Goal: Task Accomplishment & Management: Use online tool/utility

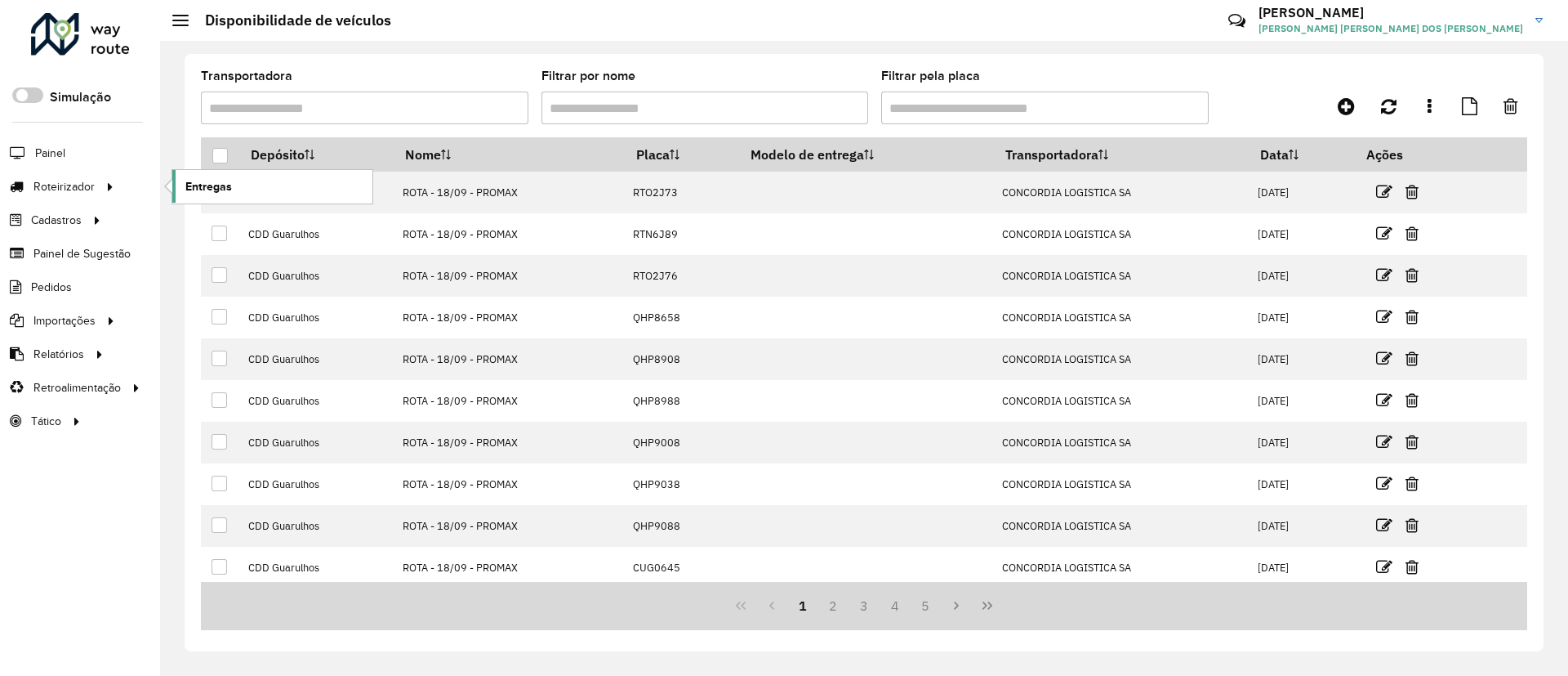
click at [189, 184] on span "Entregas" at bounding box center [208, 186] width 46 height 17
click at [214, 192] on span "Entregas" at bounding box center [208, 186] width 46 height 17
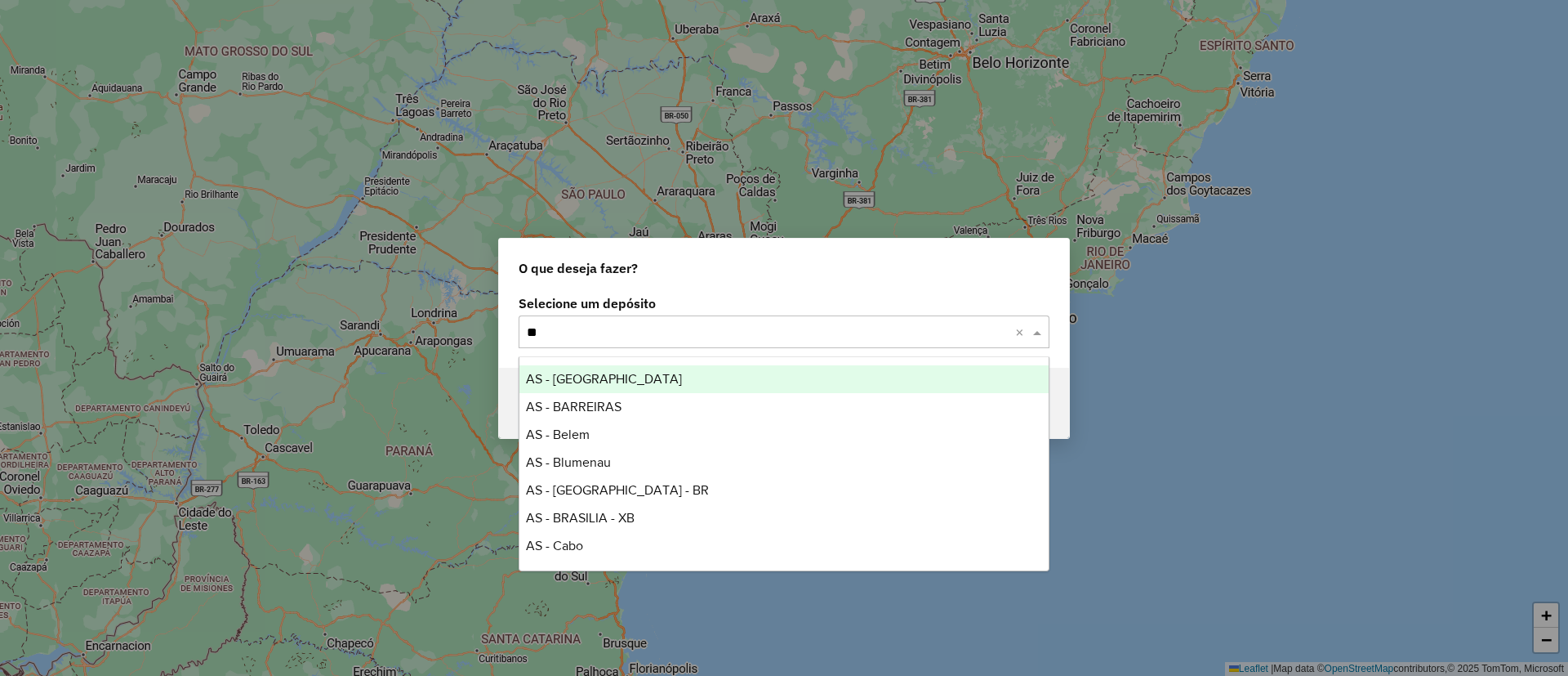
type input "*"
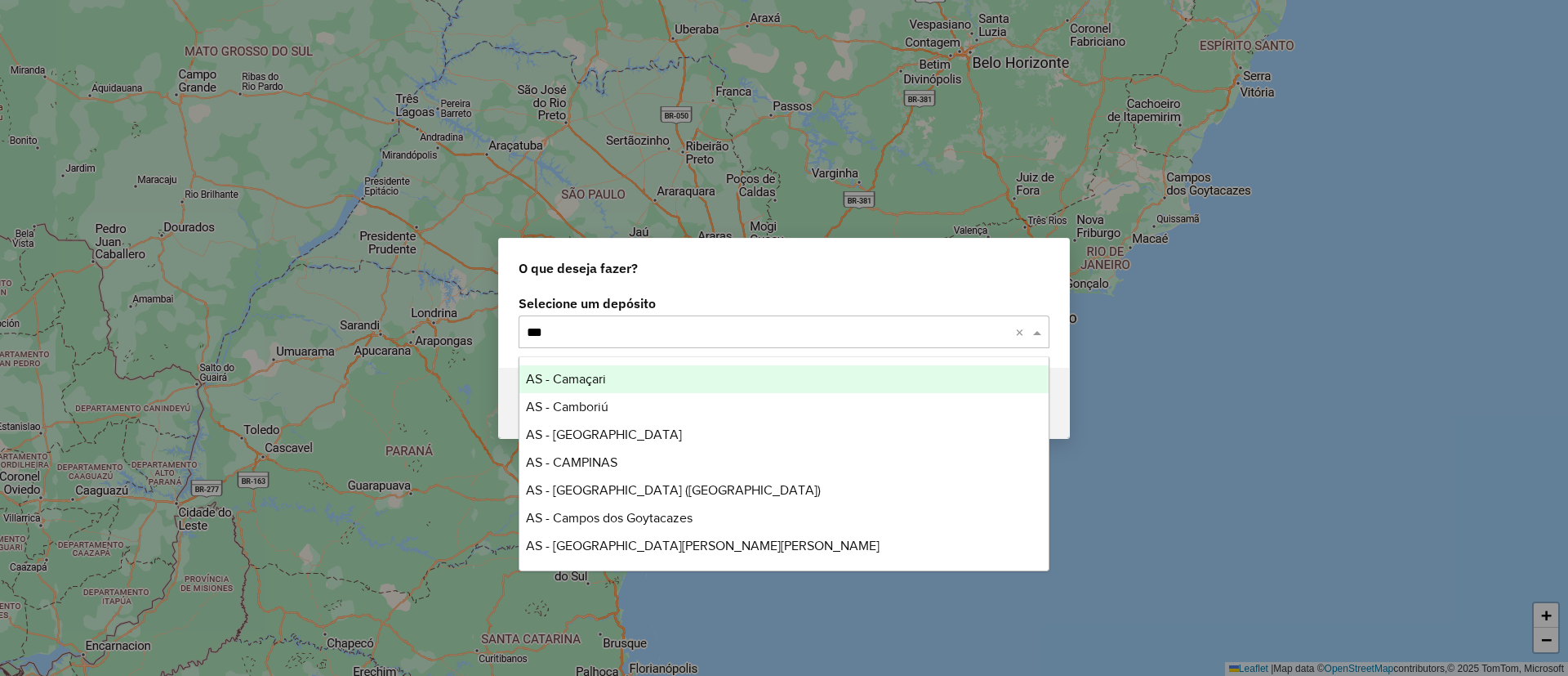
type input "****"
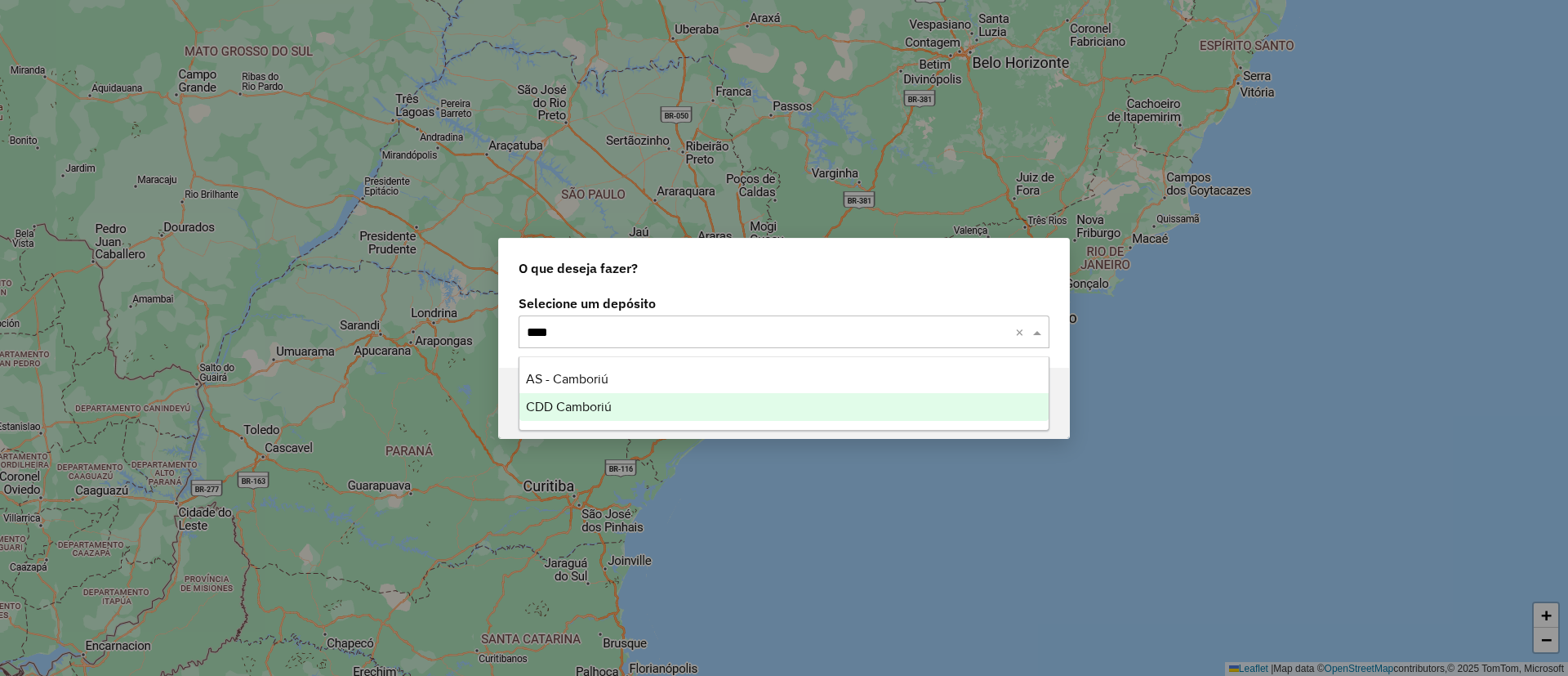
click at [606, 412] on span "CDD Camboriú" at bounding box center [569, 407] width 85 height 14
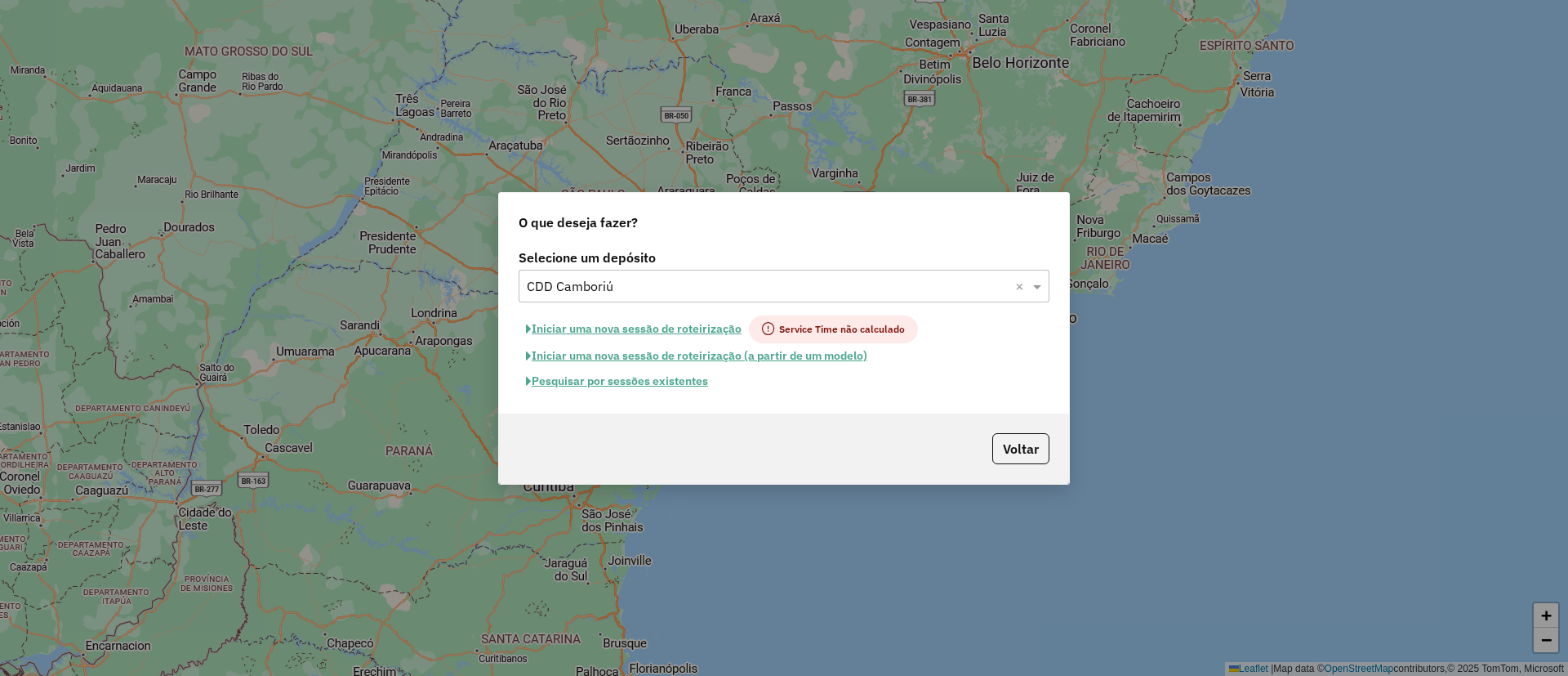
click at [658, 333] on button "Iniciar uma nova sessão de roteirização" at bounding box center [634, 329] width 231 height 28
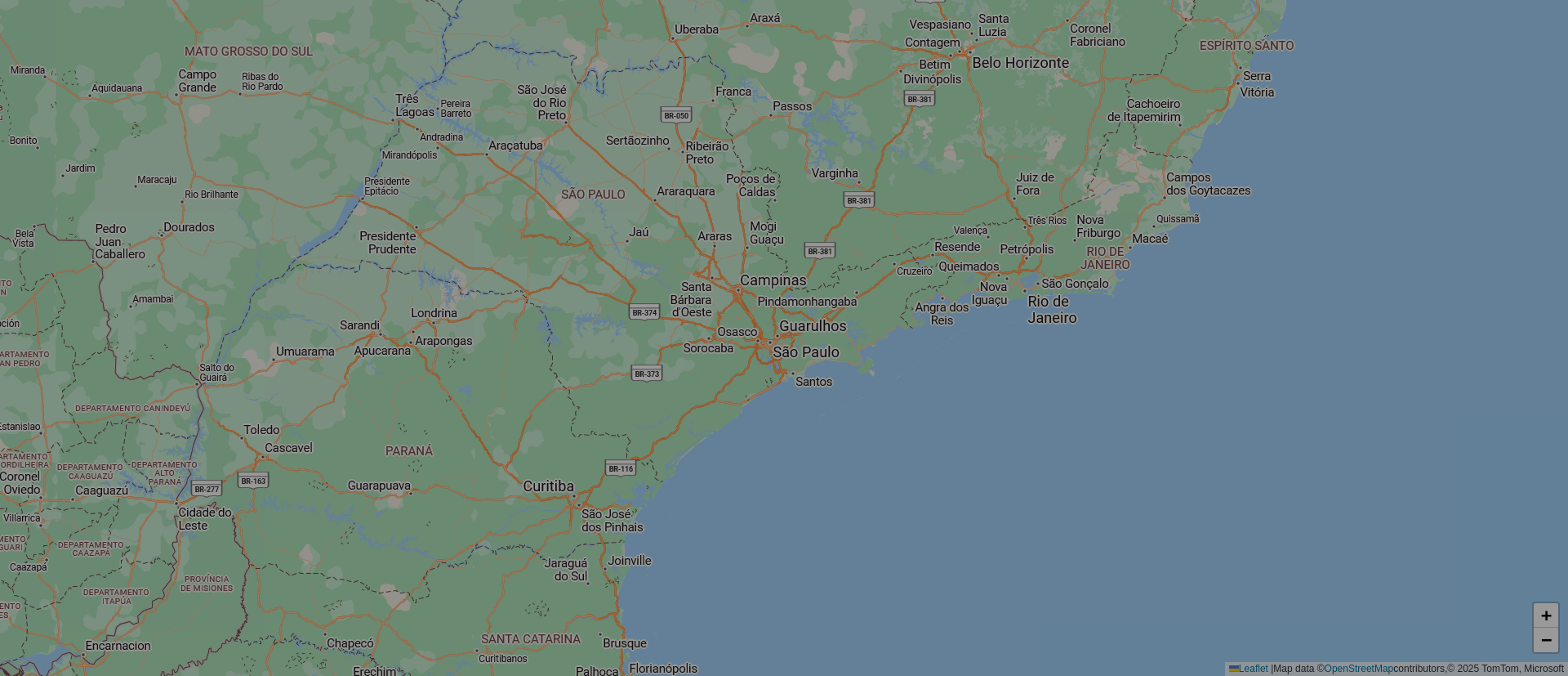
select select "*"
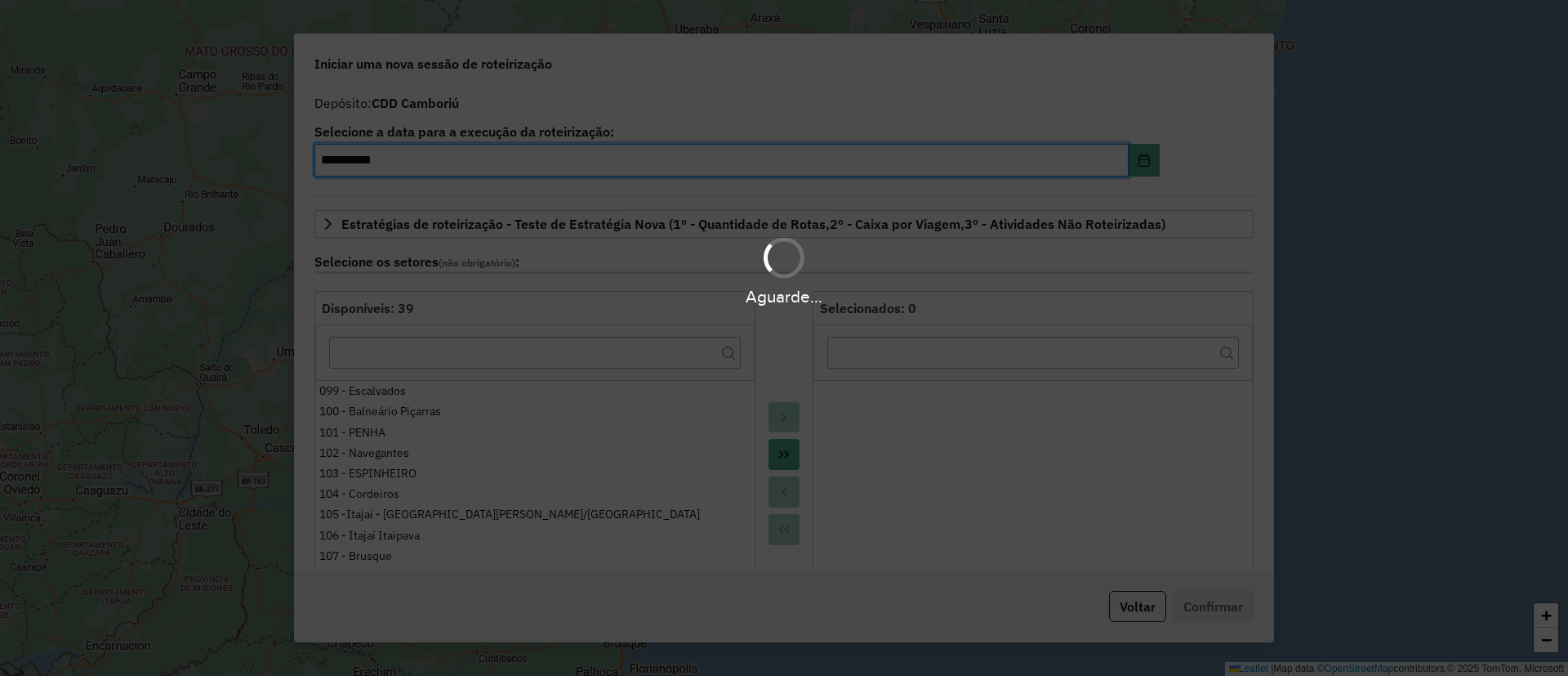
click at [1137, 157] on div "Aguarde..." at bounding box center [784, 338] width 1568 height 676
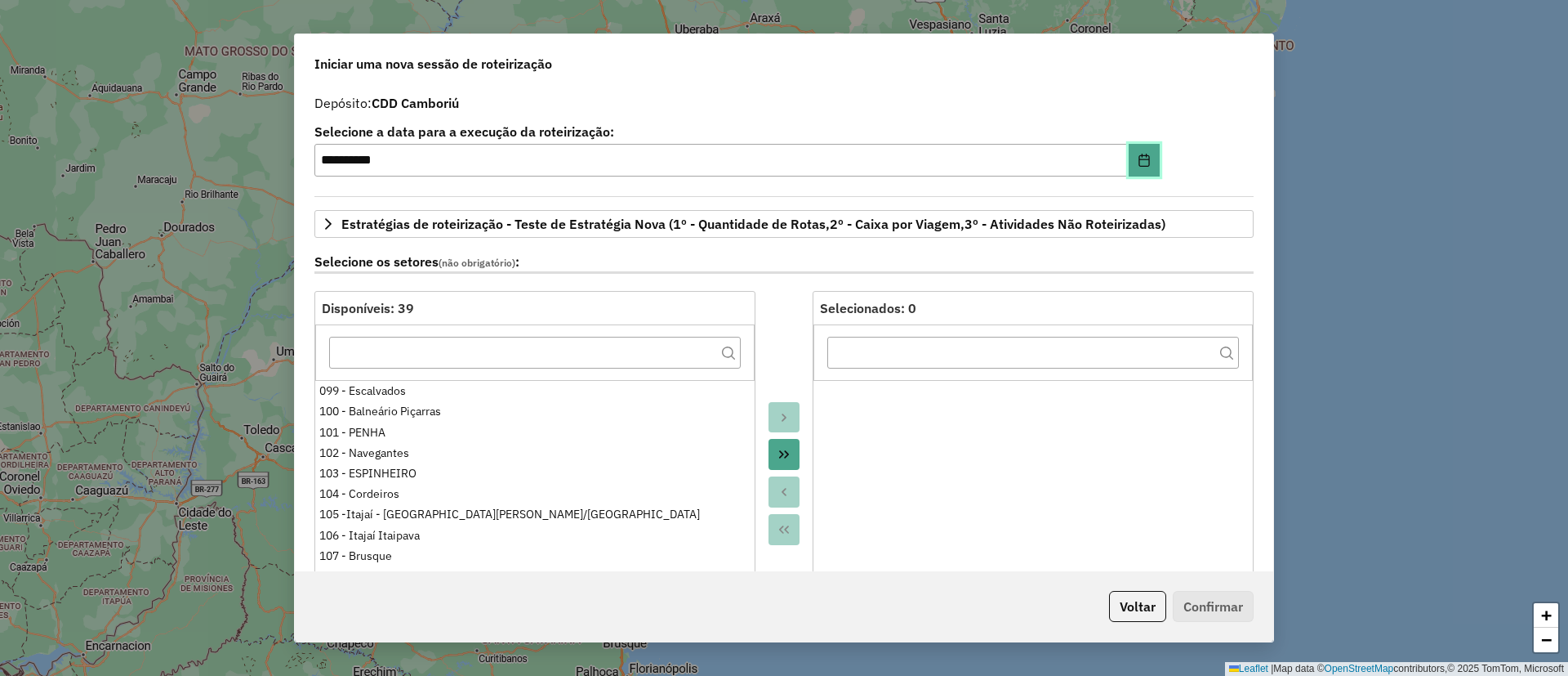
click at [1151, 155] on button "Choose Date" at bounding box center [1144, 160] width 31 height 32
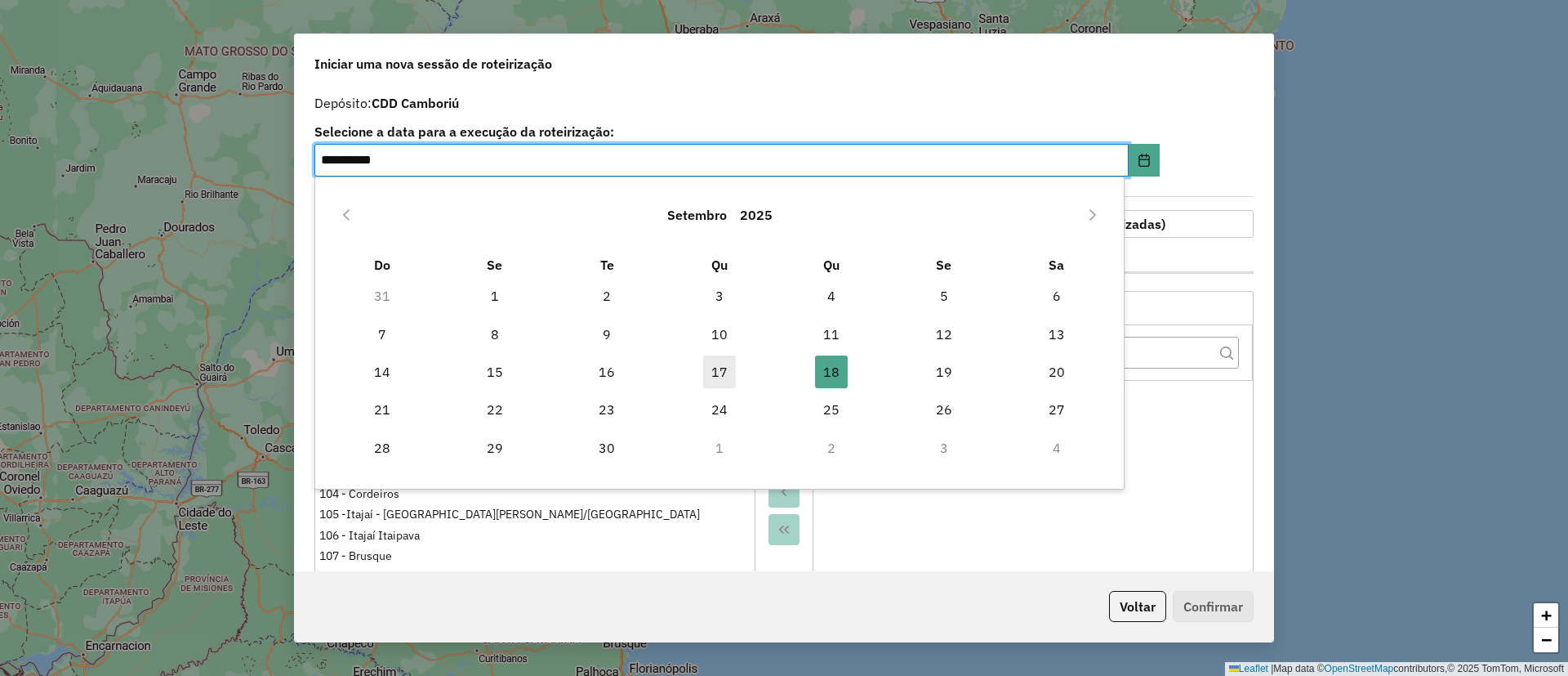
click at [731, 365] on span "17" at bounding box center [719, 372] width 32 height 32
type input "**********"
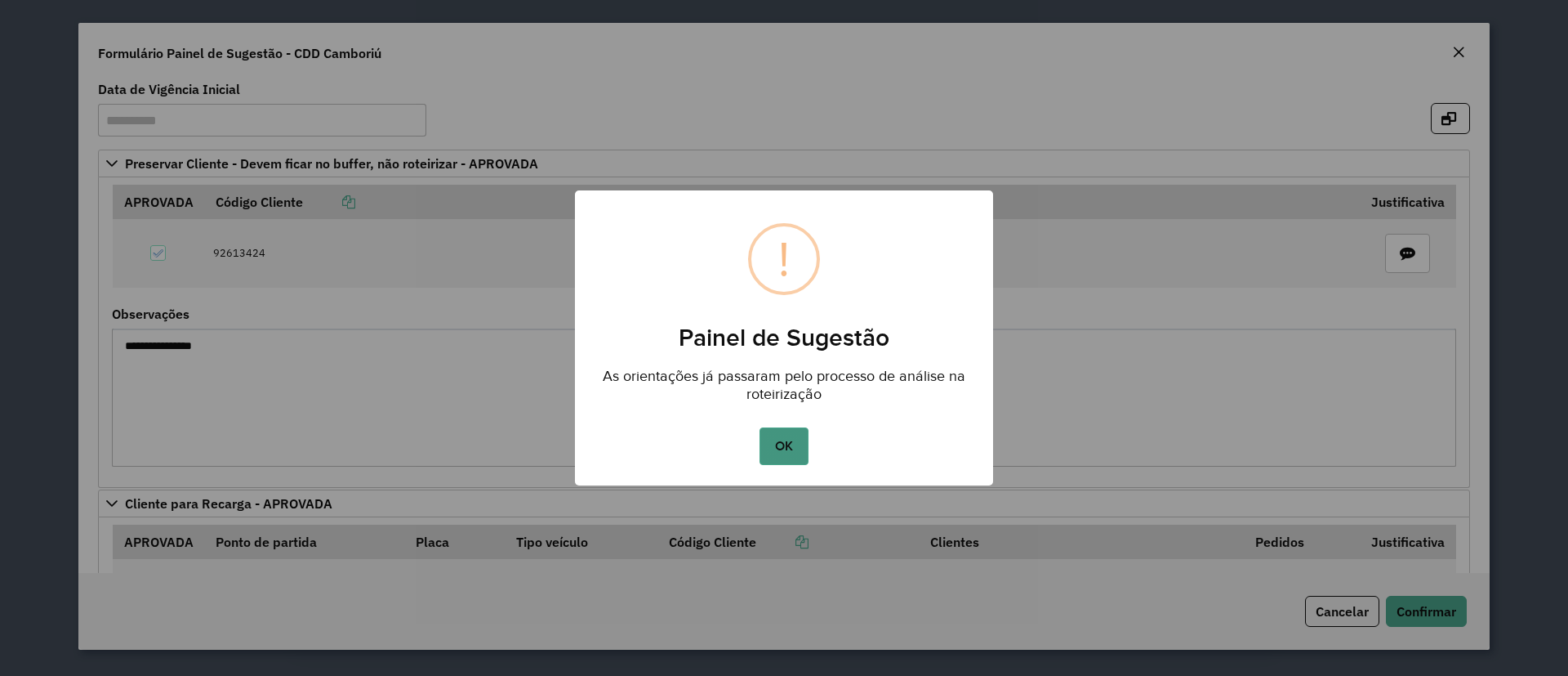
click at [780, 434] on button "OK" at bounding box center [783, 446] width 48 height 38
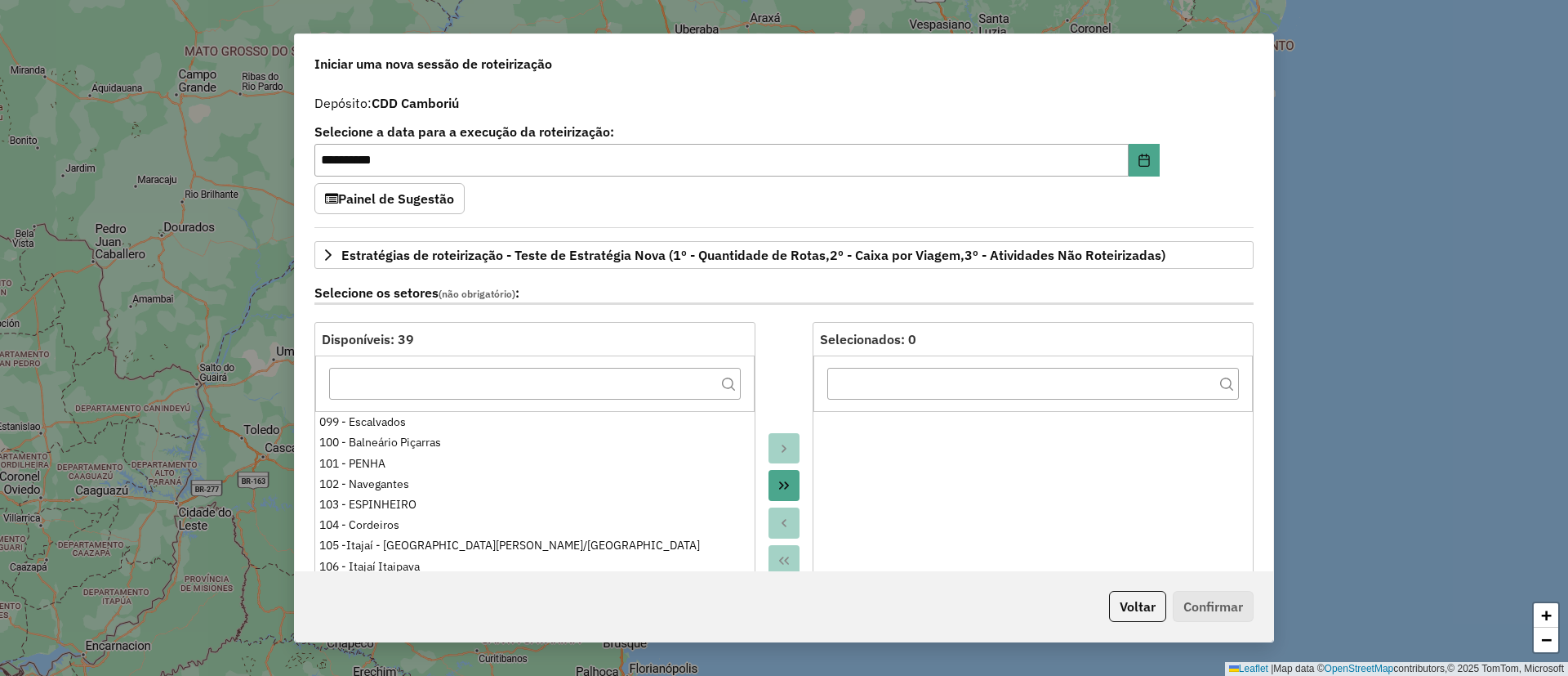
click at [781, 331] on div at bounding box center [783, 504] width 57 height 364
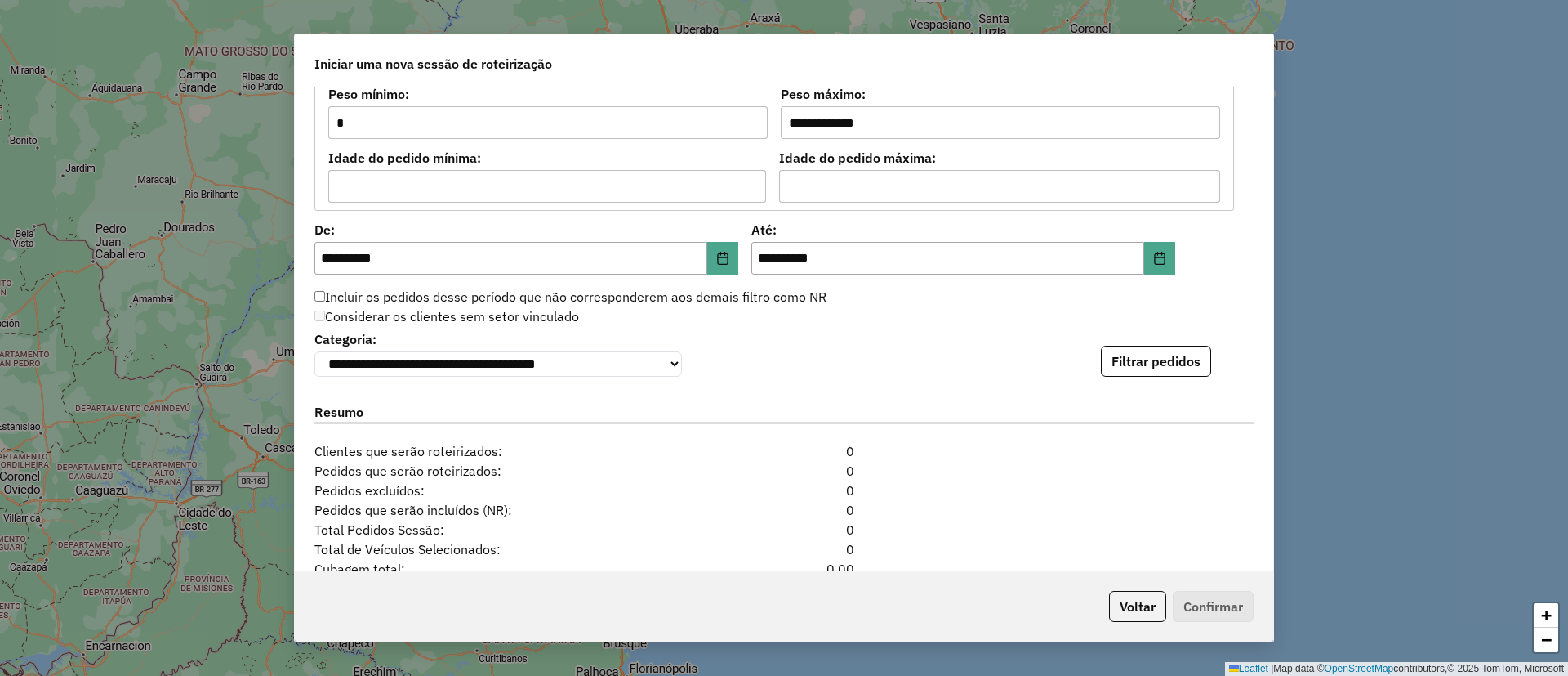
scroll to position [1593, 0]
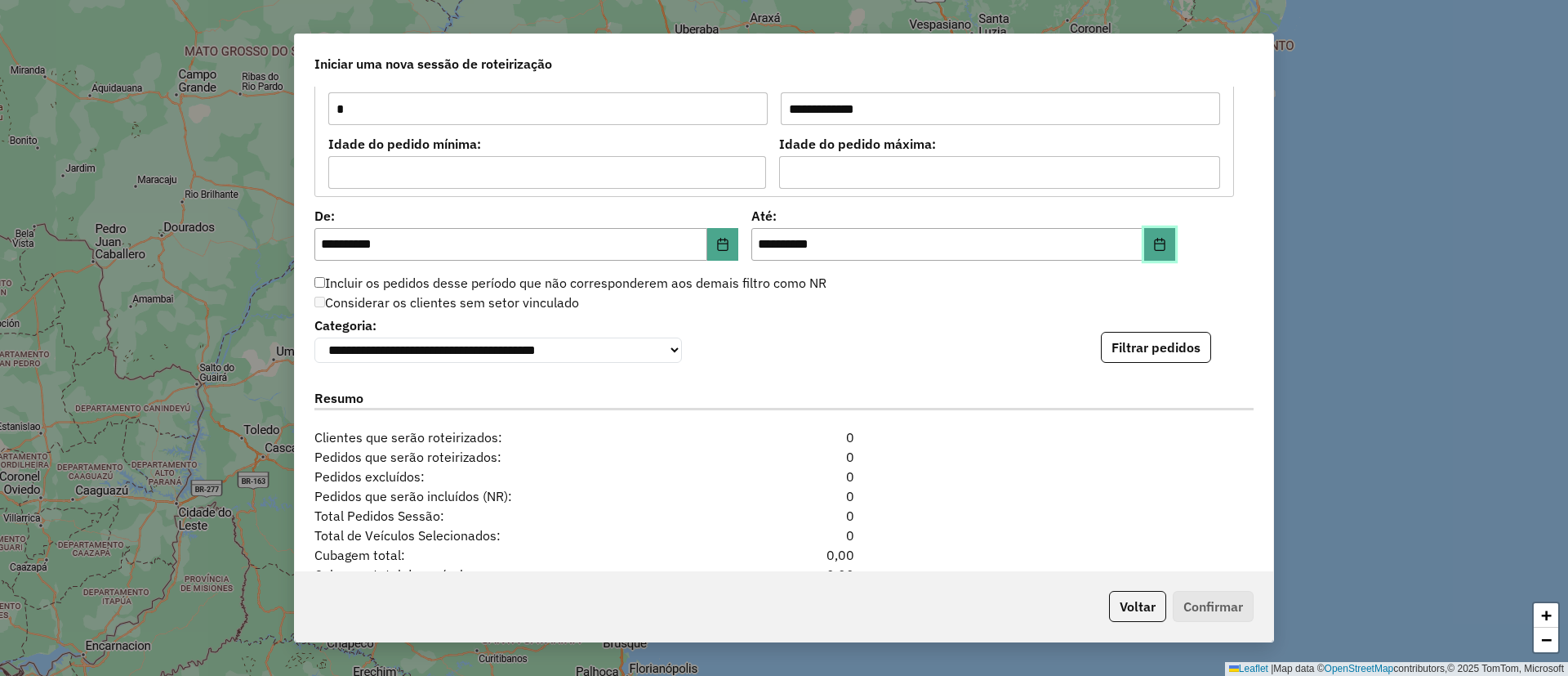
click at [1161, 247] on icon "Choose Date" at bounding box center [1159, 244] width 13 height 13
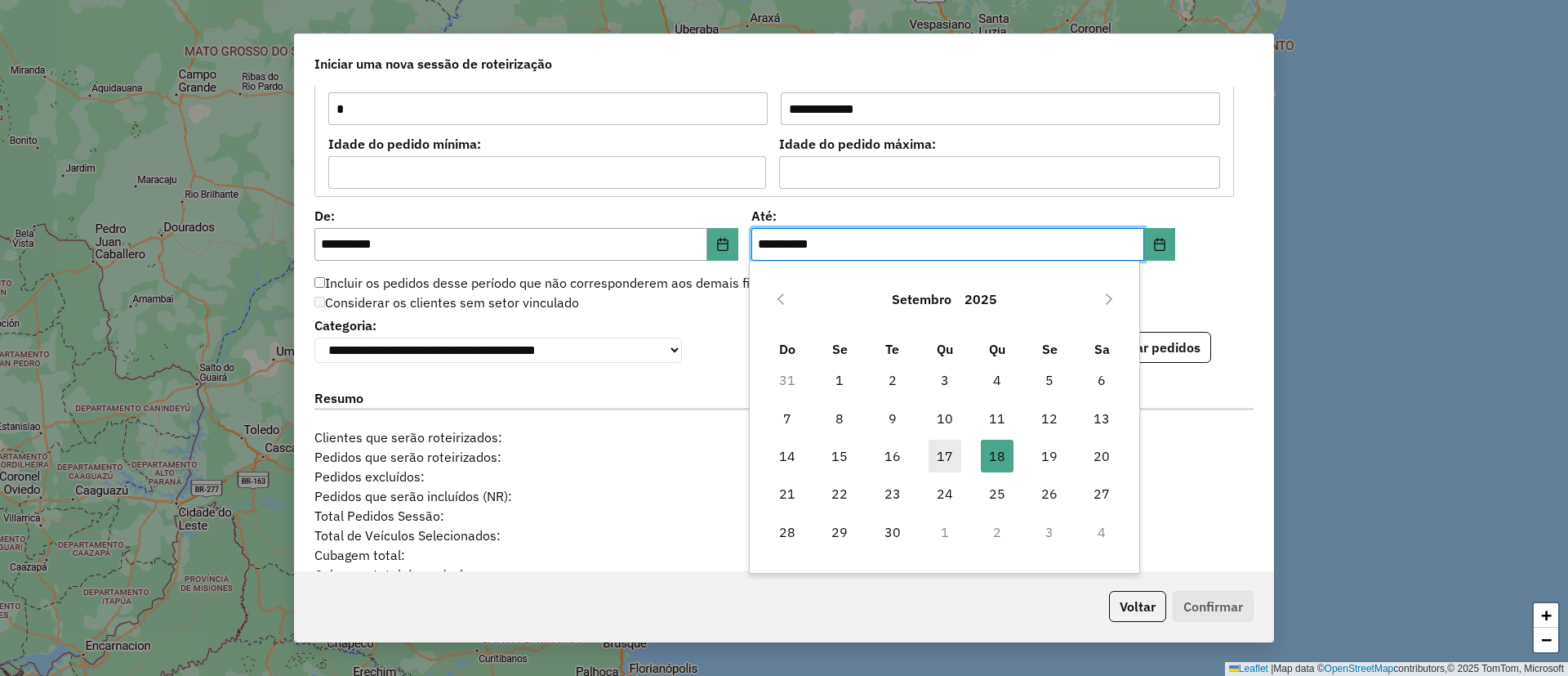
click at [948, 451] on span "17" at bounding box center [945, 456] width 32 height 32
type input "**********"
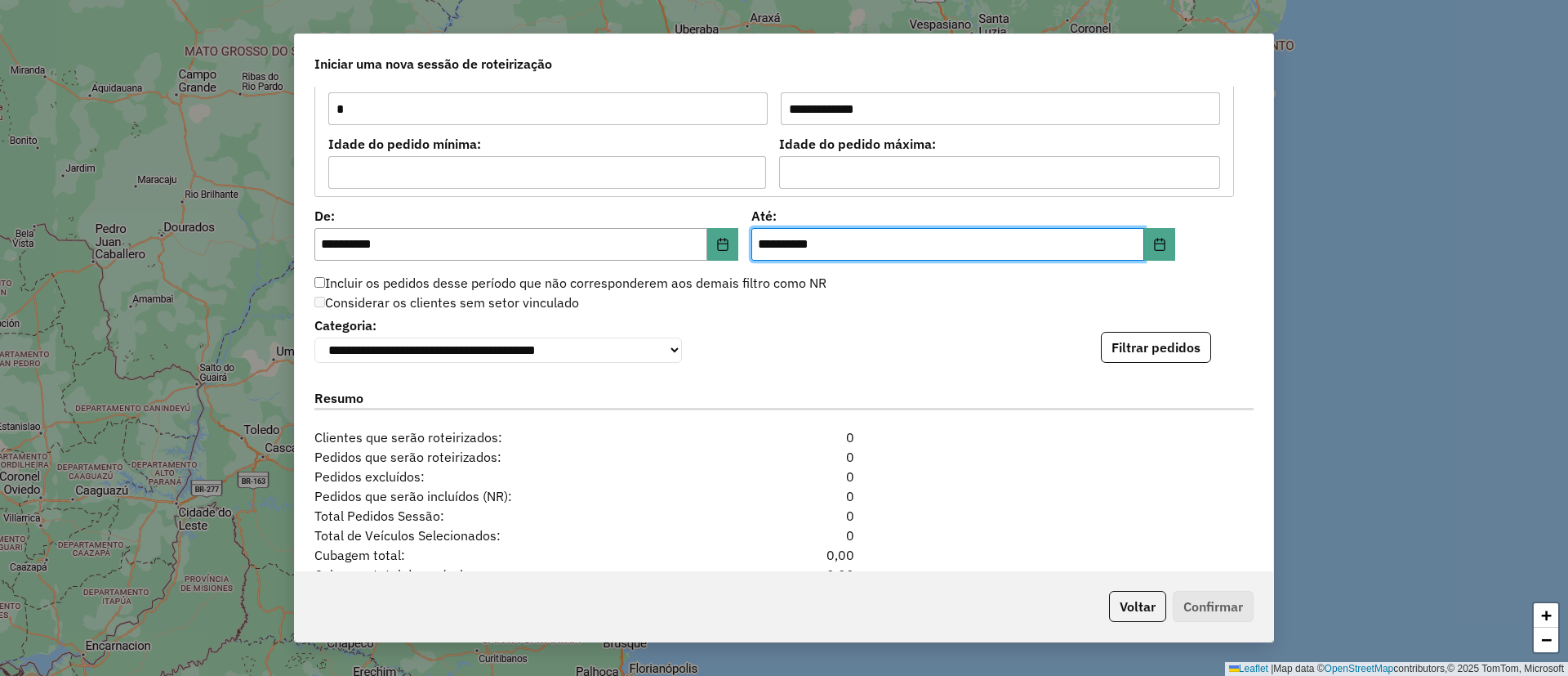
click at [836, 303] on div "Considerar os clientes sem setor vinculado" at bounding box center [774, 303] width 939 height 20
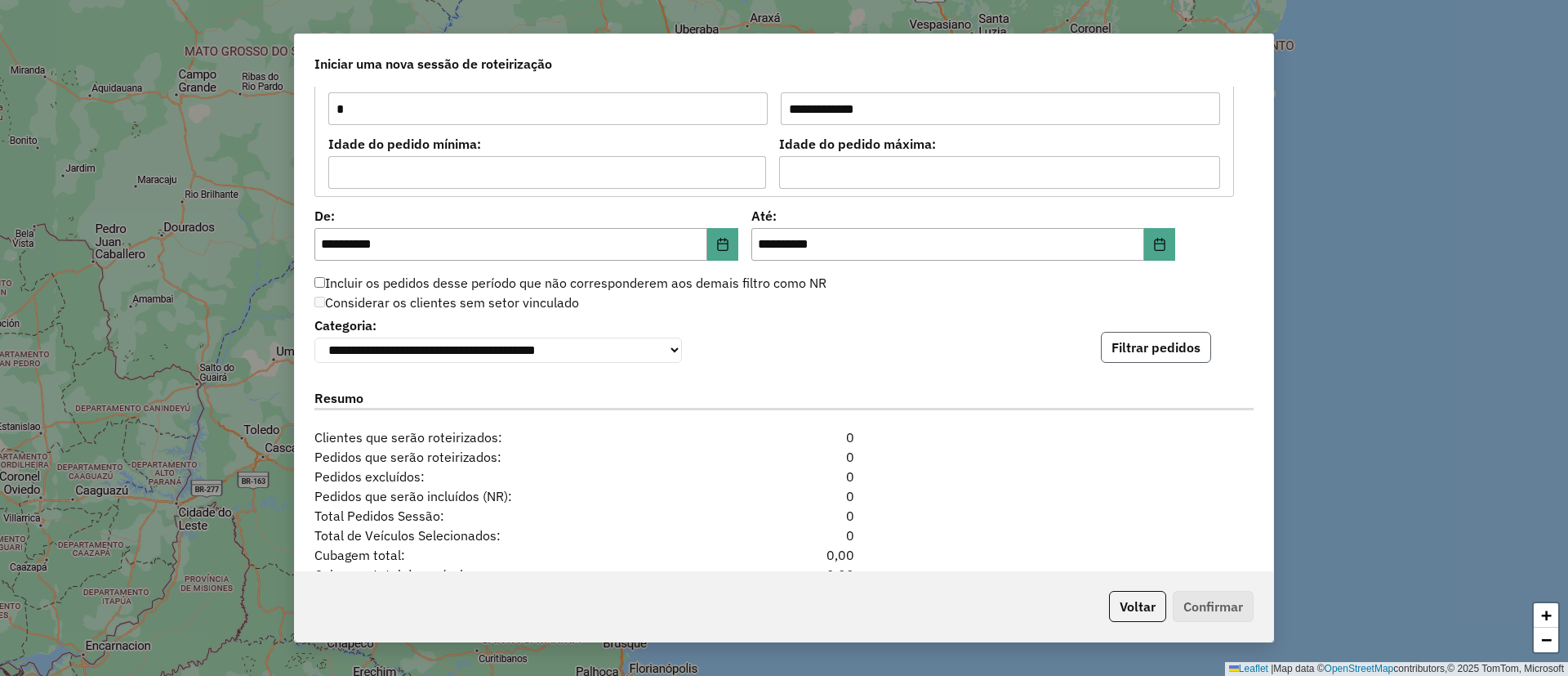
click at [1156, 354] on button "Filtrar pedidos" at bounding box center [1156, 347] width 110 height 31
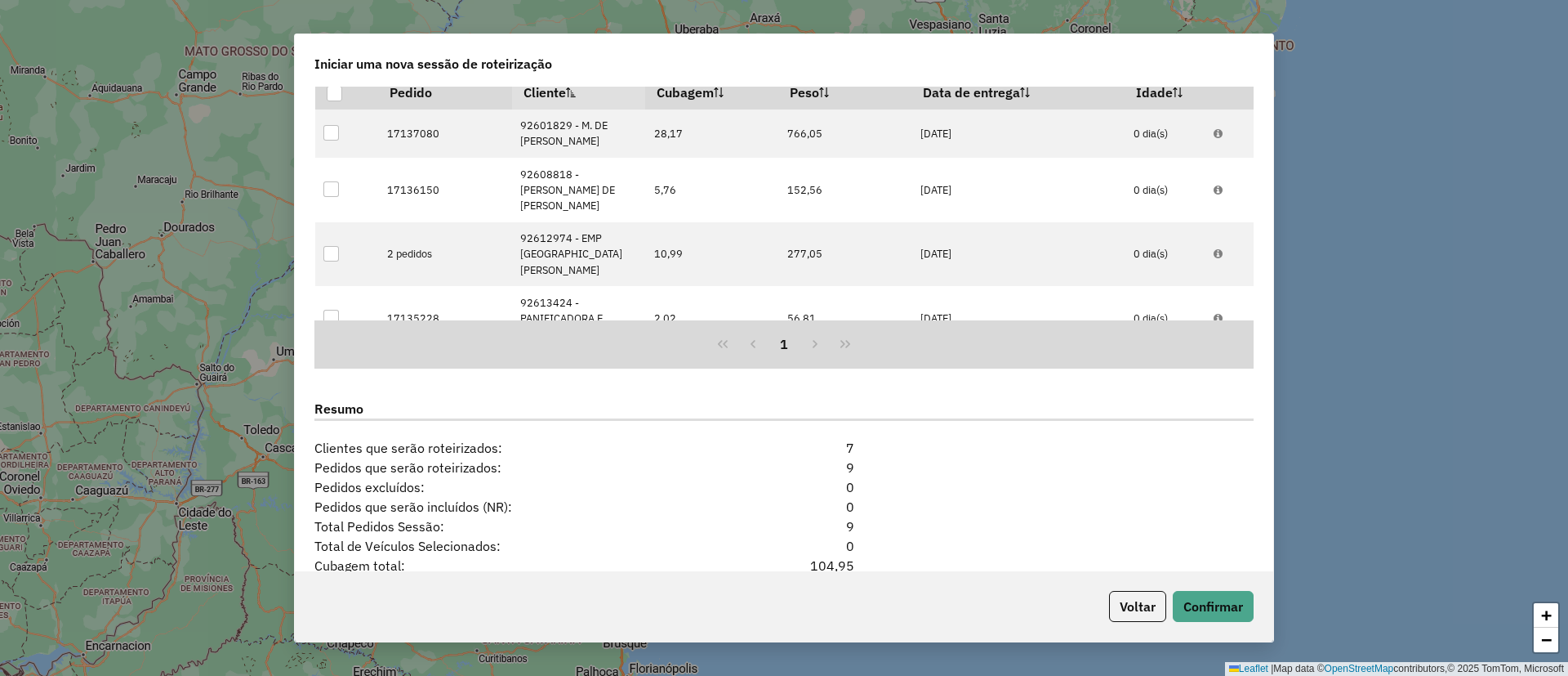
scroll to position [2080, 0]
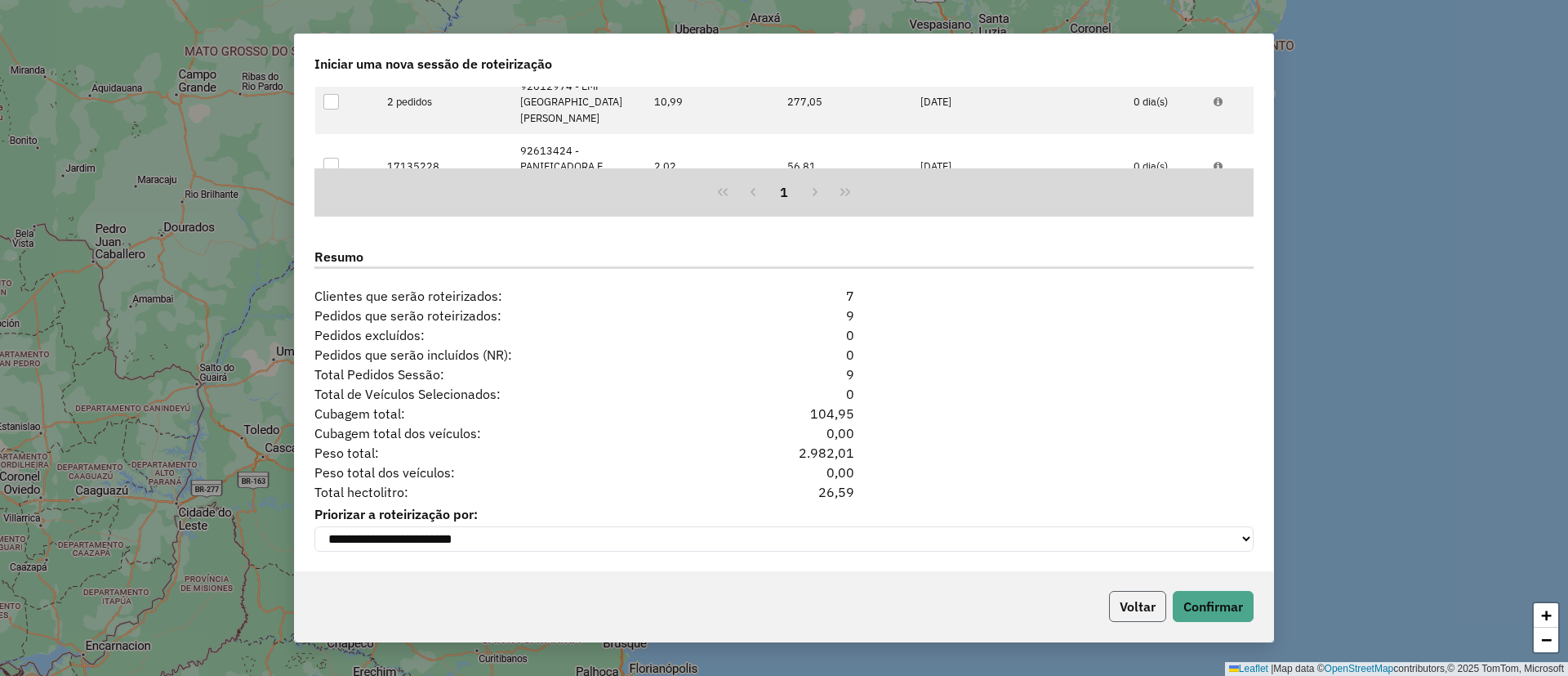
click at [1124, 602] on button "Voltar" at bounding box center [1137, 606] width 57 height 31
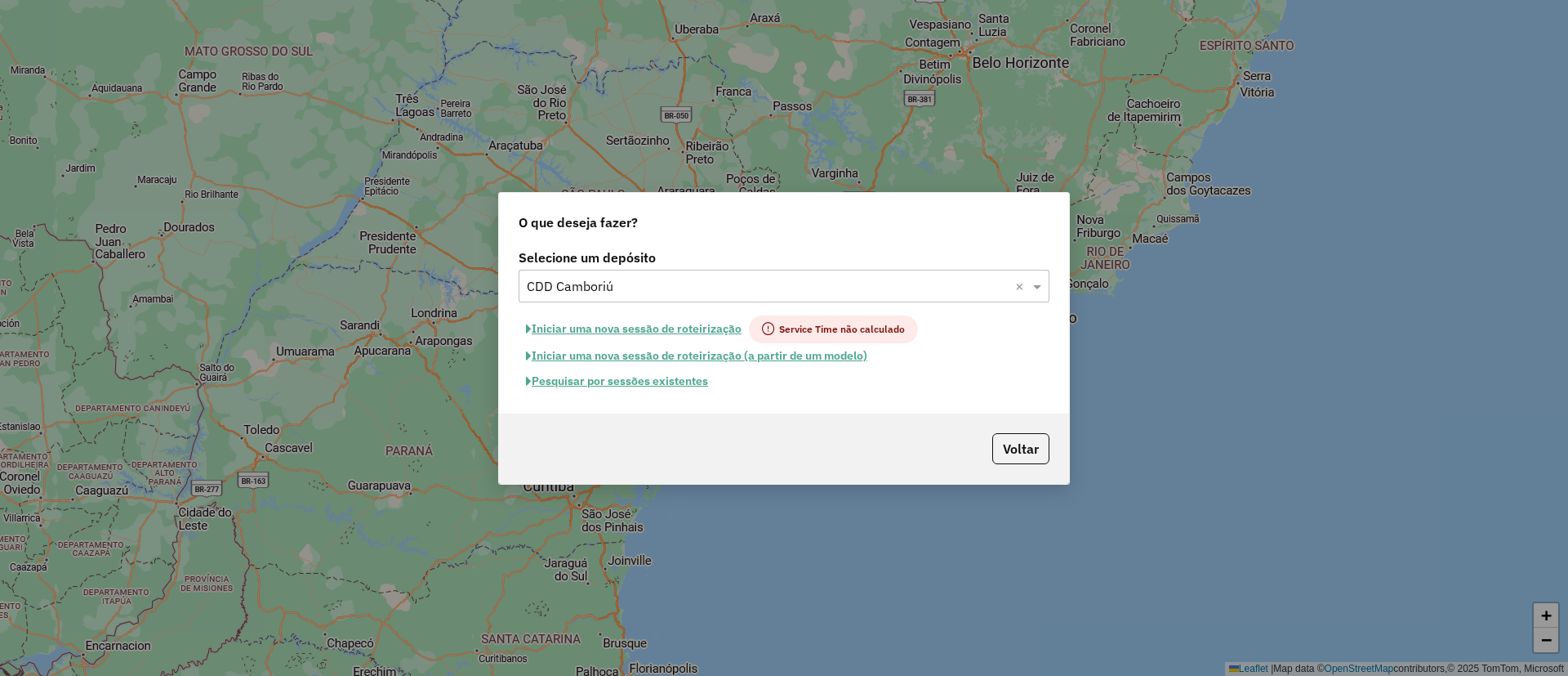
scroll to position [2049, 0]
click at [705, 285] on input "text" at bounding box center [768, 286] width 482 height 20
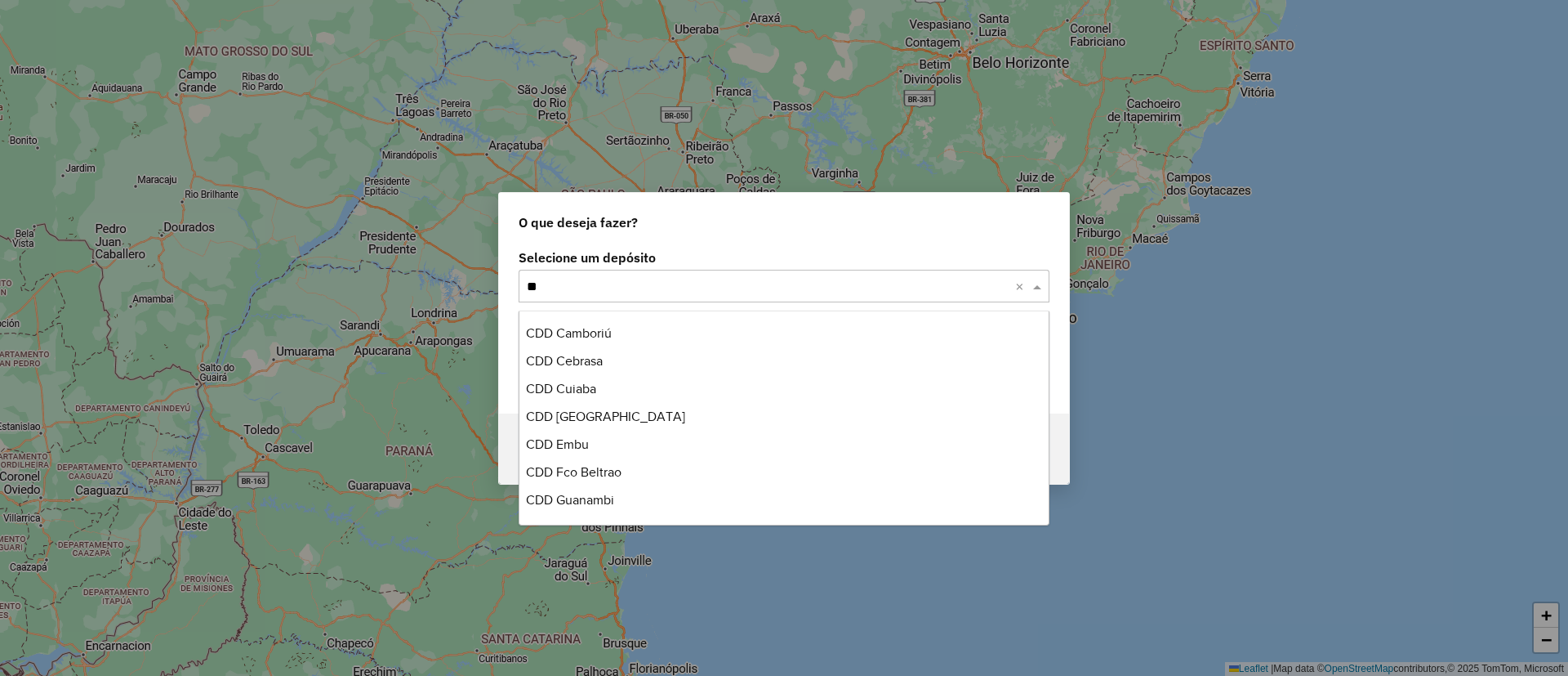
scroll to position [0, 0]
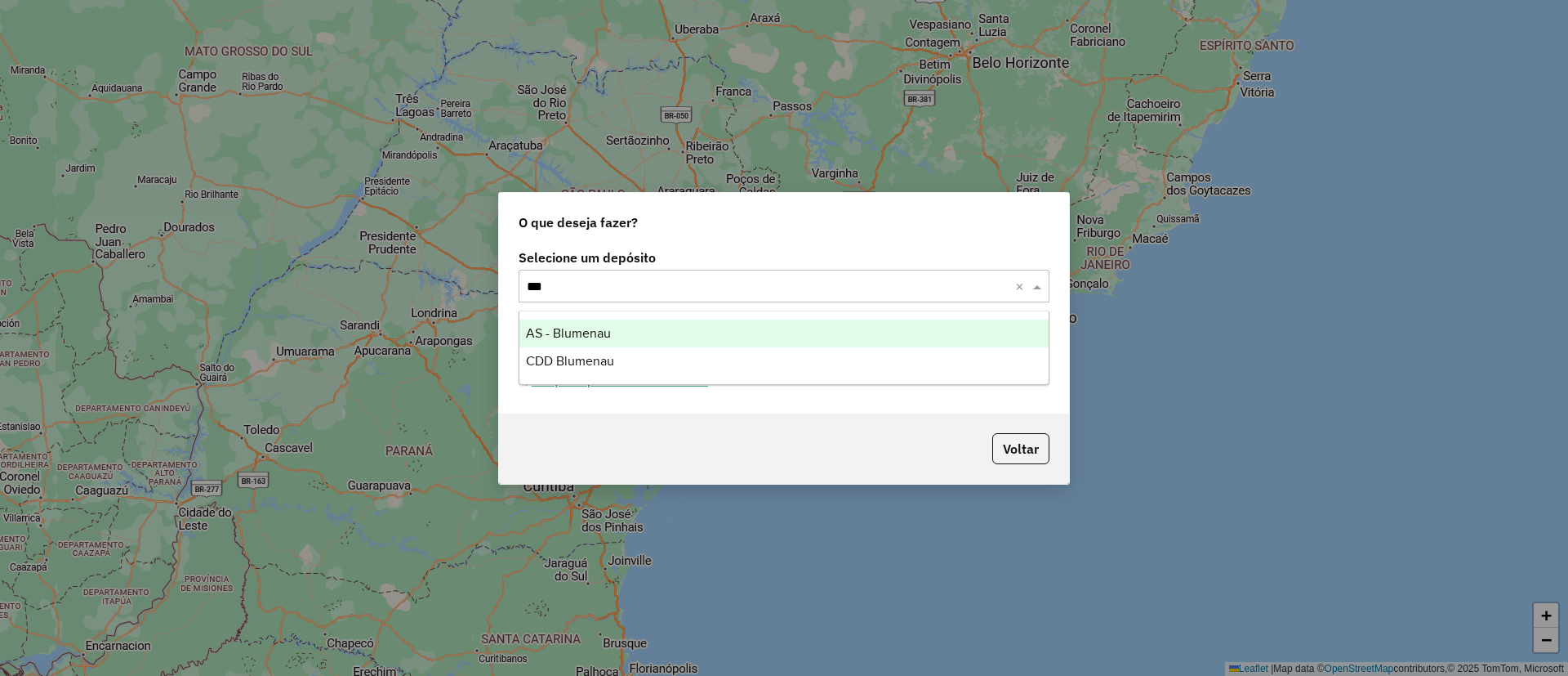
type input "****"
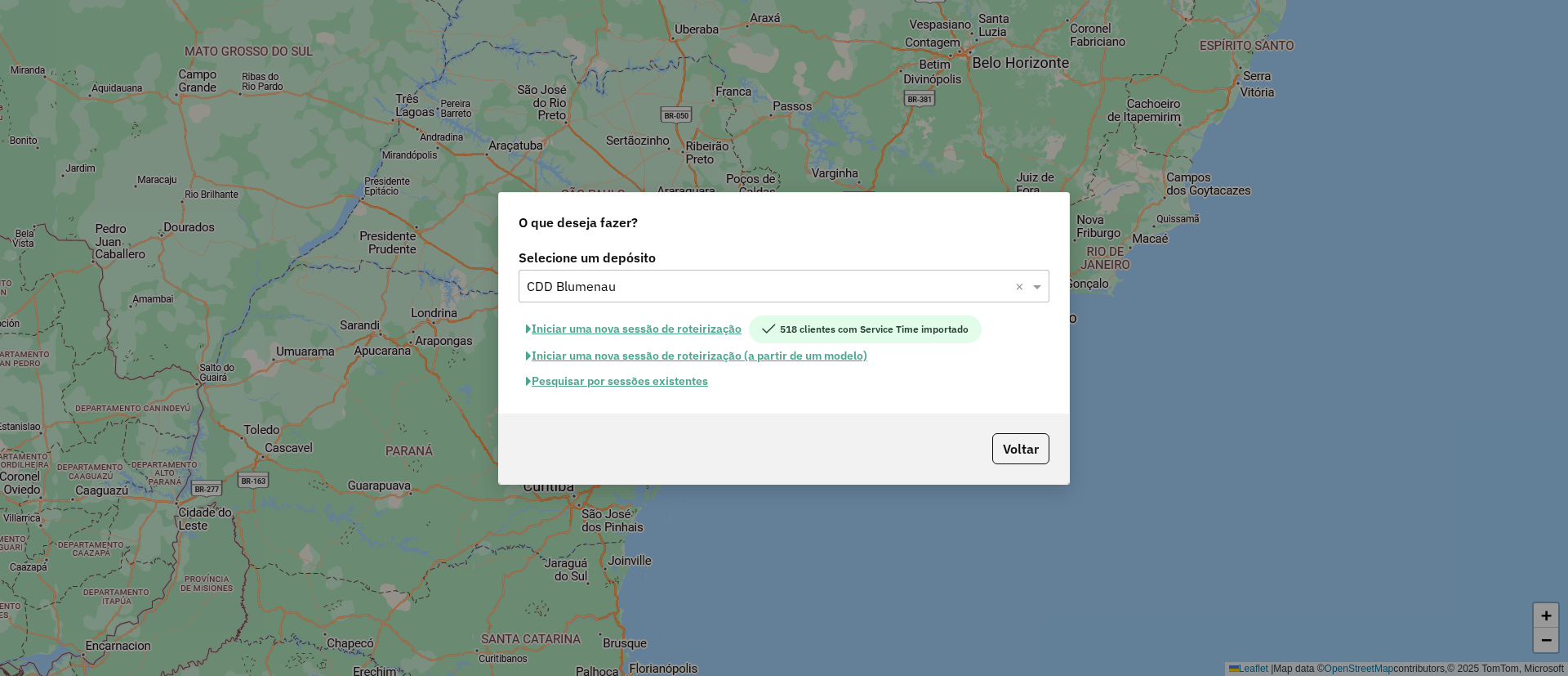
click at [659, 381] on button "Pesquisar por sessões existentes" at bounding box center [617, 381] width 196 height 26
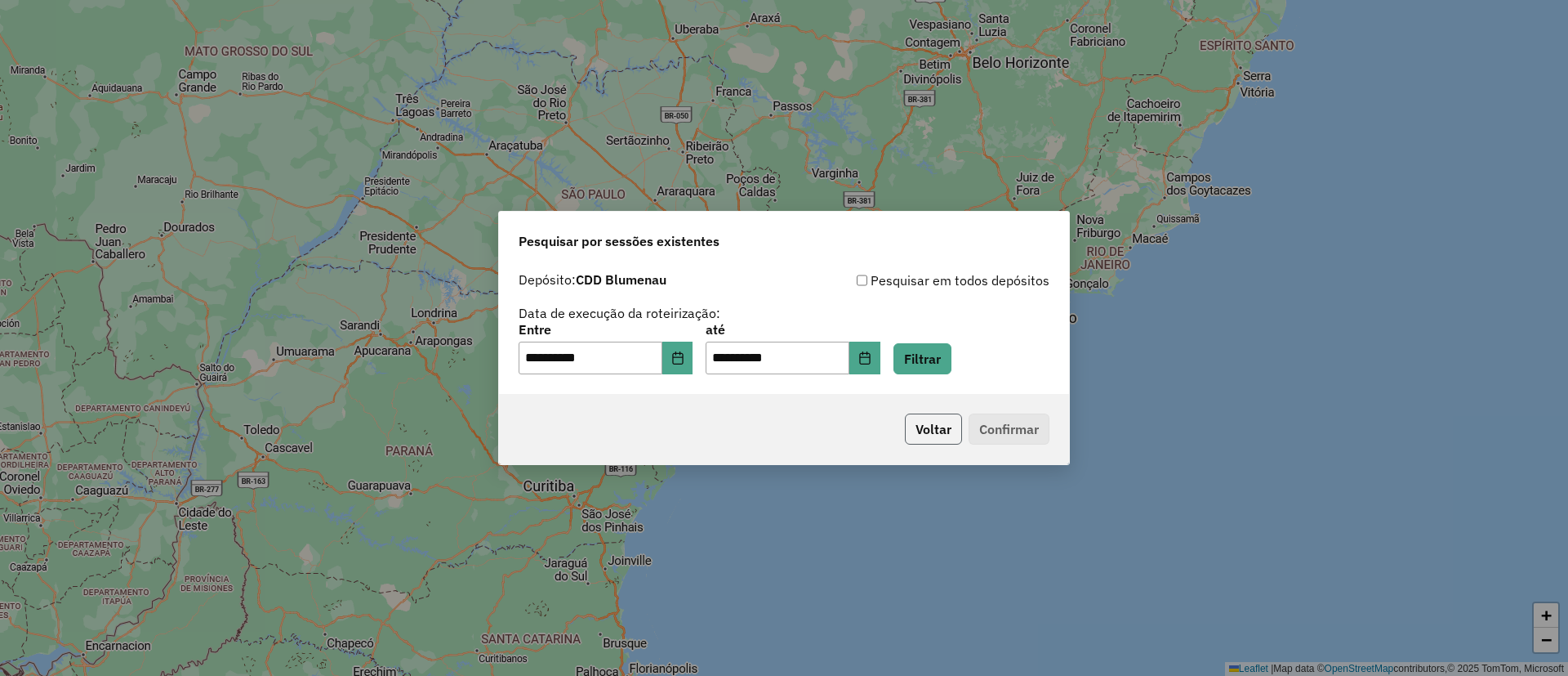
click at [926, 419] on button "Voltar" at bounding box center [933, 429] width 57 height 31
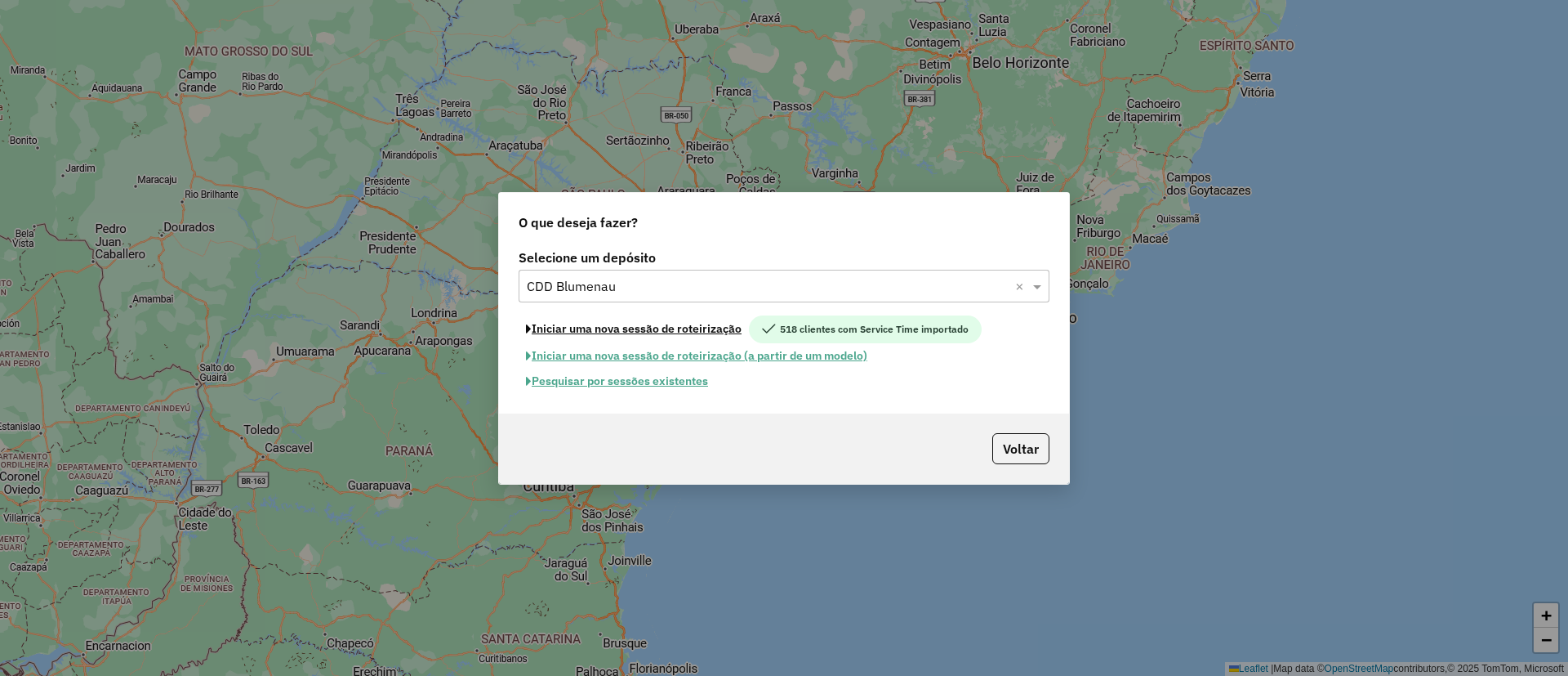
drag, startPoint x: 641, startPoint y: 321, endPoint x: 758, endPoint y: 309, distance: 117.6
click at [641, 320] on button "Iniciar uma nova sessão de roteirização" at bounding box center [634, 329] width 231 height 28
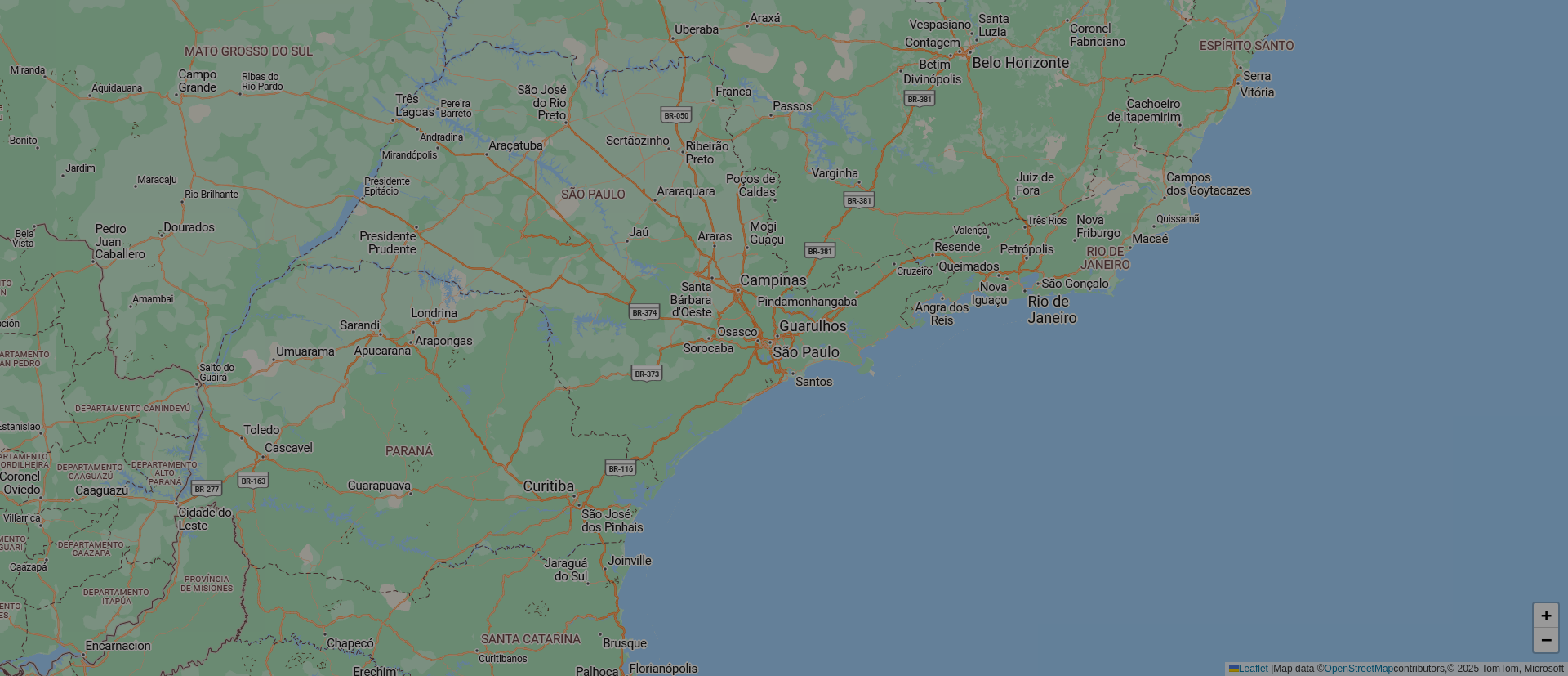
select select "*"
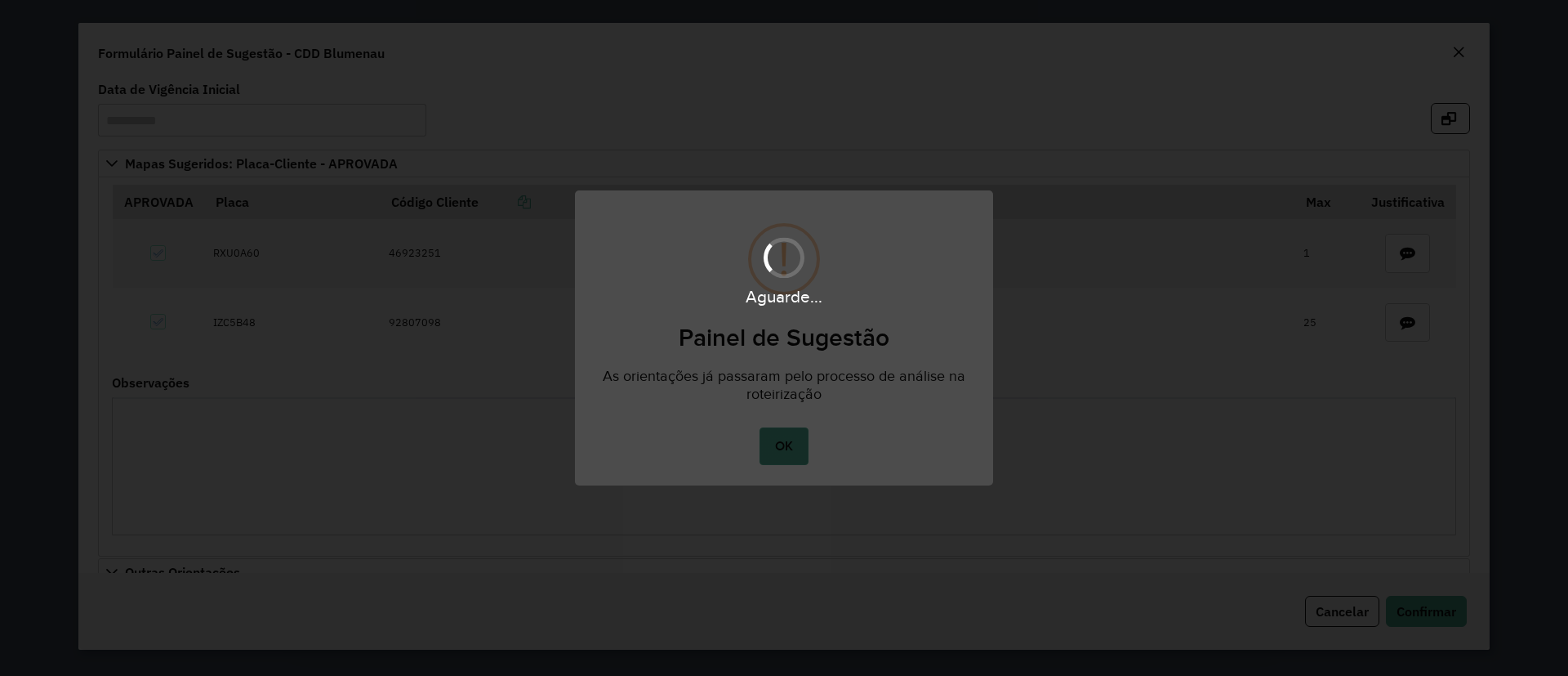
click at [785, 0] on body "**********" at bounding box center [784, 0] width 1568 height 0
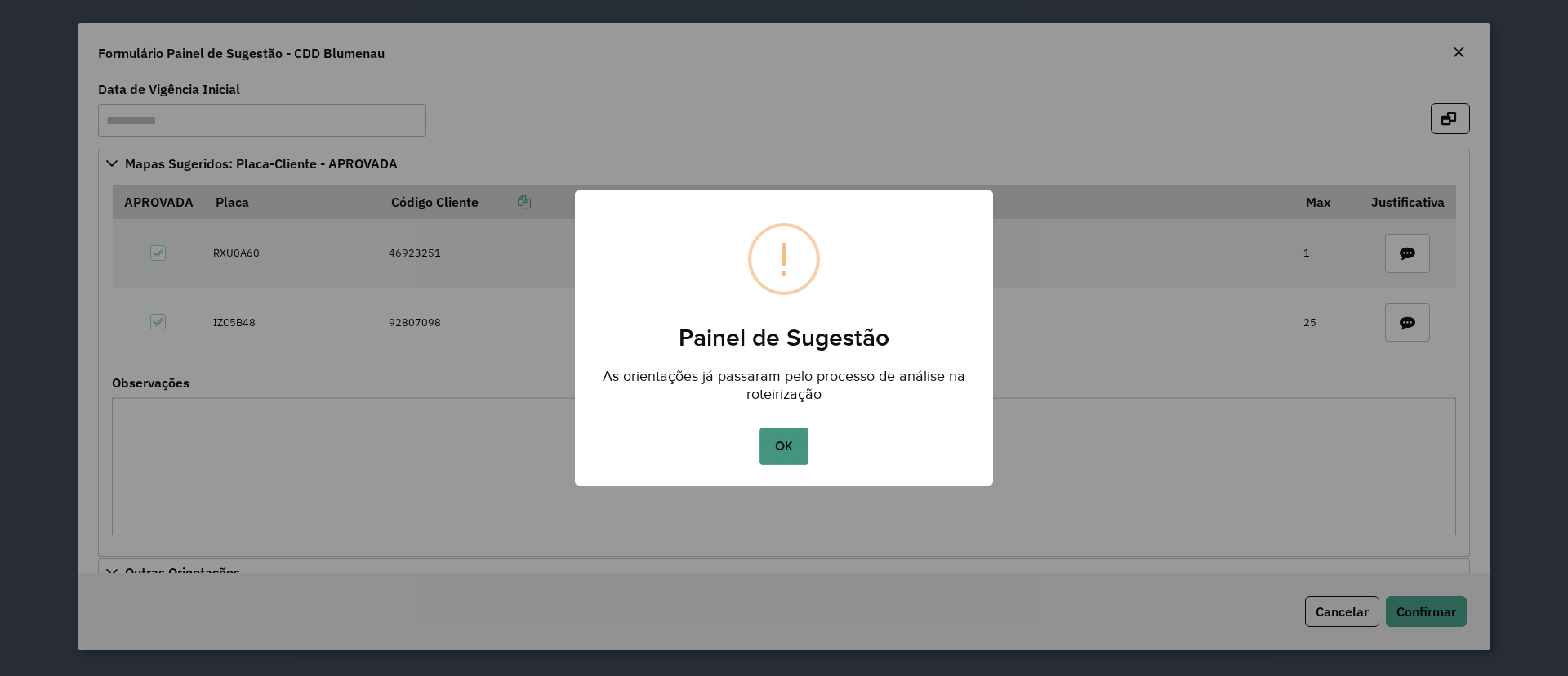
click at [785, 441] on button "OK" at bounding box center [783, 446] width 48 height 38
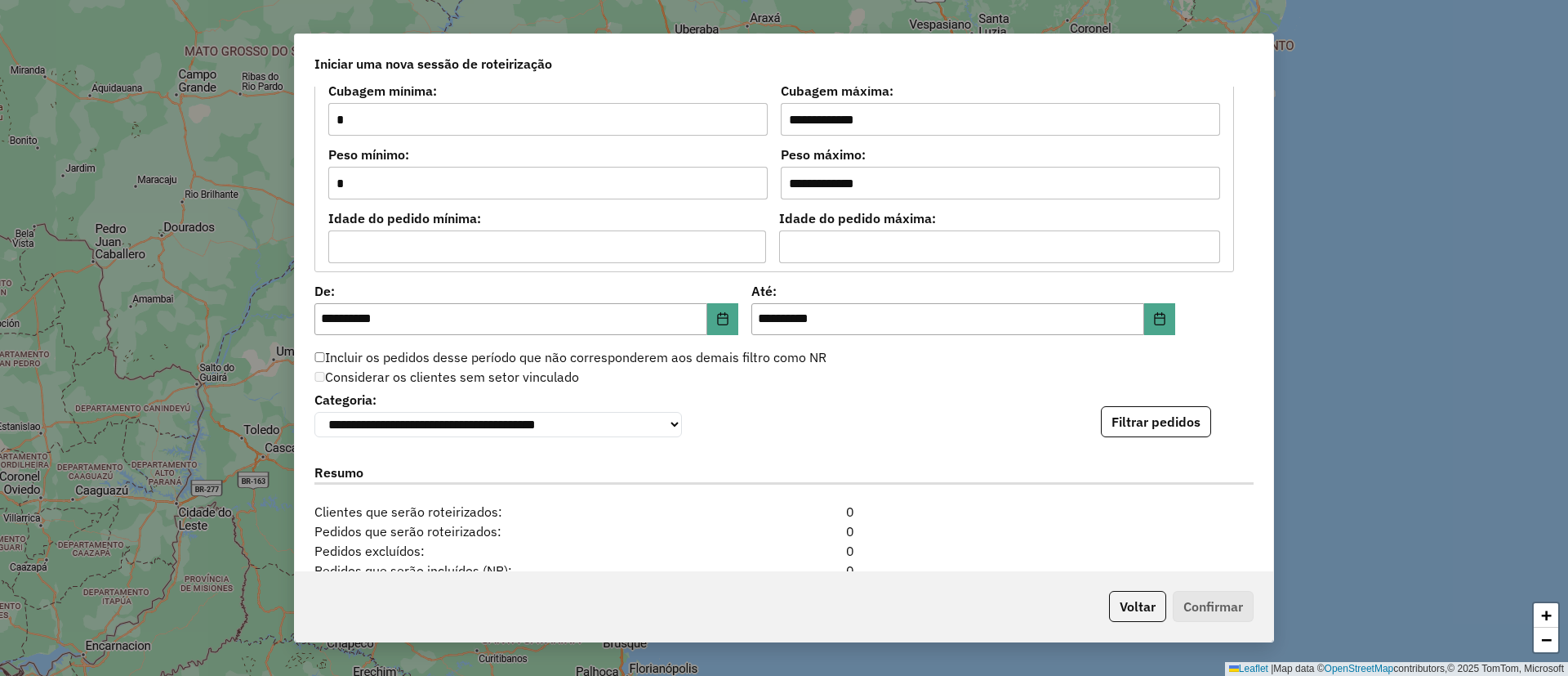
scroll to position [1675, 0]
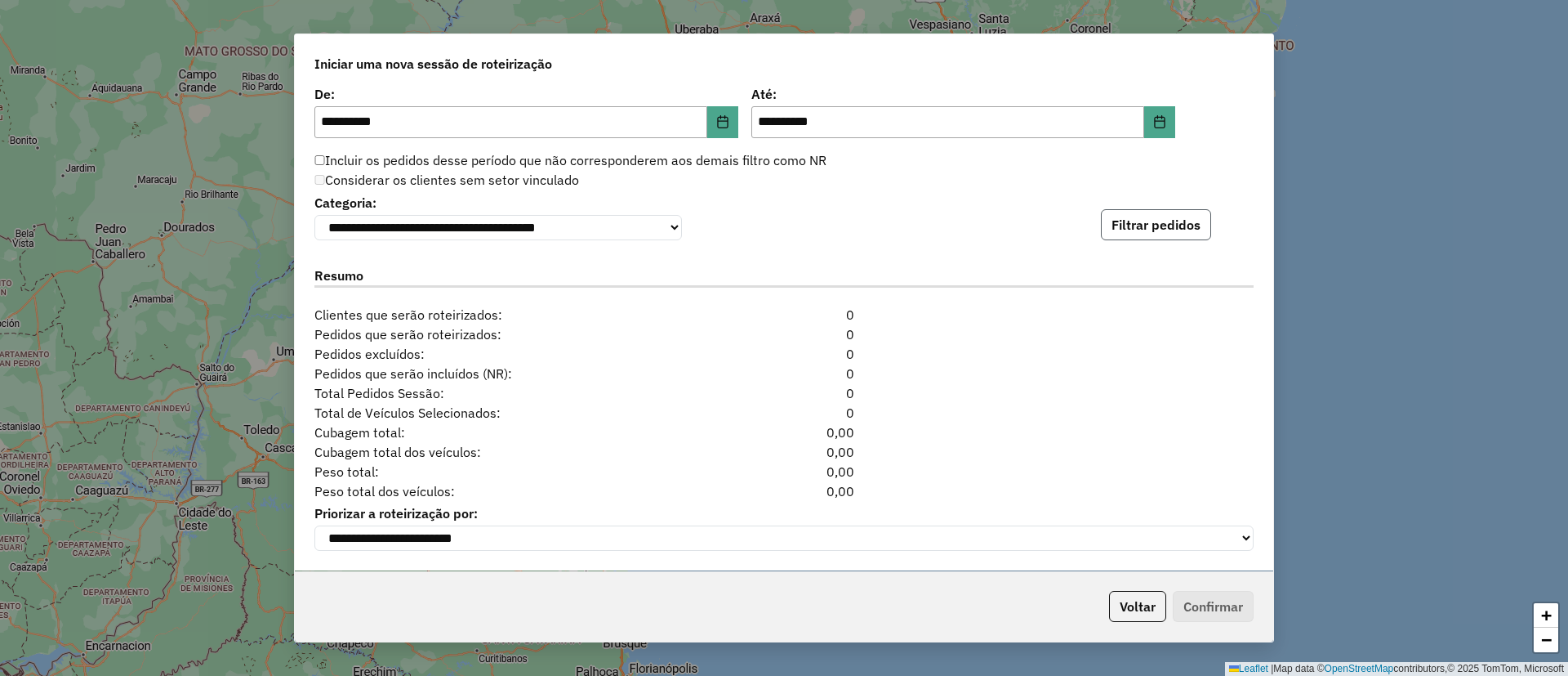
click at [1164, 219] on button "Filtrar pedidos" at bounding box center [1156, 225] width 110 height 31
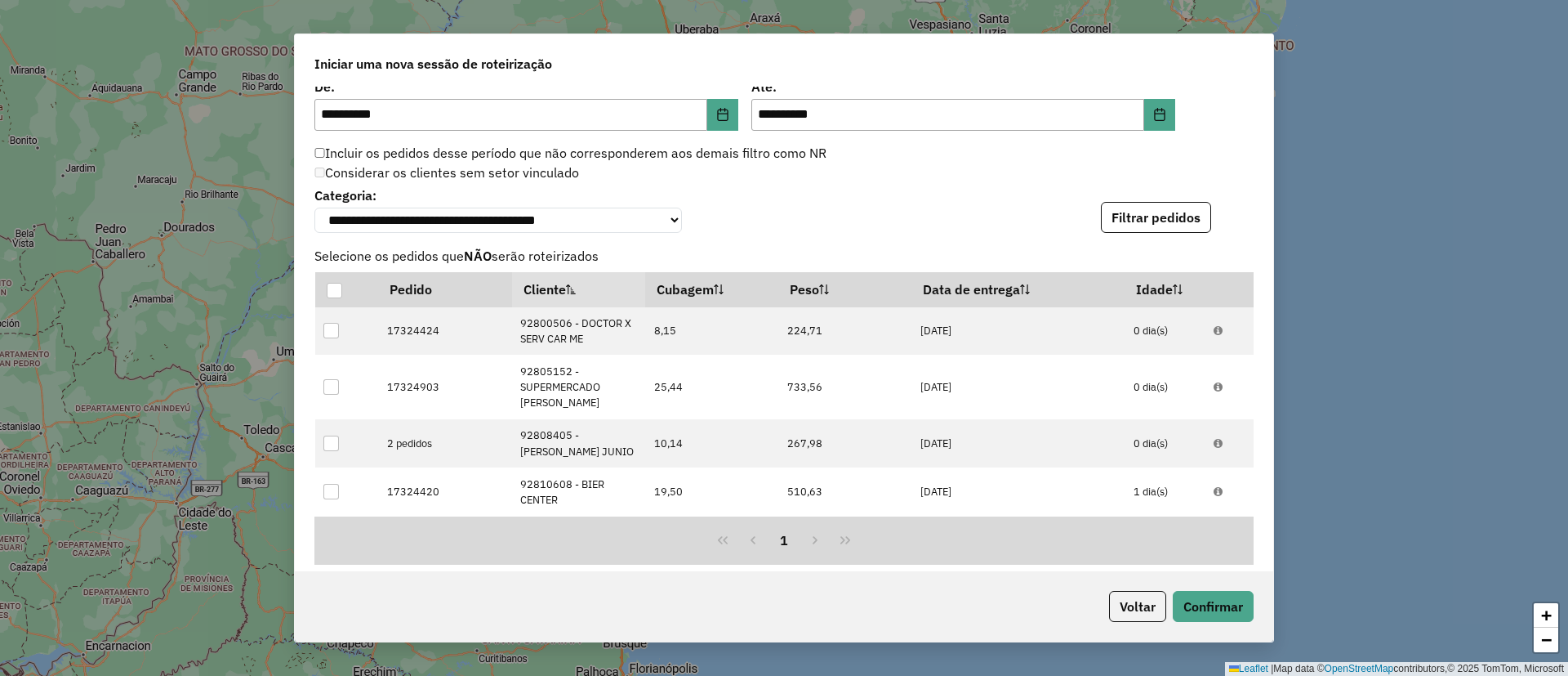
click at [957, 228] on div "**********" at bounding box center [783, 208] width 939 height 50
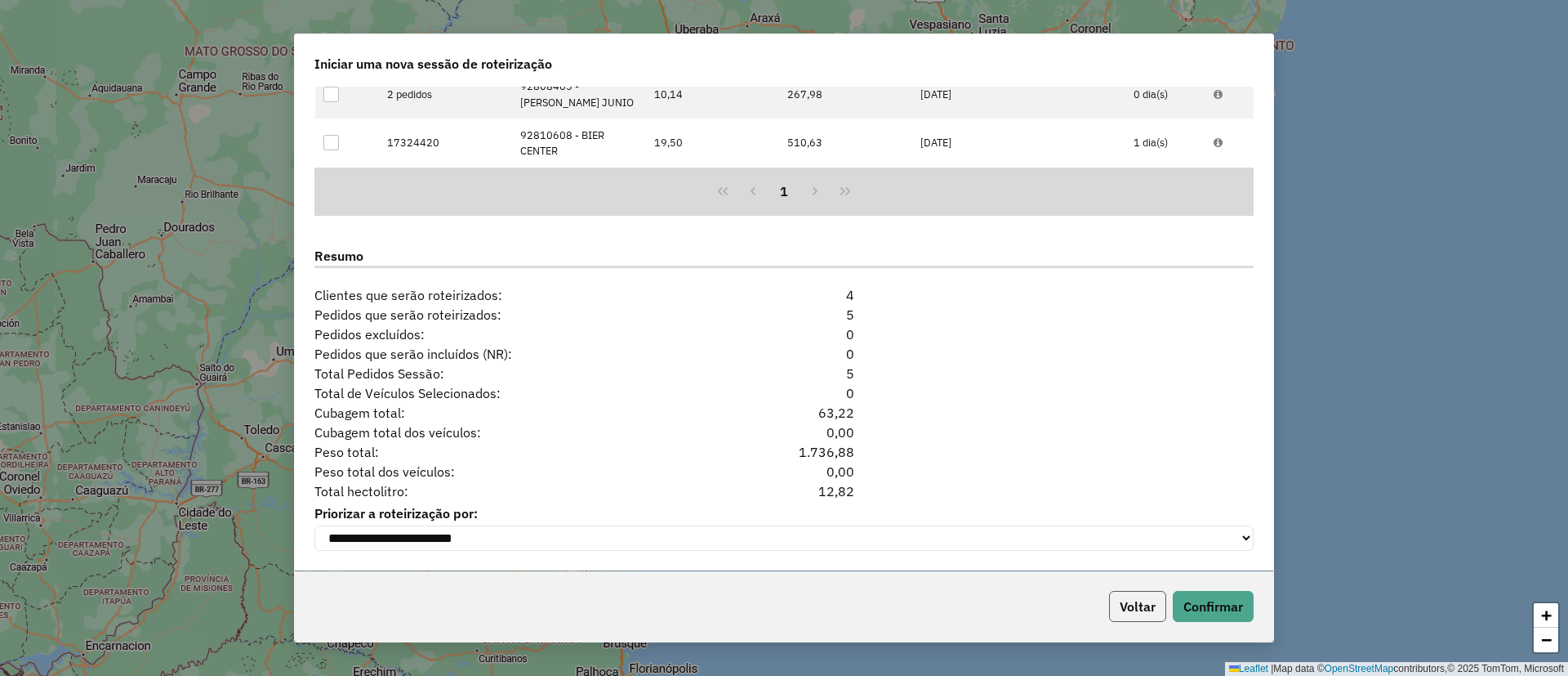
click at [1137, 612] on button "Voltar" at bounding box center [1137, 606] width 57 height 31
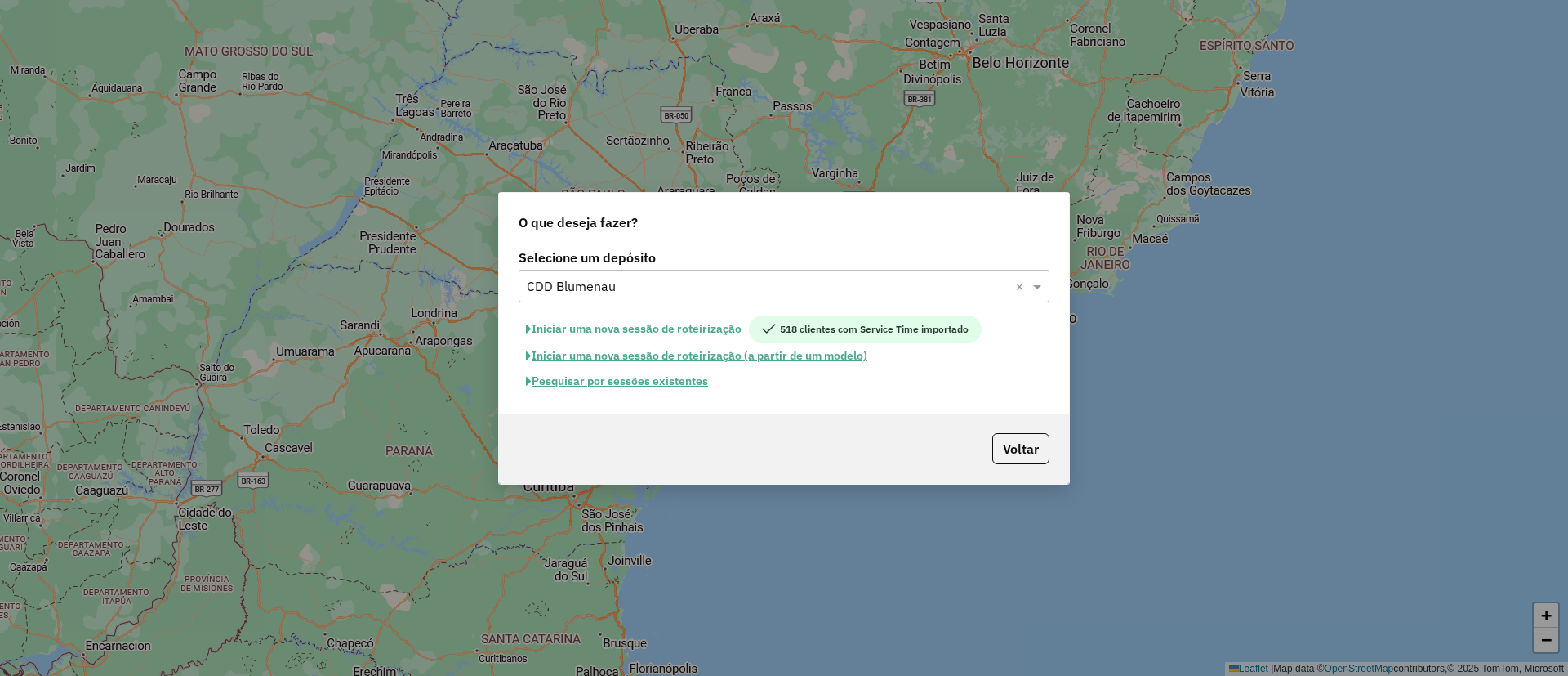
scroll to position [2000, 0]
click at [670, 277] on input "text" at bounding box center [768, 286] width 482 height 20
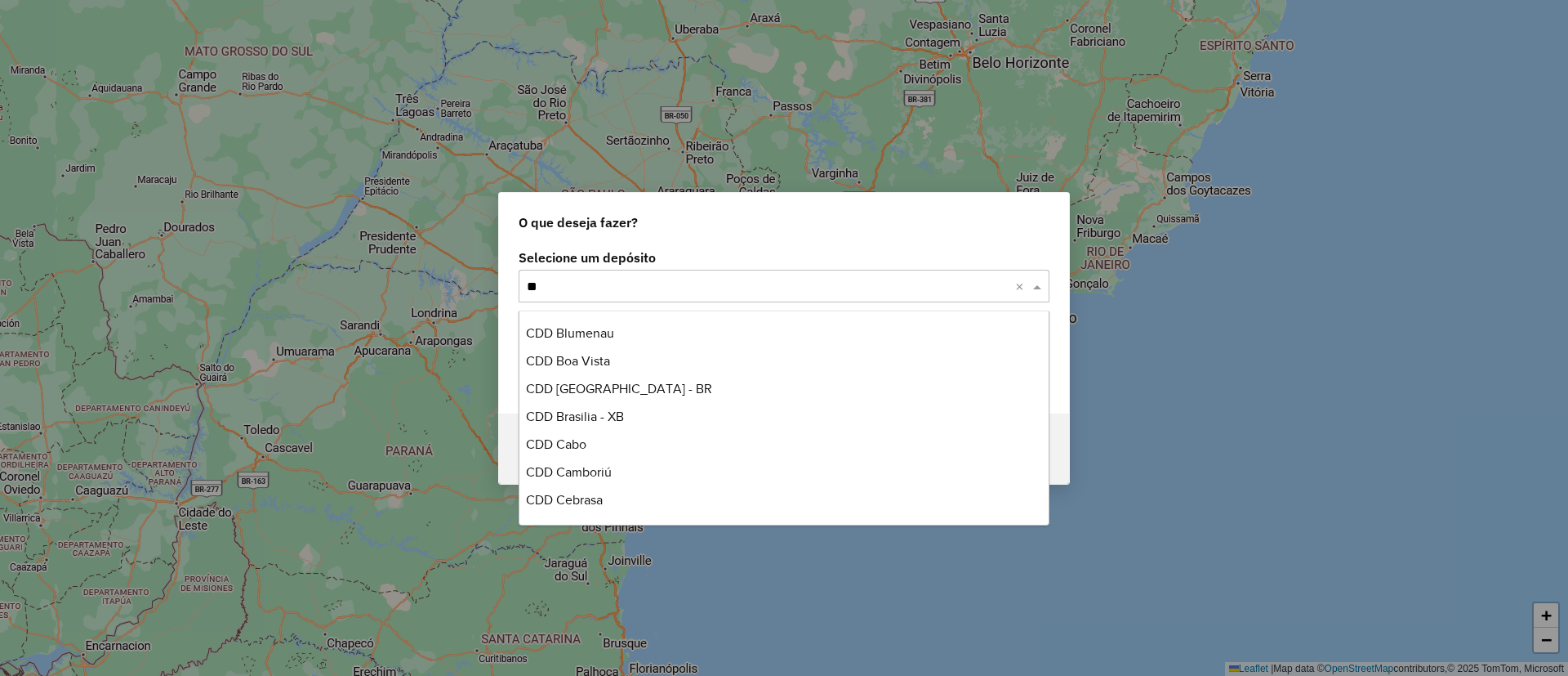
scroll to position [193, 0]
type input "***"
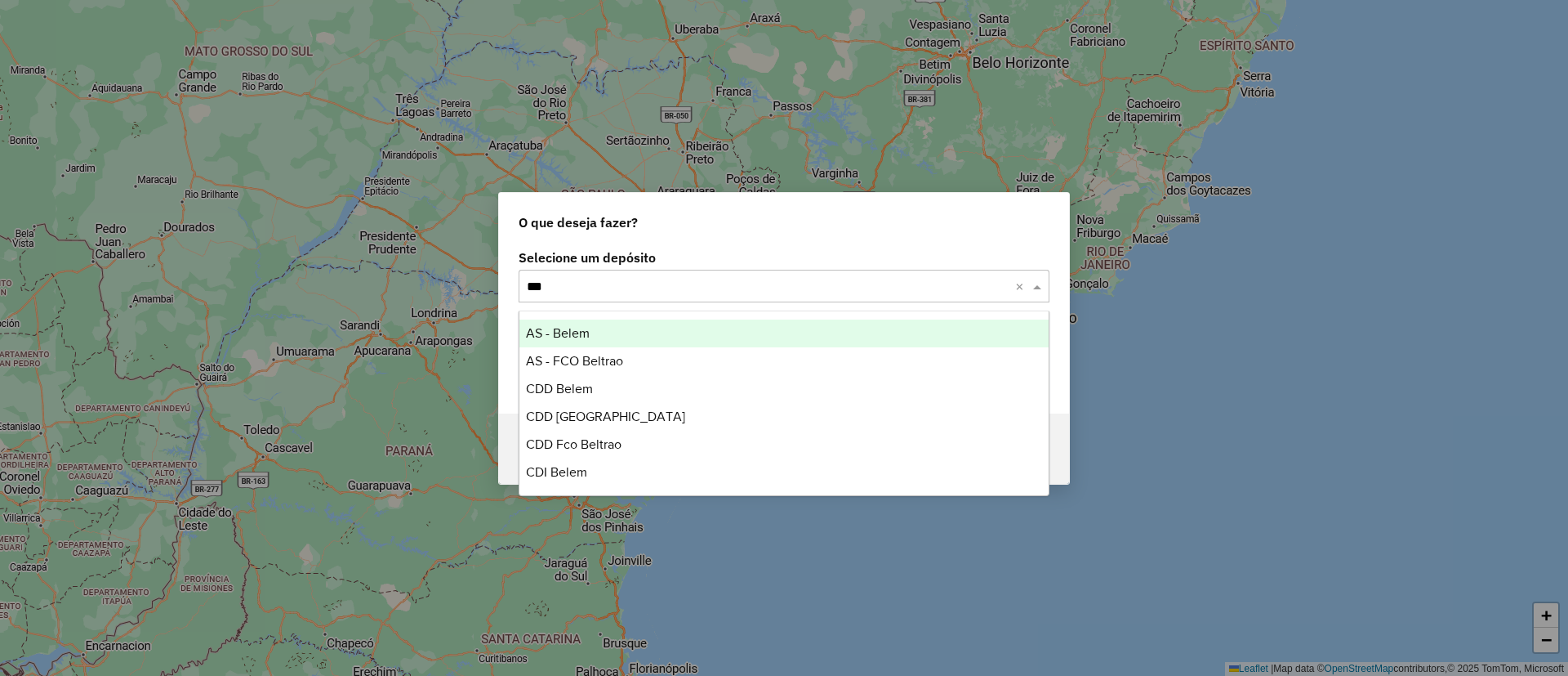
scroll to position [0, 0]
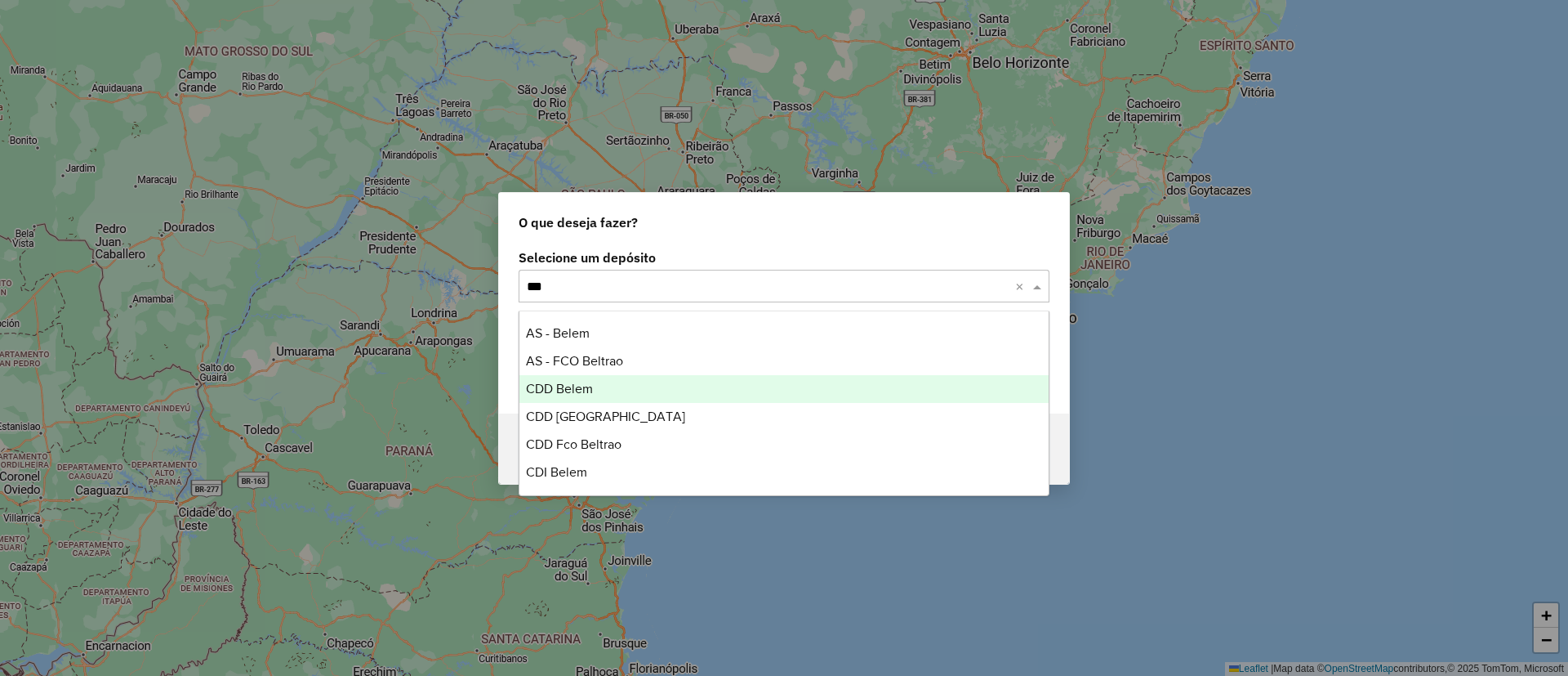
click at [596, 381] on div "CDD Belem" at bounding box center [784, 389] width 529 height 28
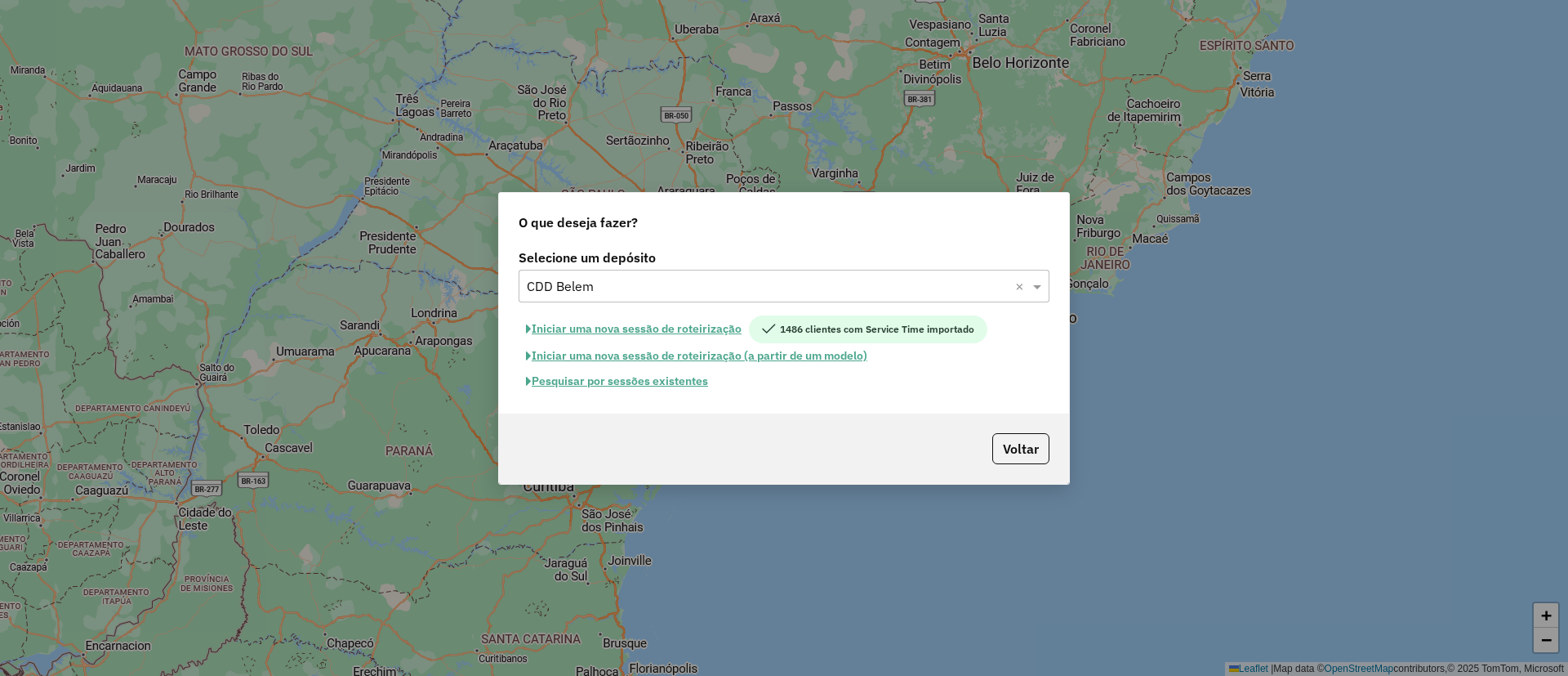
click at [629, 386] on button "Pesquisar por sessões existentes" at bounding box center [617, 381] width 196 height 26
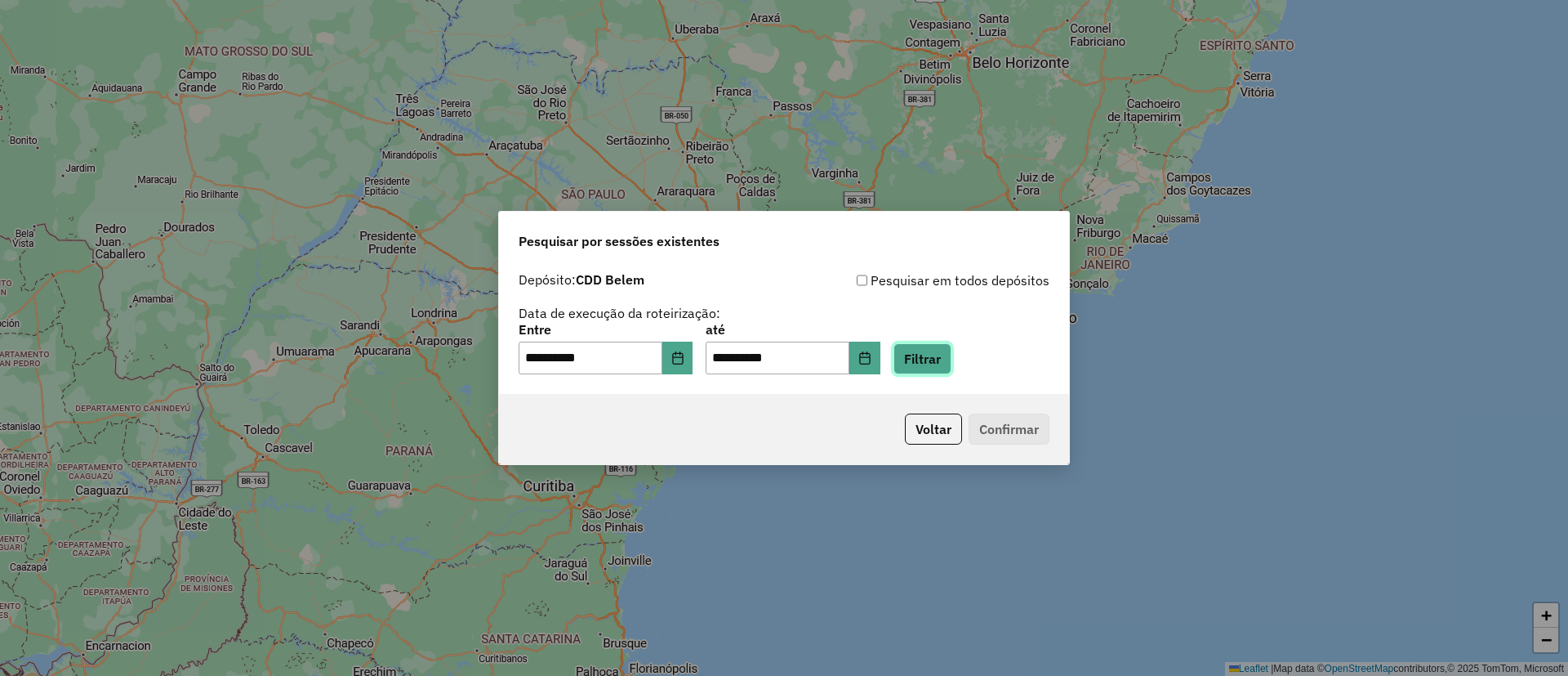
click at [945, 362] on button "Filtrar" at bounding box center [922, 359] width 58 height 31
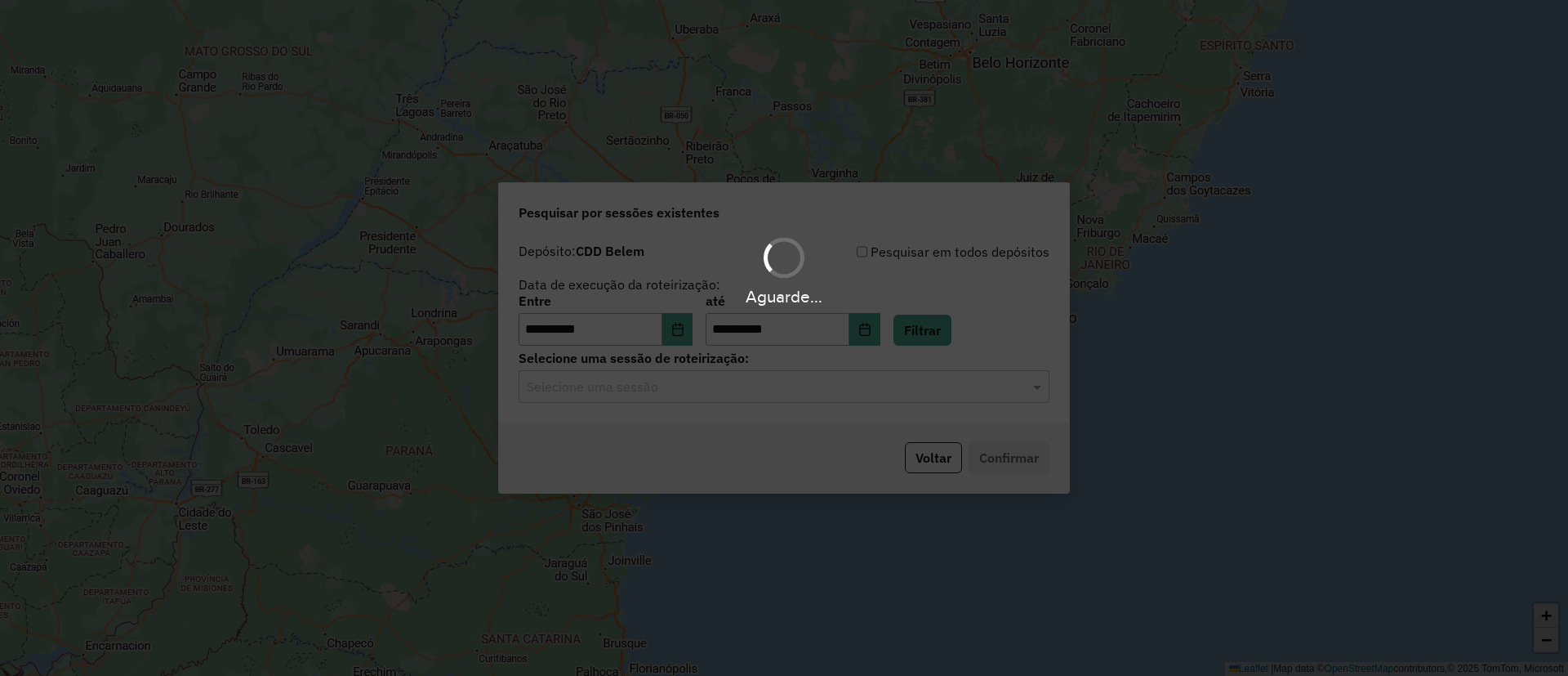
click at [741, 395] on input "text" at bounding box center [768, 387] width 482 height 20
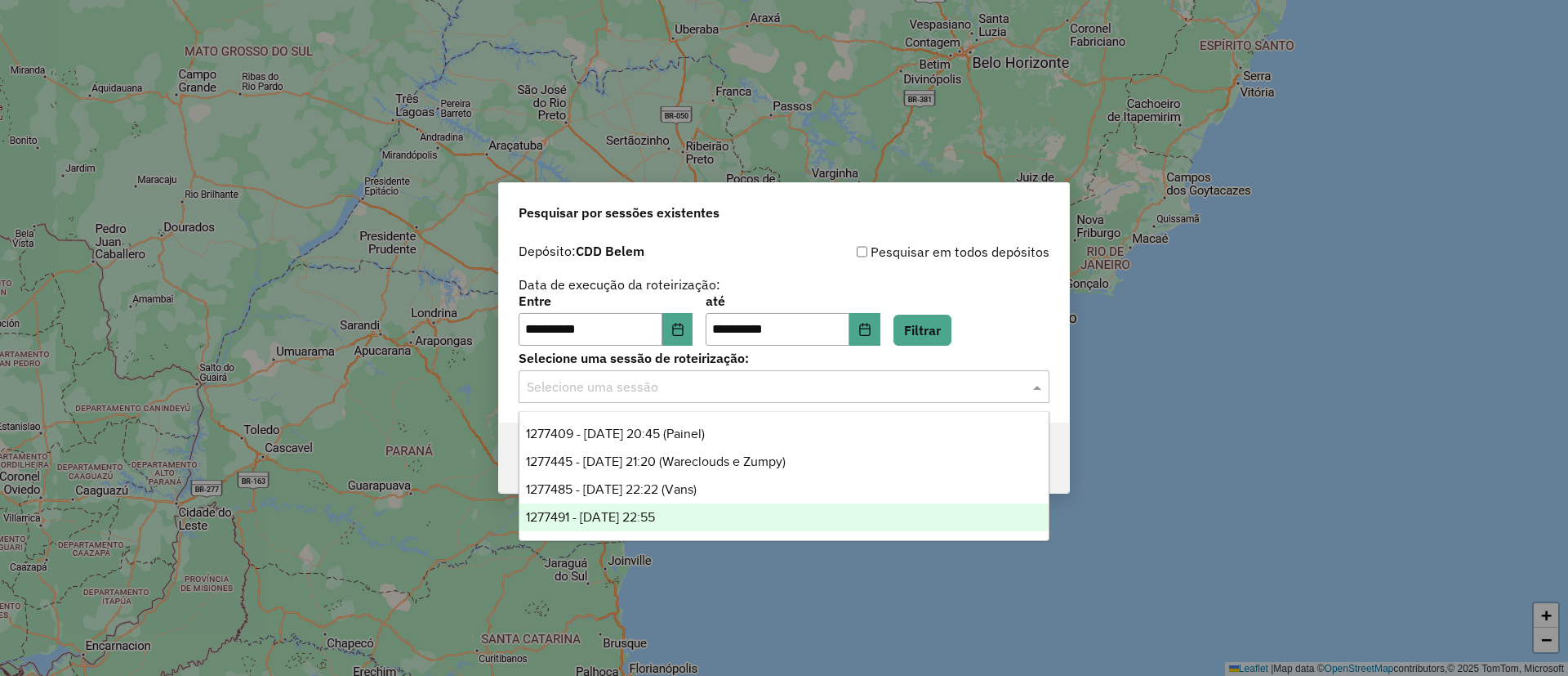
click at [707, 521] on div "1277491 - 17/09/2025 22:55" at bounding box center [784, 517] width 529 height 28
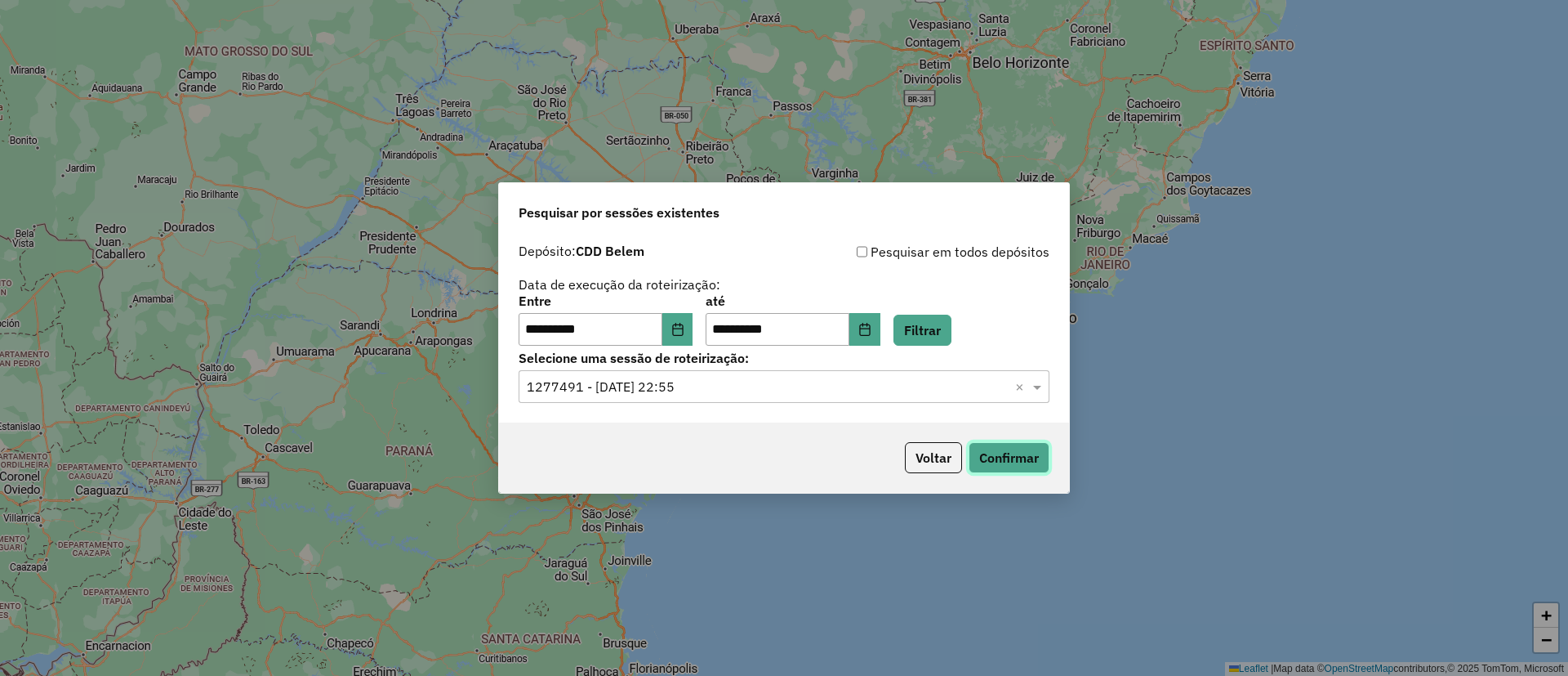
click at [1001, 455] on button "Confirmar" at bounding box center [1009, 457] width 81 height 31
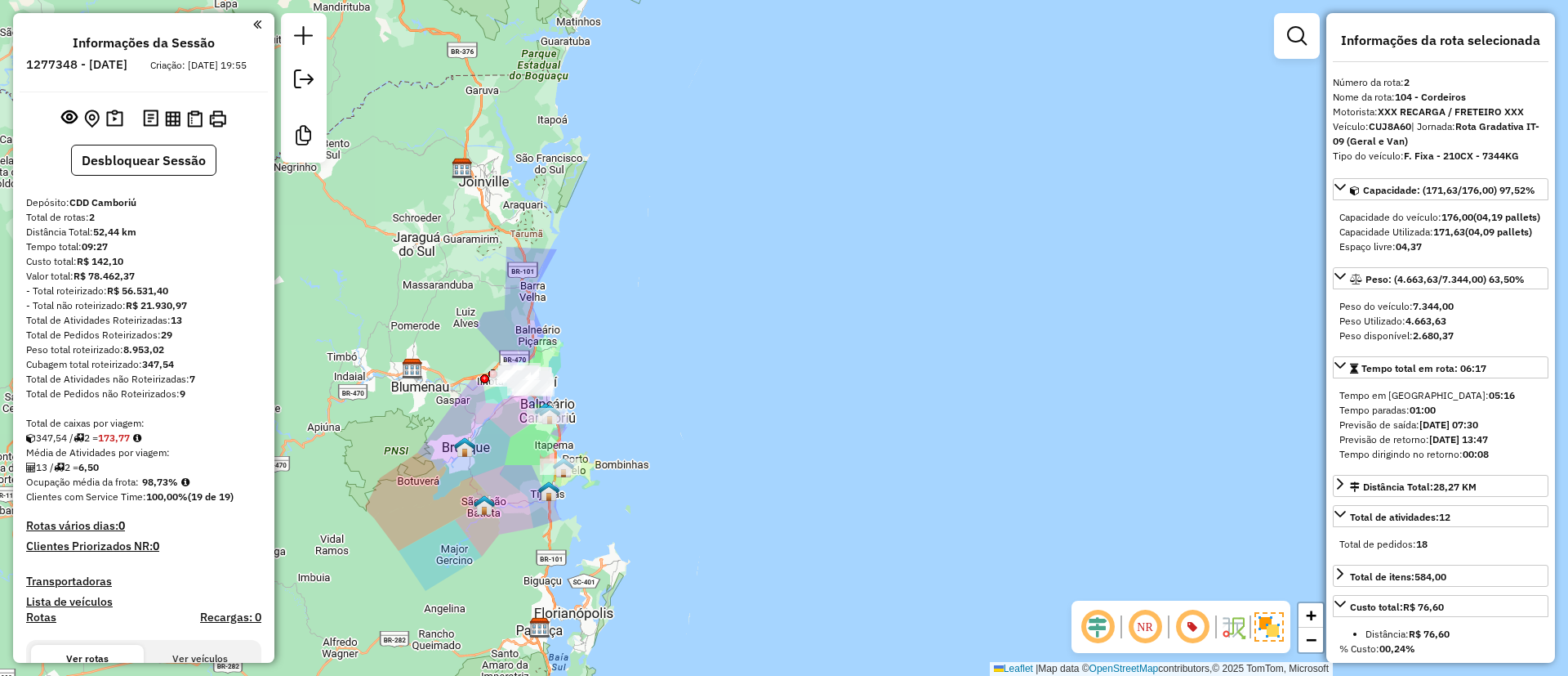
select select "**********"
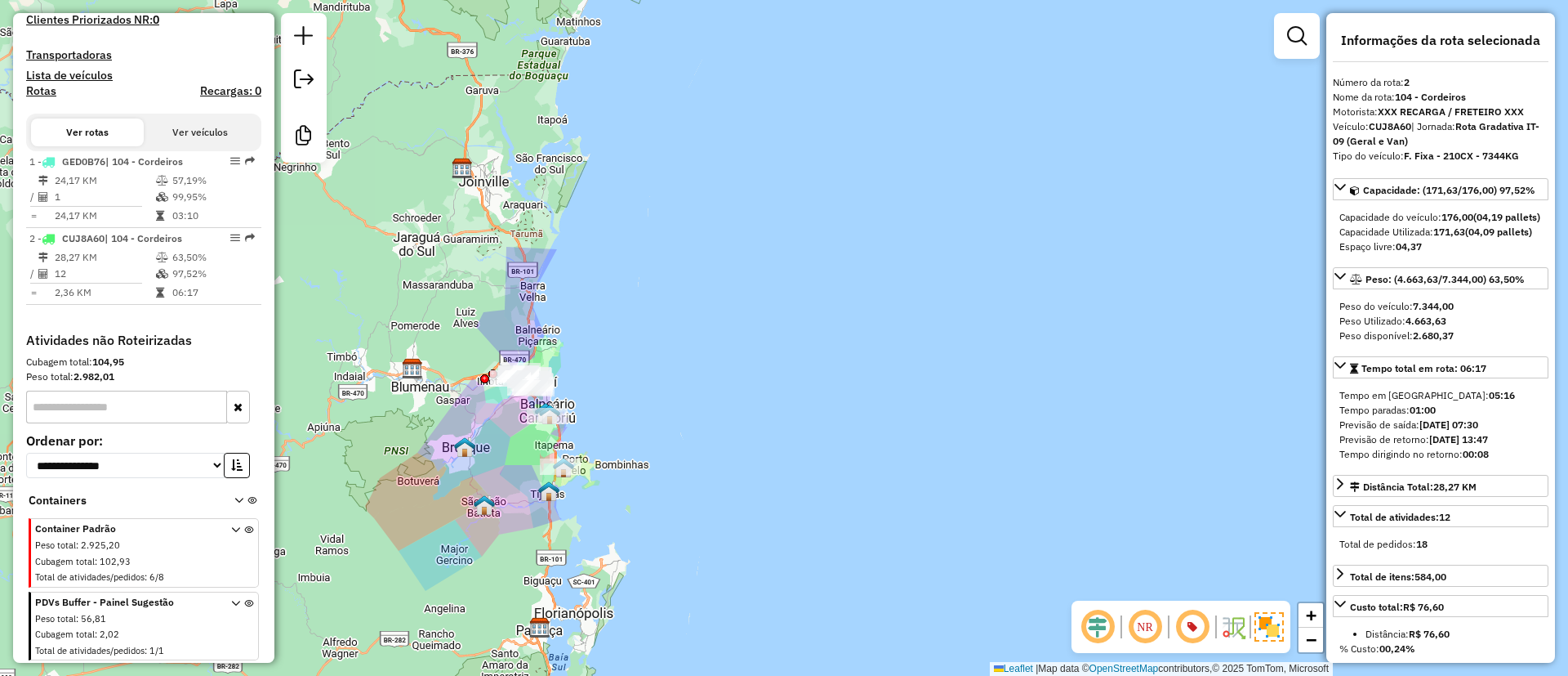
scroll to position [541, 0]
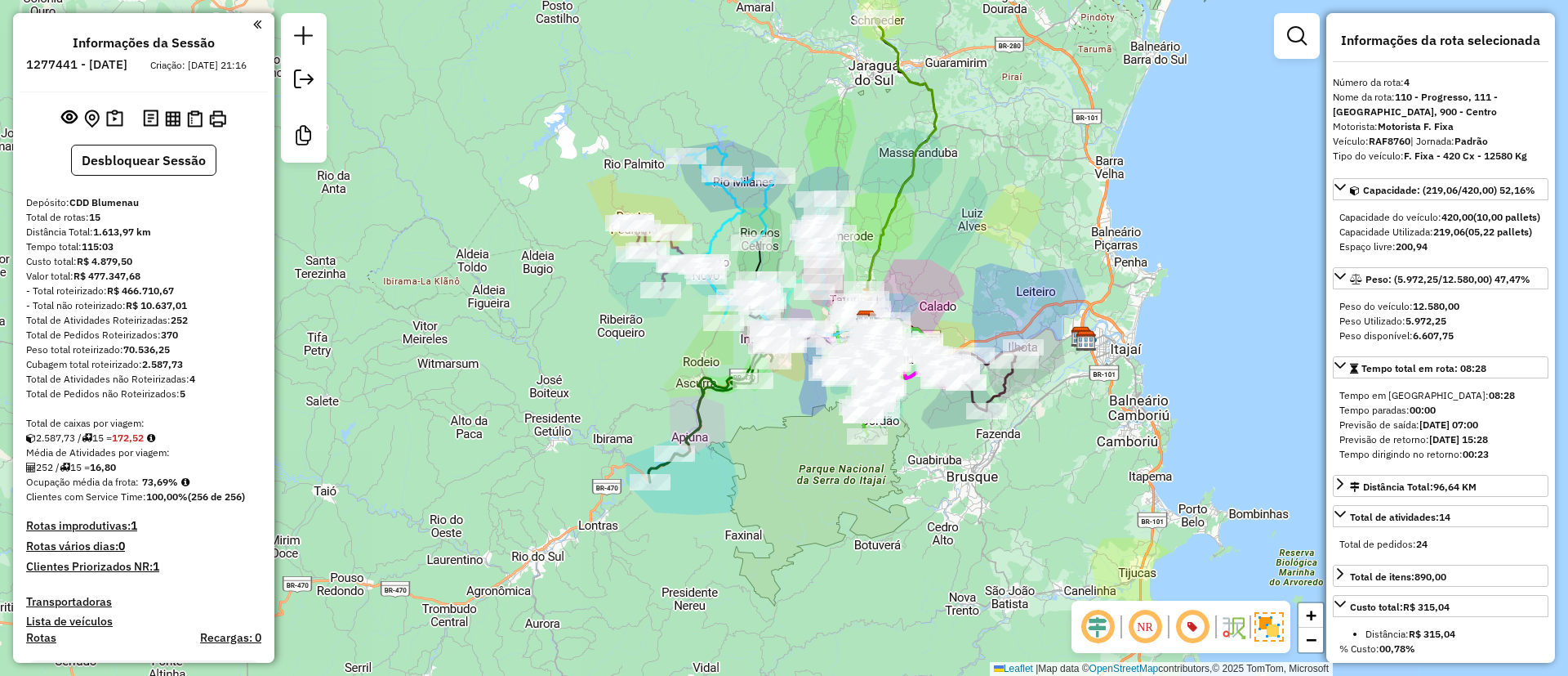
select select "**********"
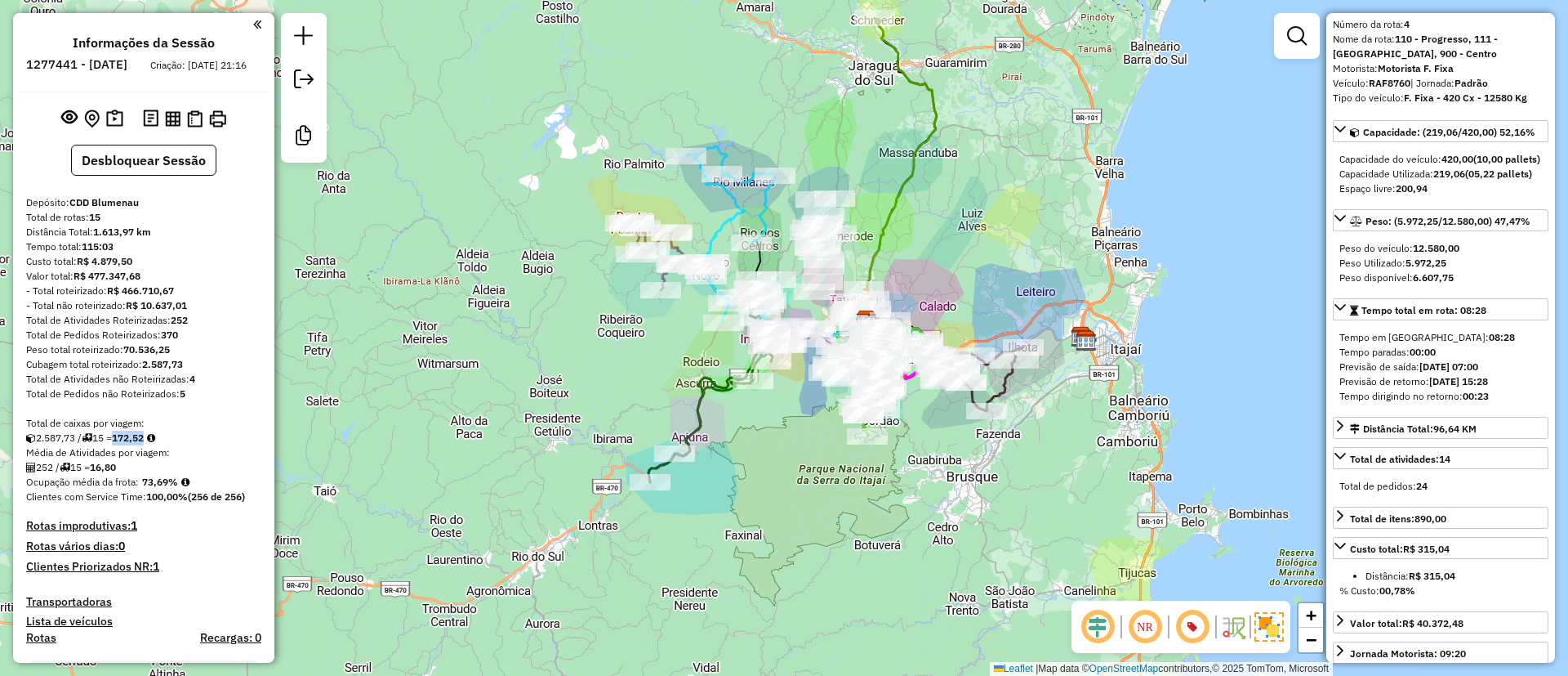
drag, startPoint x: 154, startPoint y: 454, endPoint x: 122, endPoint y: 454, distance: 32.0
click at [122, 444] on strong "172,52" at bounding box center [127, 438] width 32 height 12
copy strong "172,52"
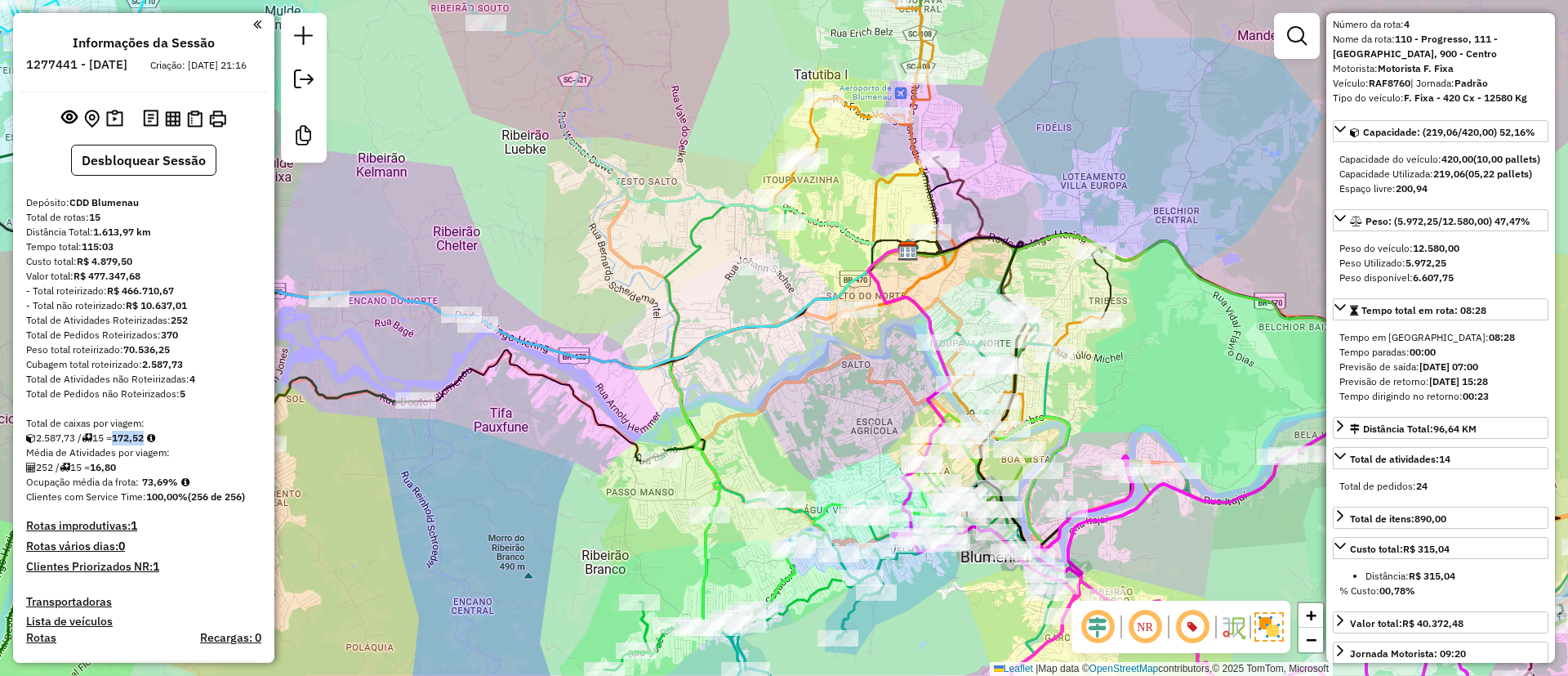
drag, startPoint x: 595, startPoint y: 266, endPoint x: 750, endPoint y: 224, distance: 160.6
click at [750, 224] on div "Janela de atendimento Grade de atendimento Capacidade Transportadoras Veículos …" at bounding box center [784, 338] width 1568 height 676
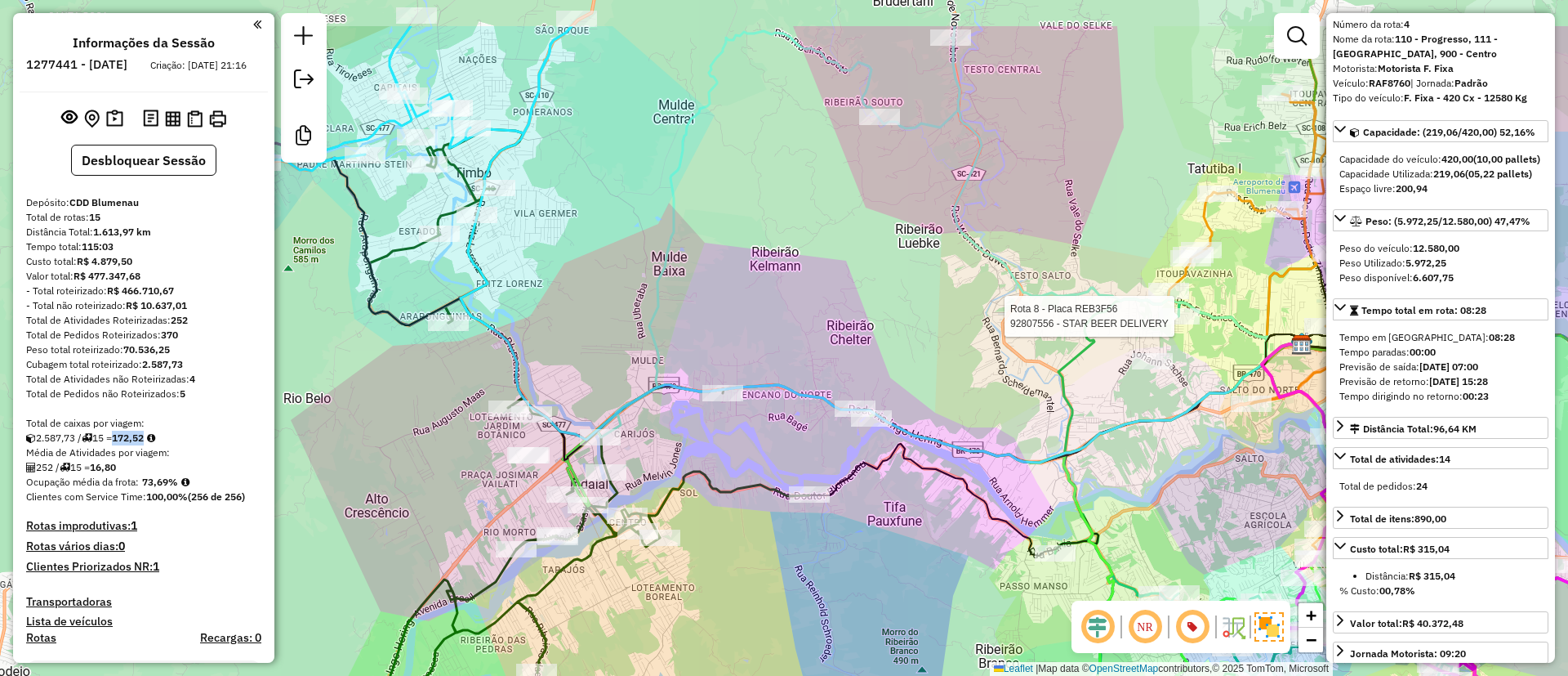
drag, startPoint x: 665, startPoint y: 206, endPoint x: 1059, endPoint y: 300, distance: 405.1
click at [1059, 300] on icon at bounding box center [1127, 192] width 348 height 332
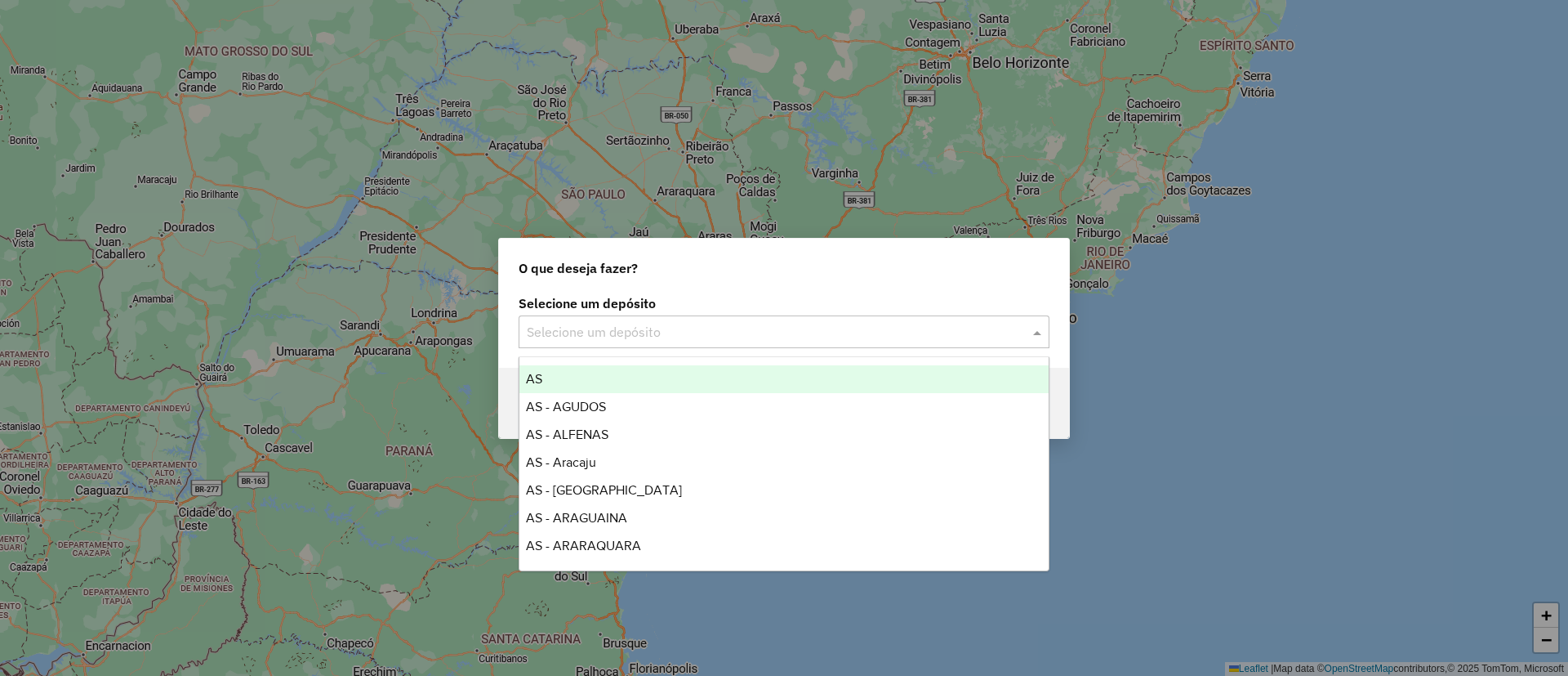
click at [626, 337] on input "text" at bounding box center [768, 332] width 482 height 20
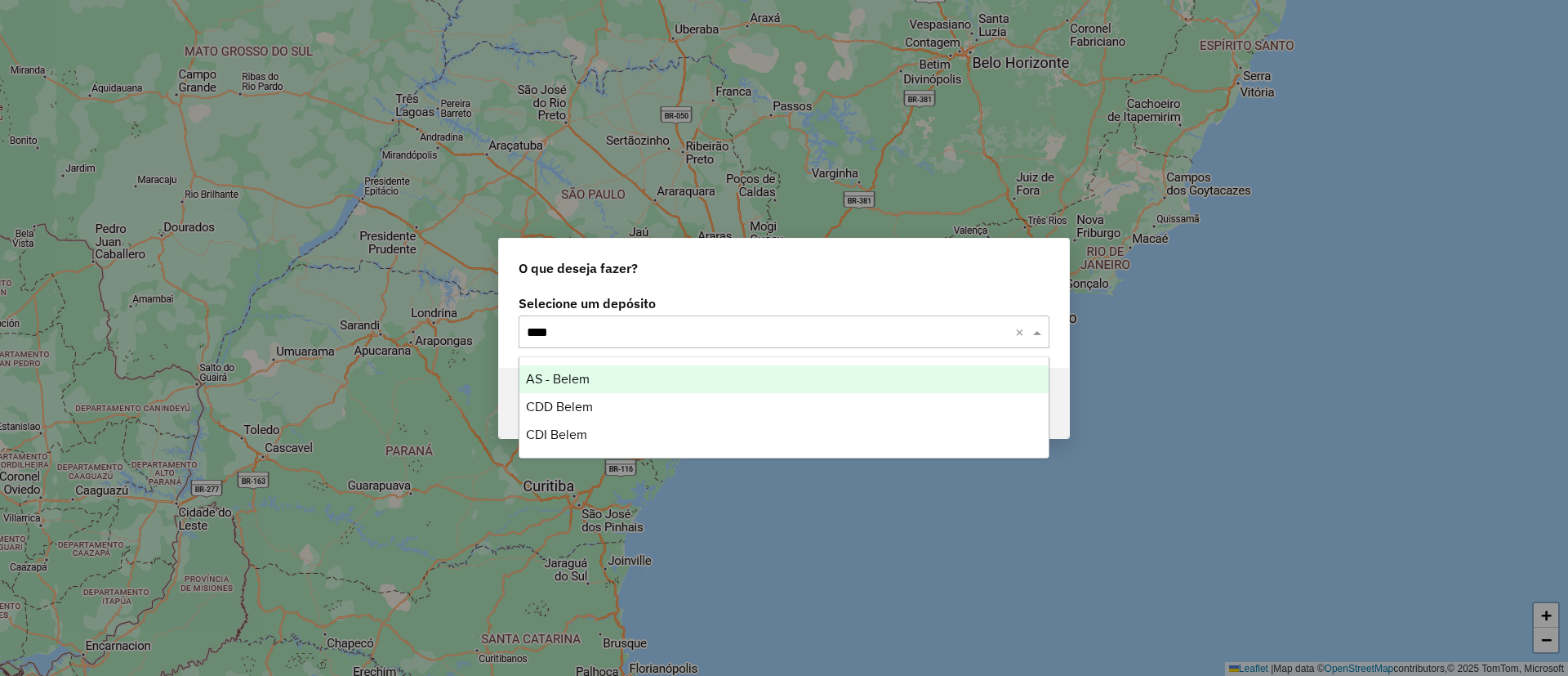
type input "*****"
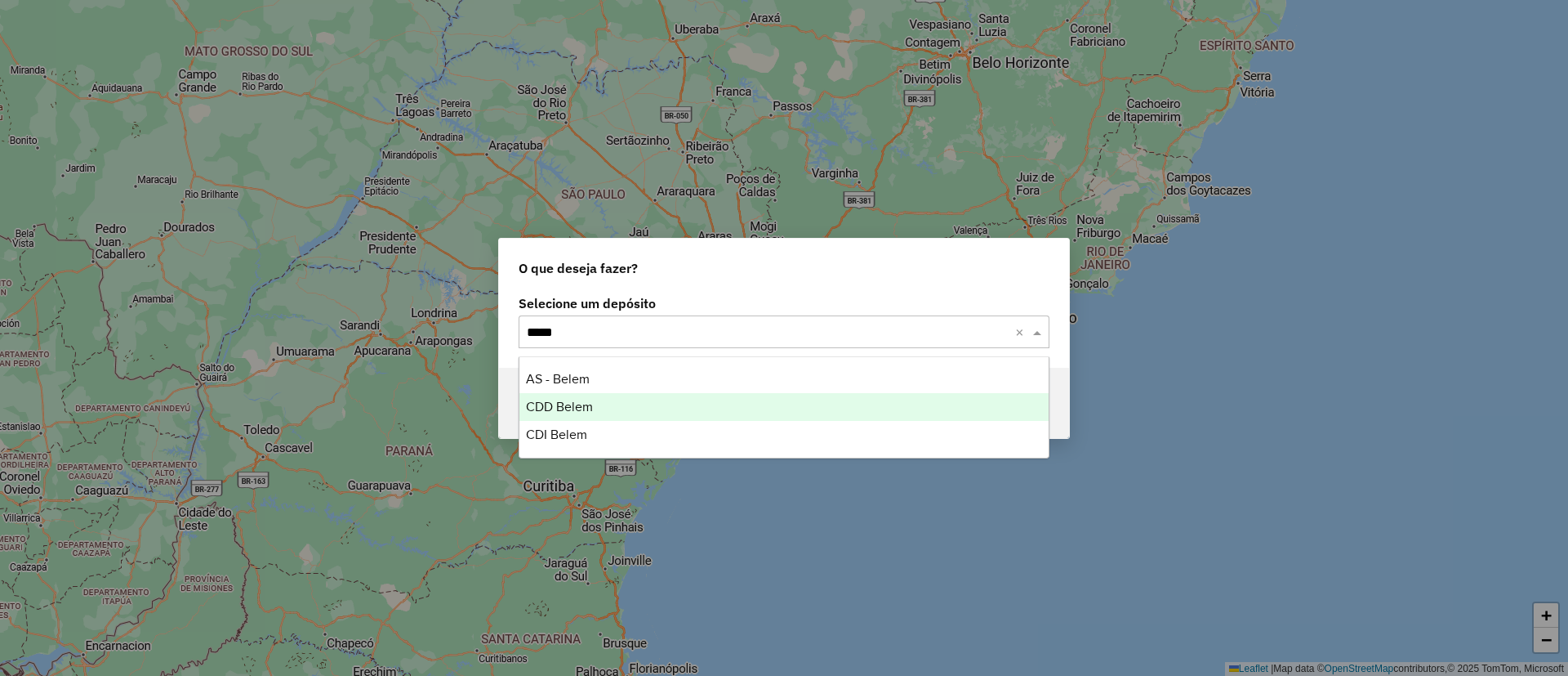
click at [608, 408] on div "CDD Belem" at bounding box center [784, 407] width 529 height 28
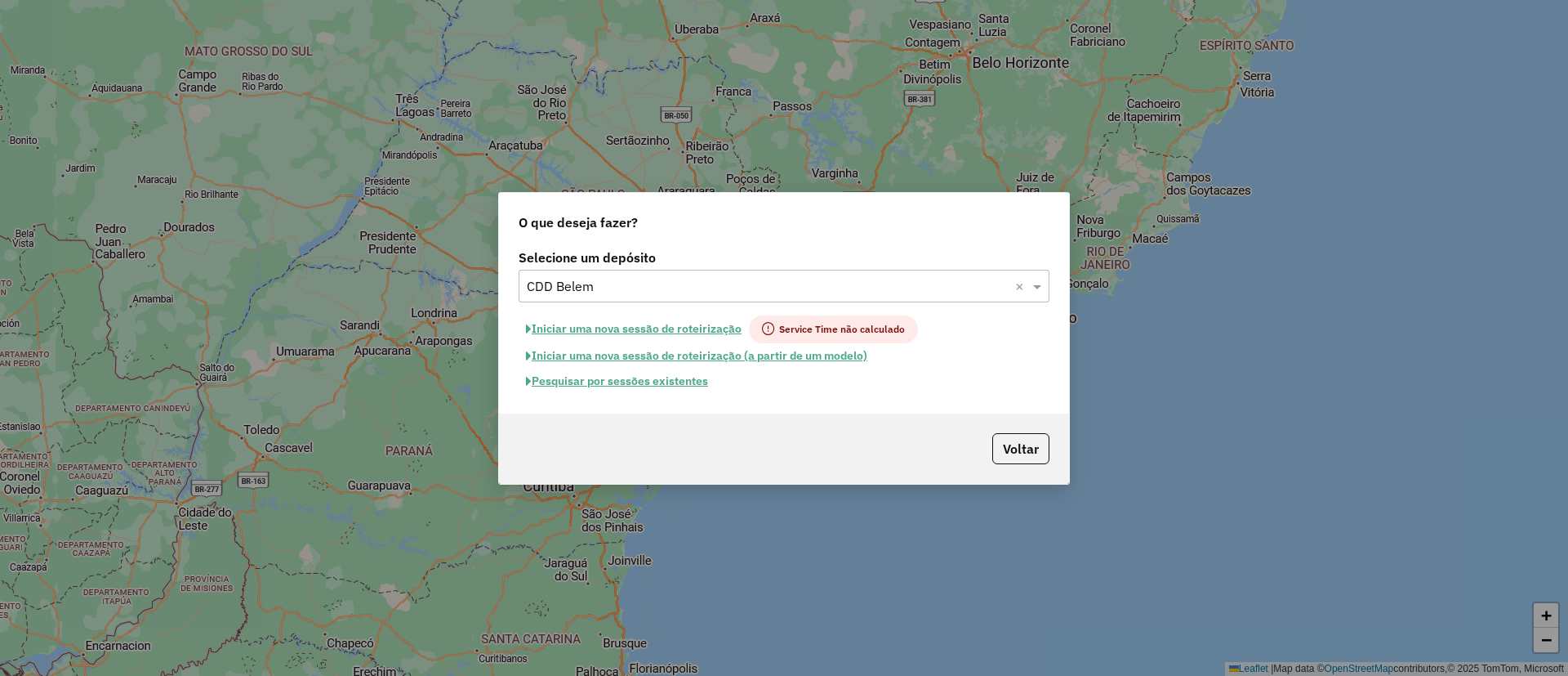
click at [661, 326] on button "Iniciar uma nova sessão de roteirização" at bounding box center [634, 329] width 231 height 28
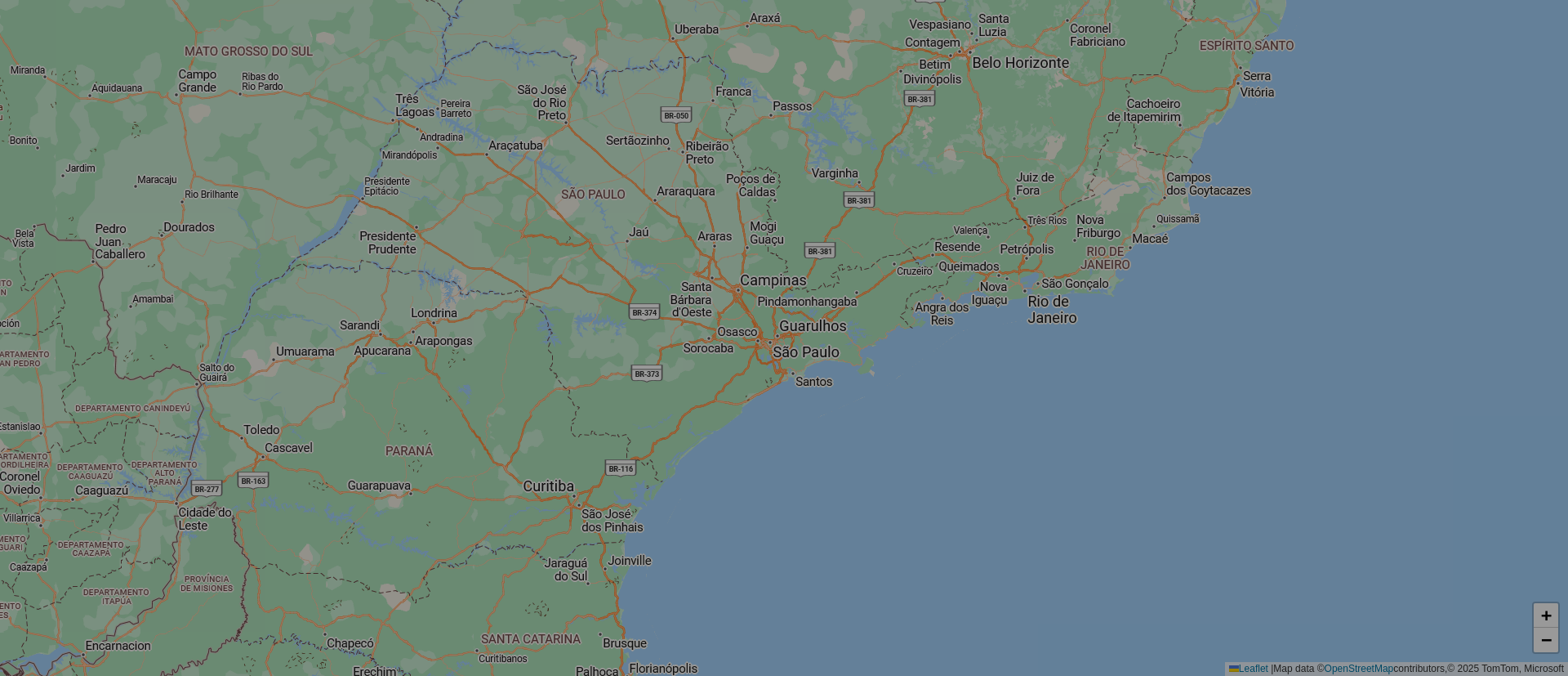
select select "*"
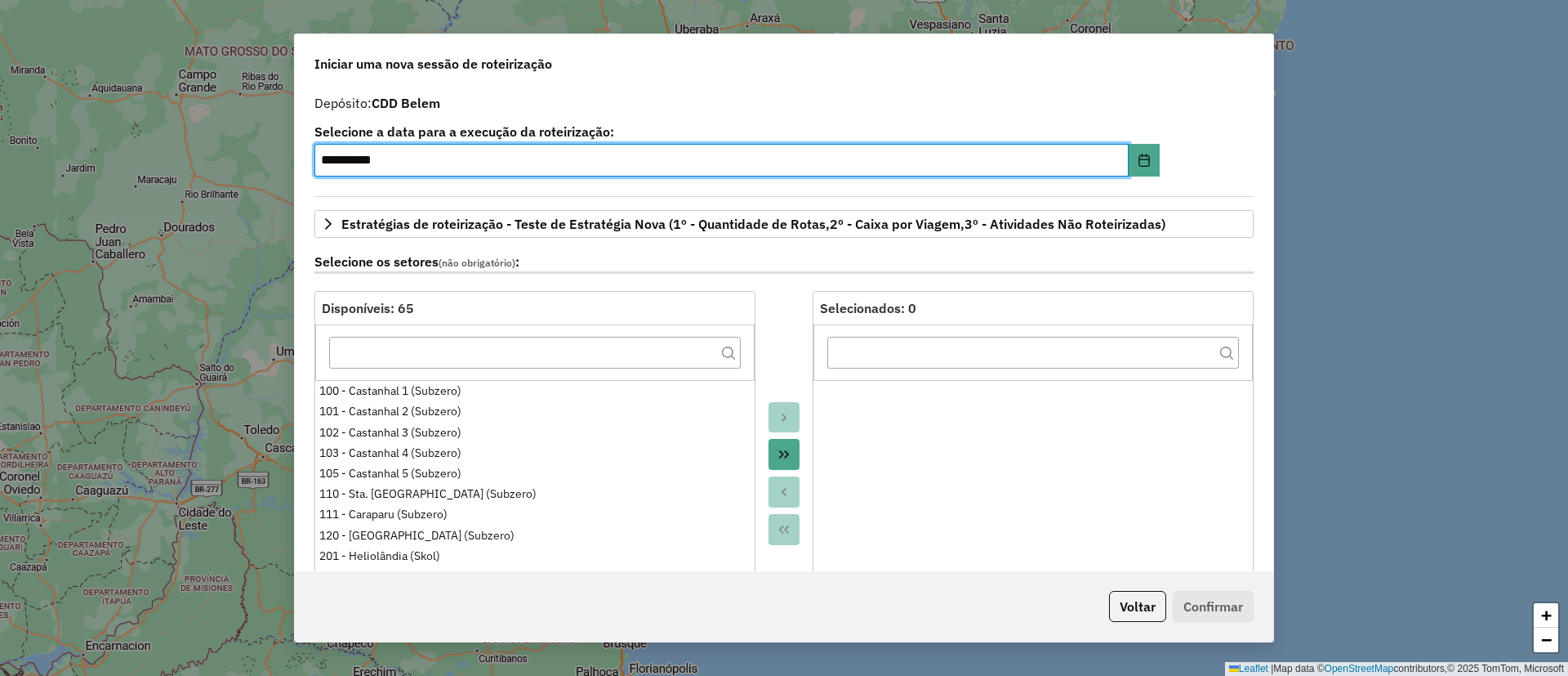
click at [1027, 154] on input "**********" at bounding box center [721, 160] width 814 height 32
click at [1119, 164] on input "**********" at bounding box center [721, 160] width 814 height 32
click at [1138, 164] on icon "Choose Date" at bounding box center [1144, 160] width 13 height 13
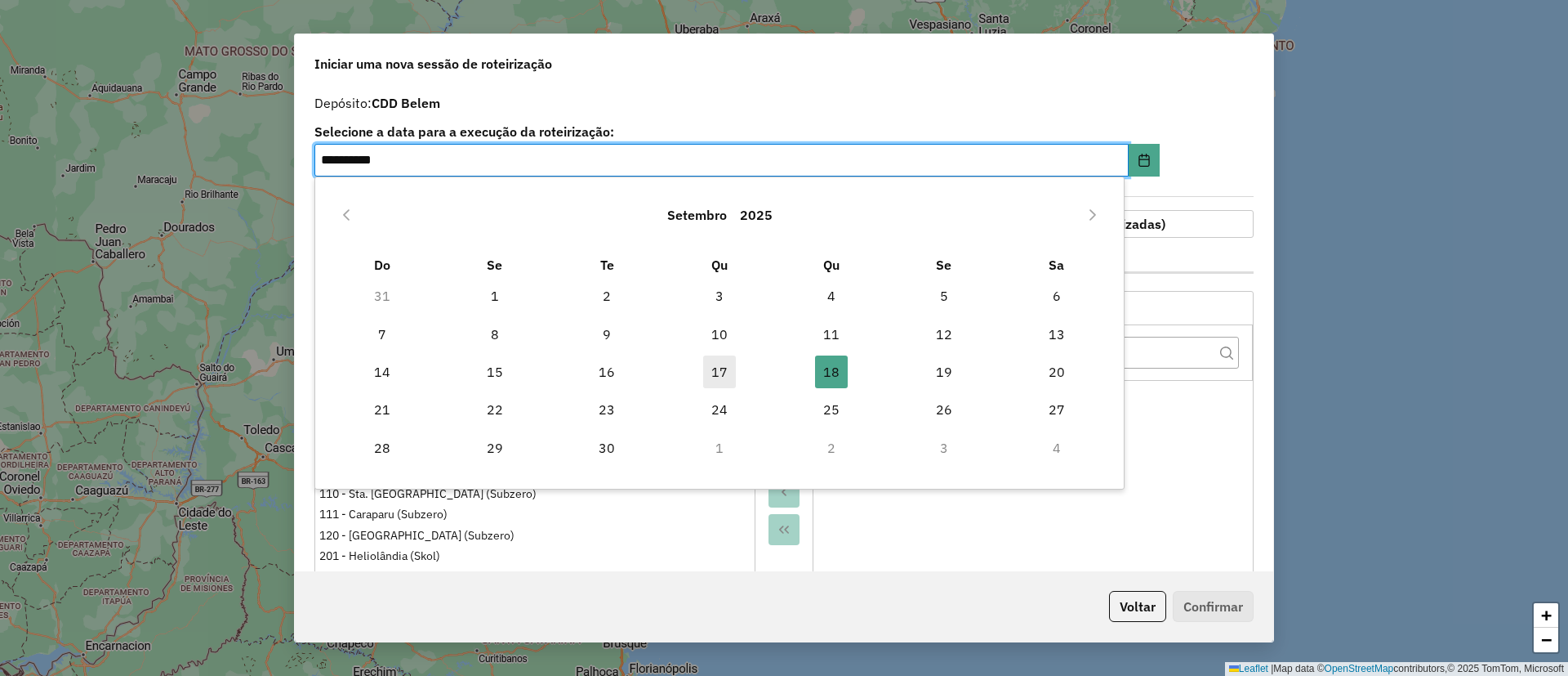
click at [711, 362] on span "17" at bounding box center [719, 372] width 32 height 32
type input "**********"
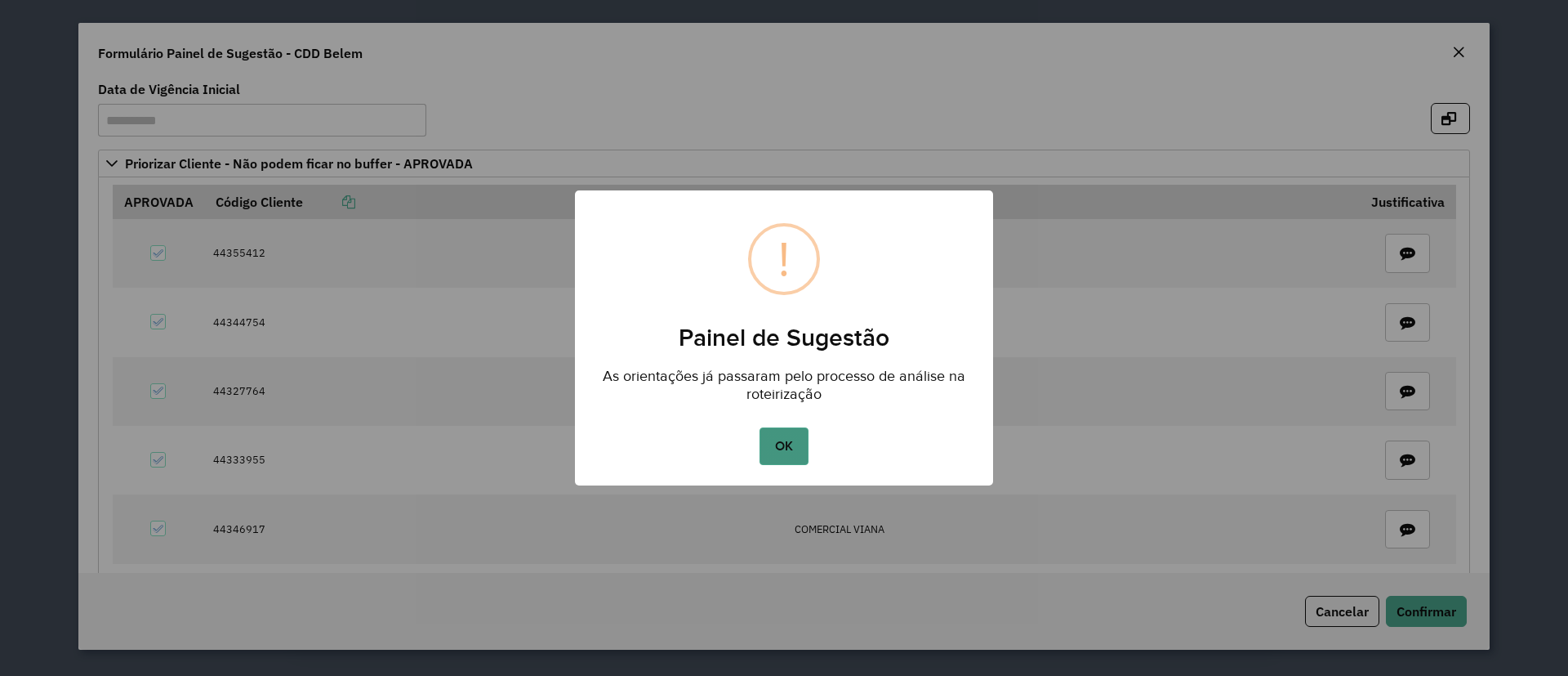
click at [781, 435] on button "OK" at bounding box center [783, 446] width 48 height 38
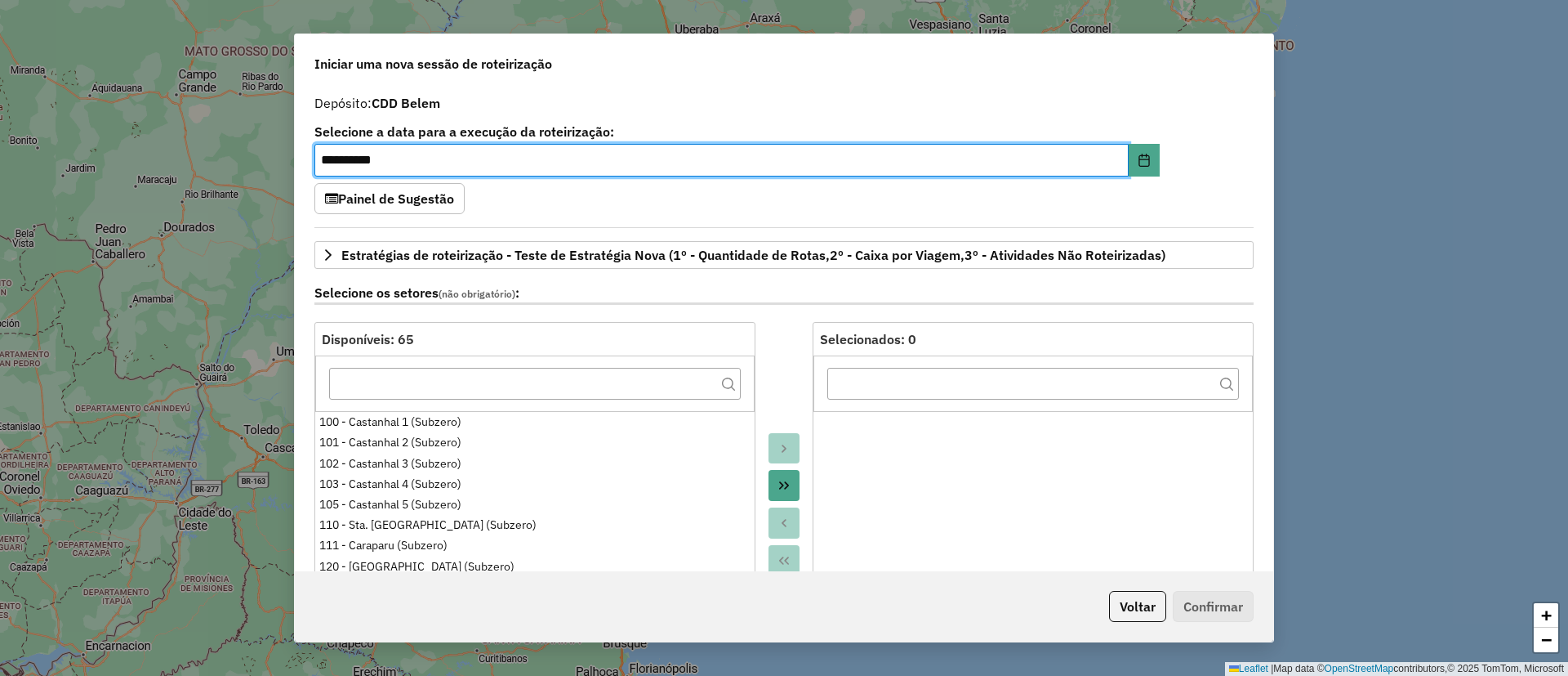
click at [771, 327] on div at bounding box center [783, 504] width 57 height 364
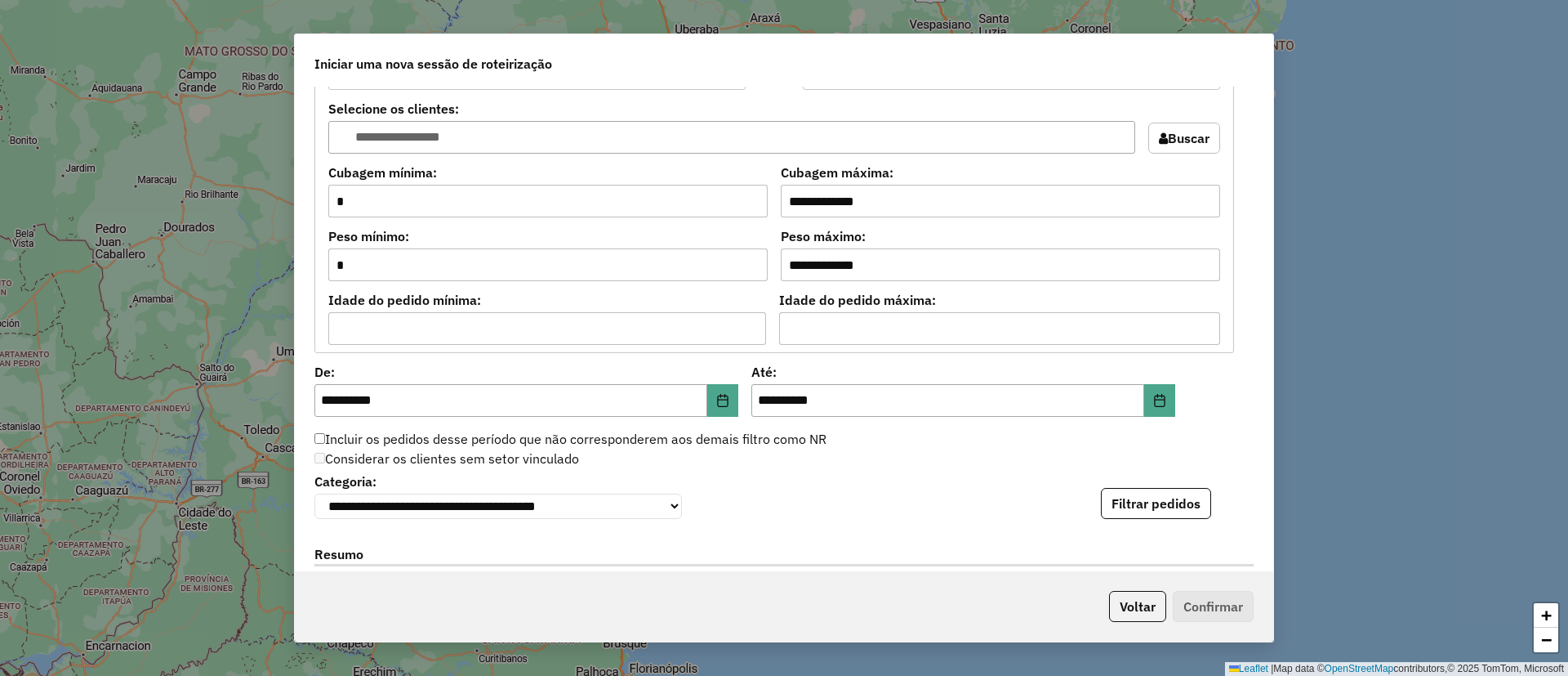
scroll to position [1471, 0]
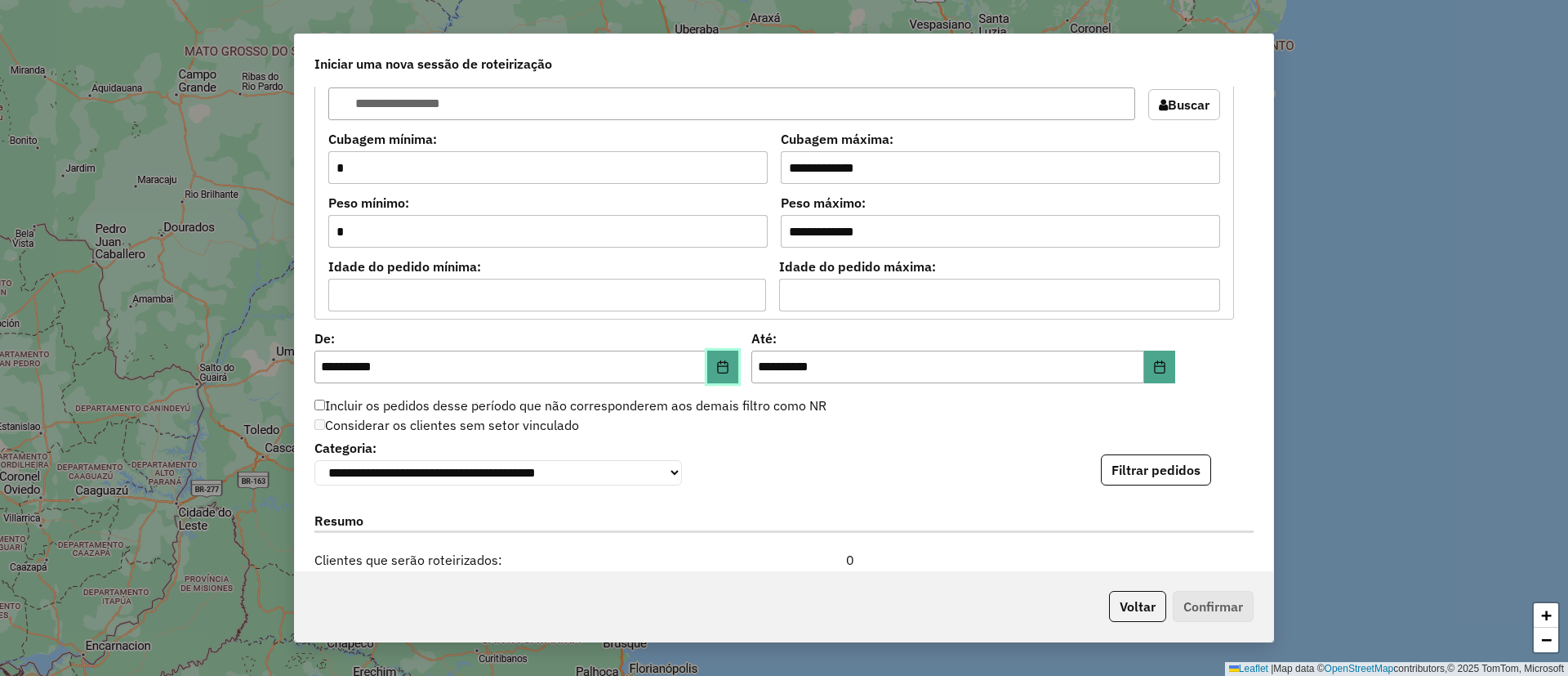
click at [723, 369] on icon "Choose Date" at bounding box center [722, 367] width 13 height 13
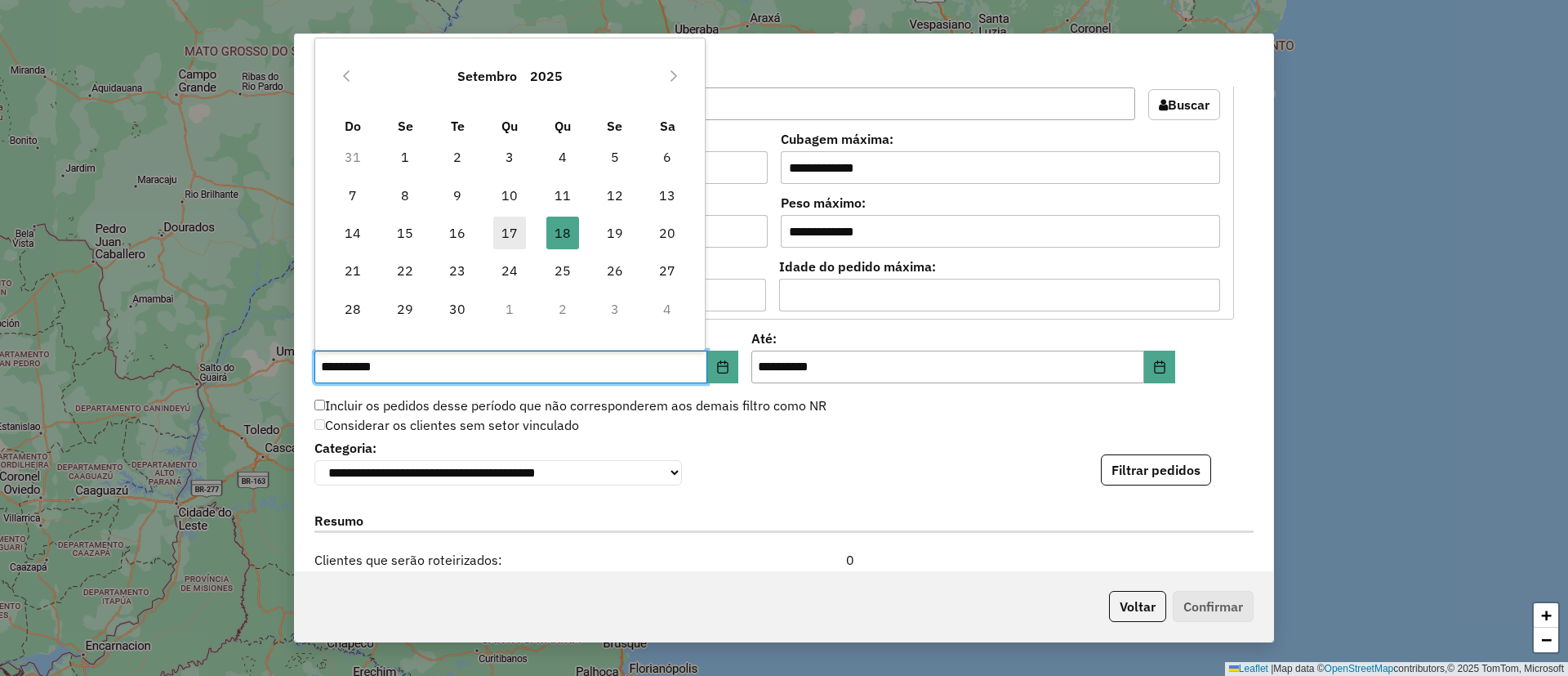
click at [502, 231] on span "17" at bounding box center [509, 232] width 32 height 32
type input "**********"
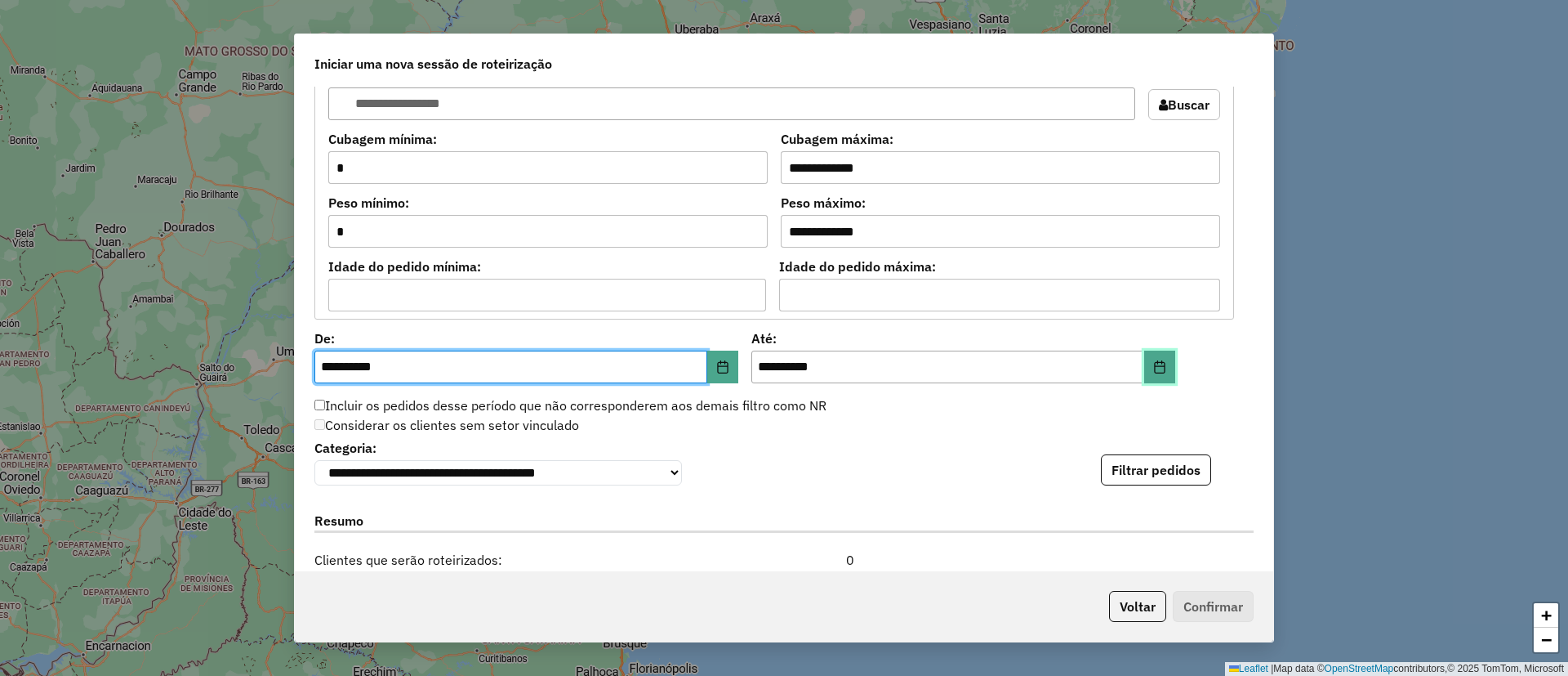
click at [1157, 367] on icon "Choose Date" at bounding box center [1159, 367] width 13 height 13
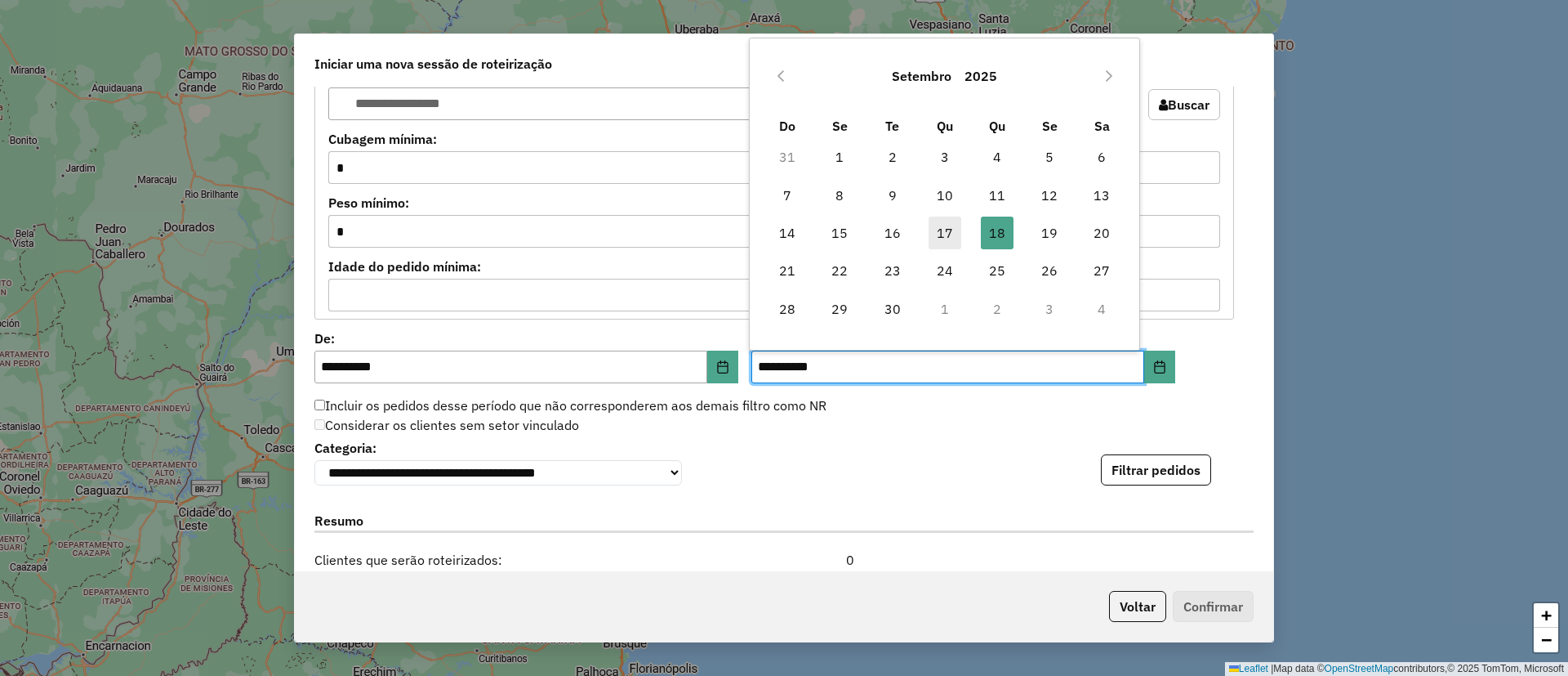
click at [943, 234] on span "17" at bounding box center [945, 232] width 32 height 32
type input "**********"
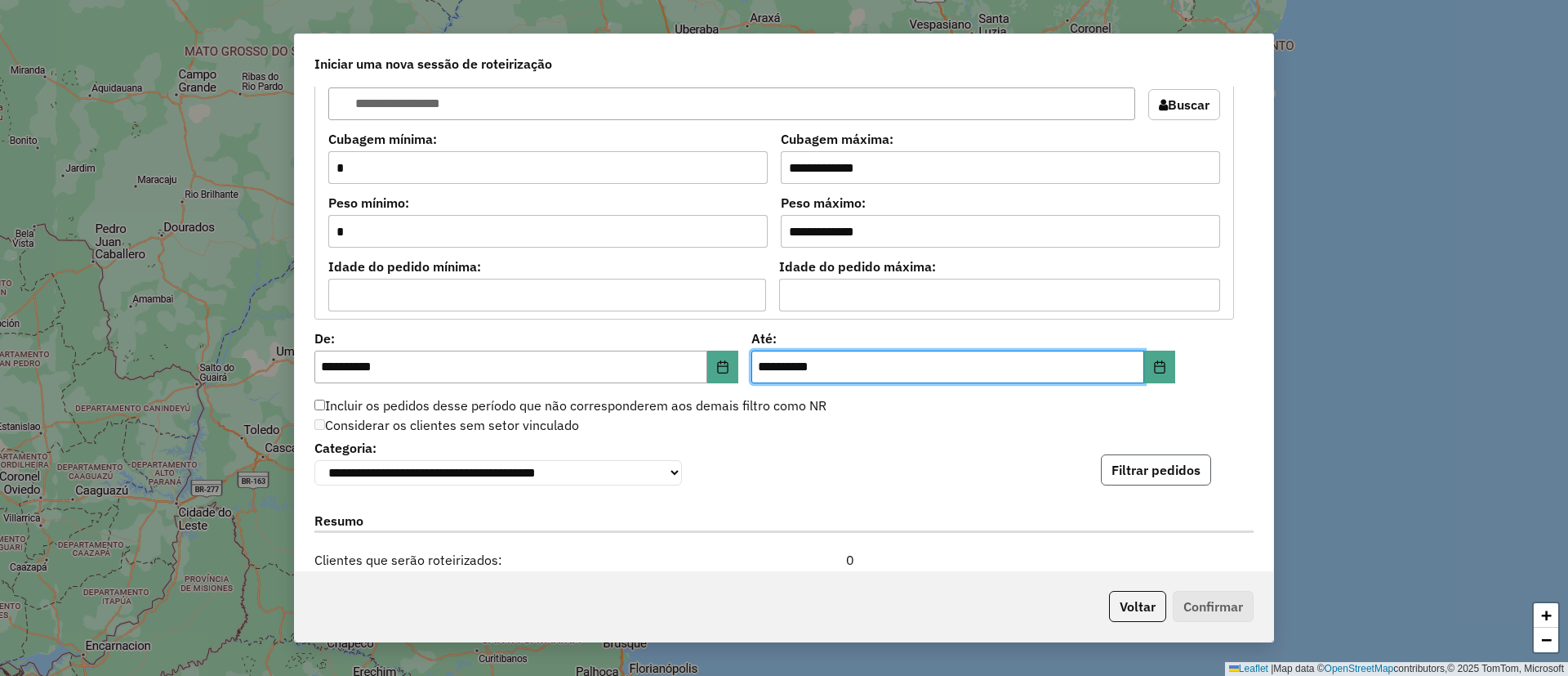
click at [1146, 468] on button "Filtrar pedidos" at bounding box center [1156, 470] width 110 height 31
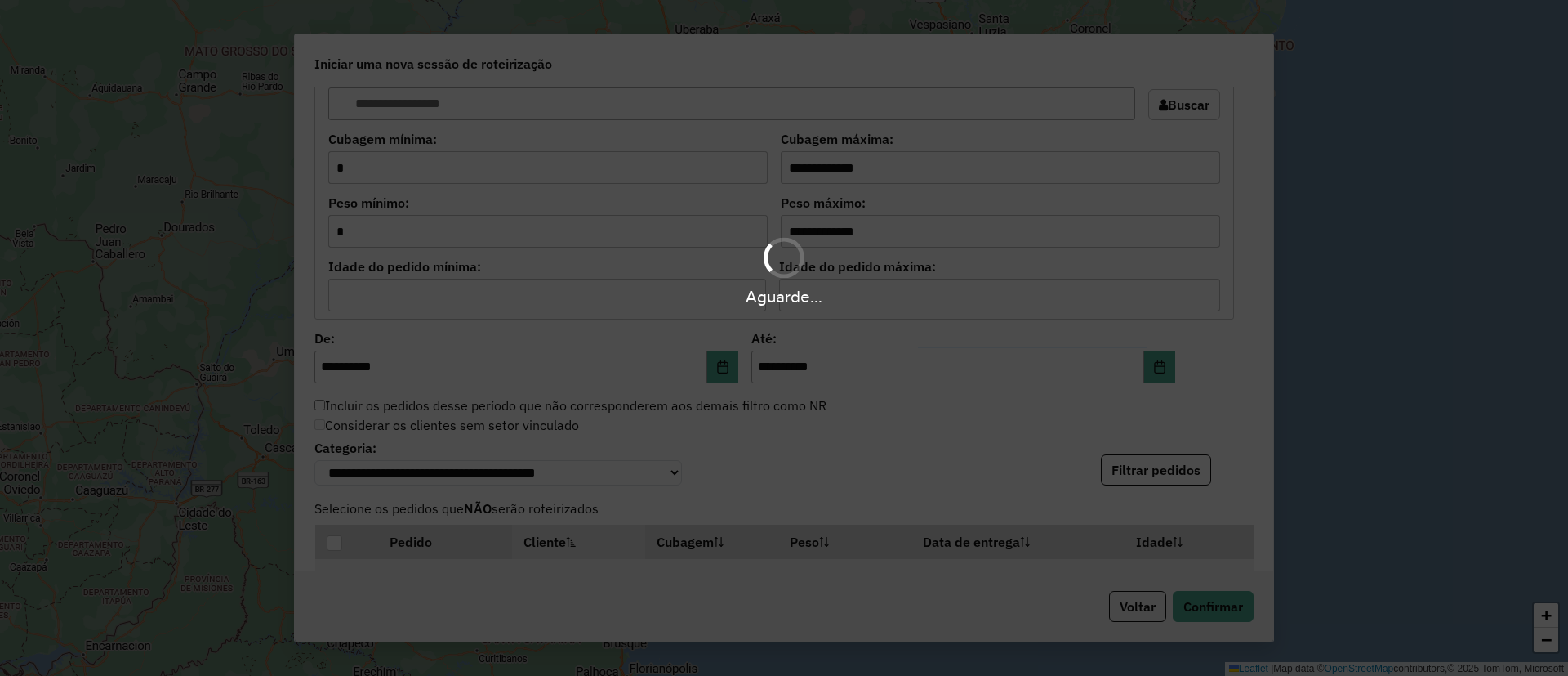
click at [897, 449] on div "**********" at bounding box center [783, 461] width 939 height 50
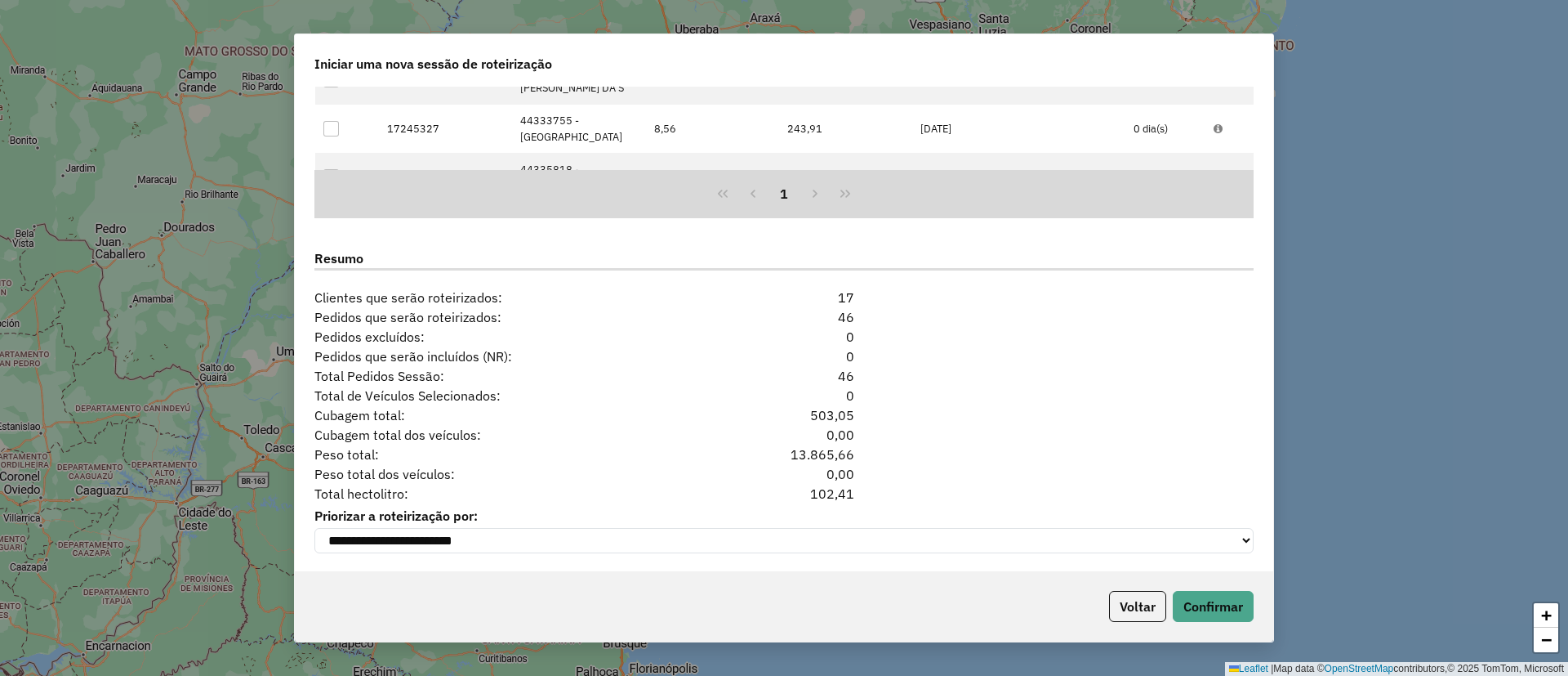
scroll to position [2080, 0]
click at [1136, 604] on button "Voltar" at bounding box center [1137, 606] width 57 height 31
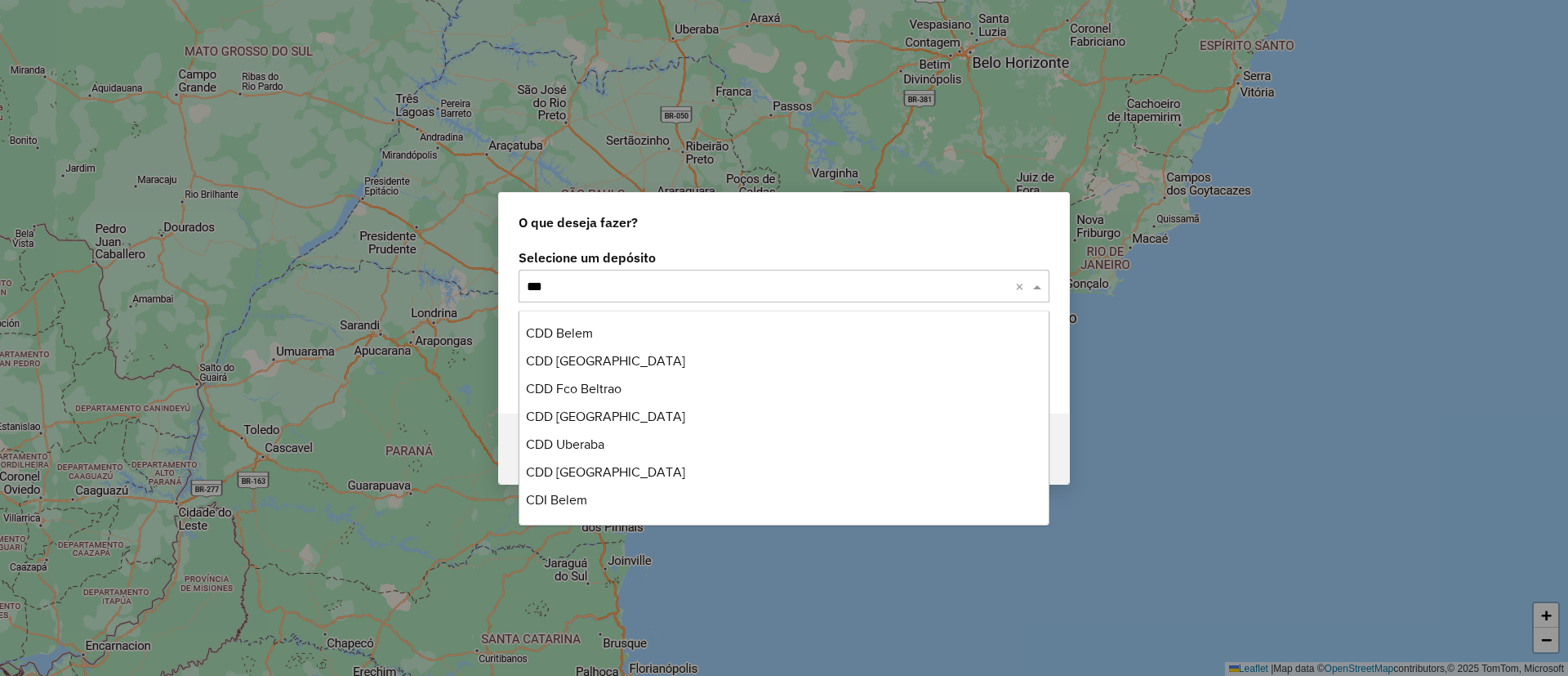
scroll to position [0, 0]
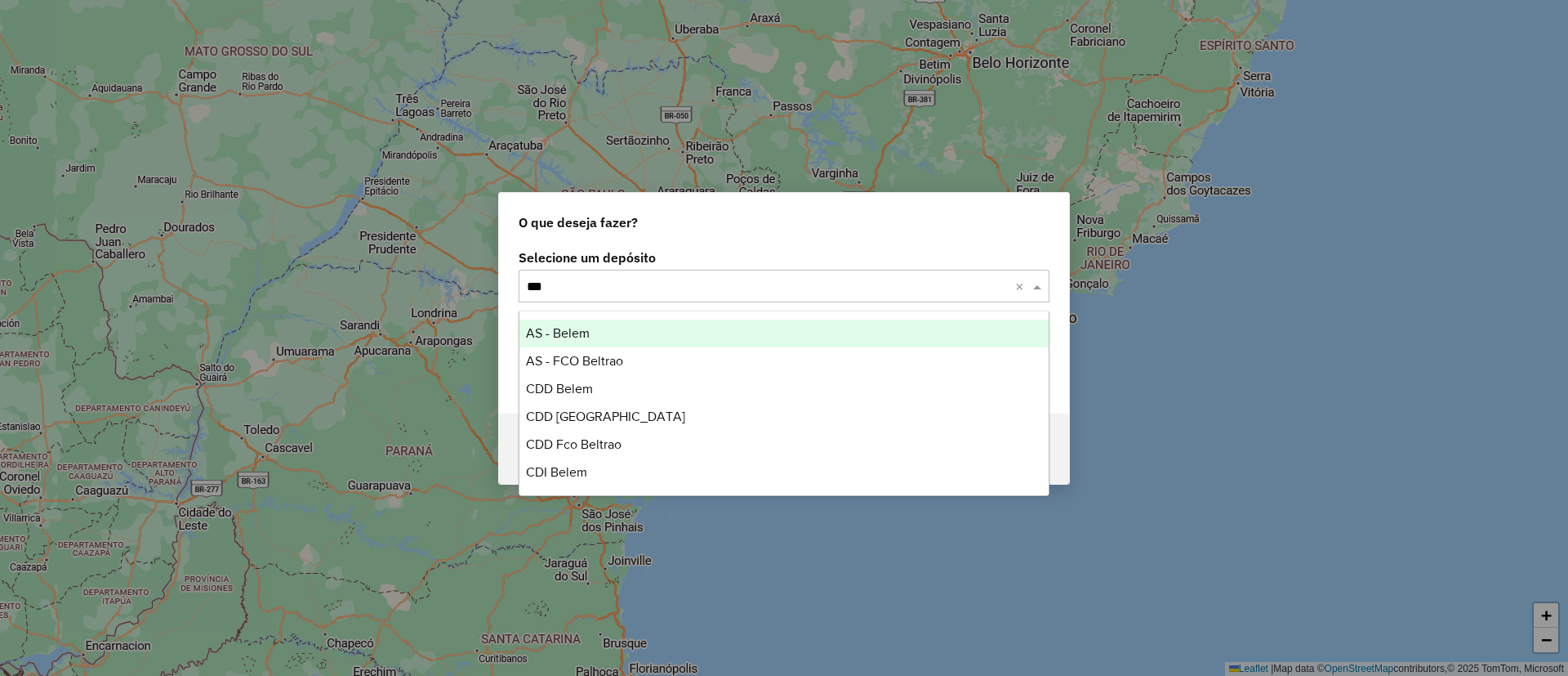
type input "****"
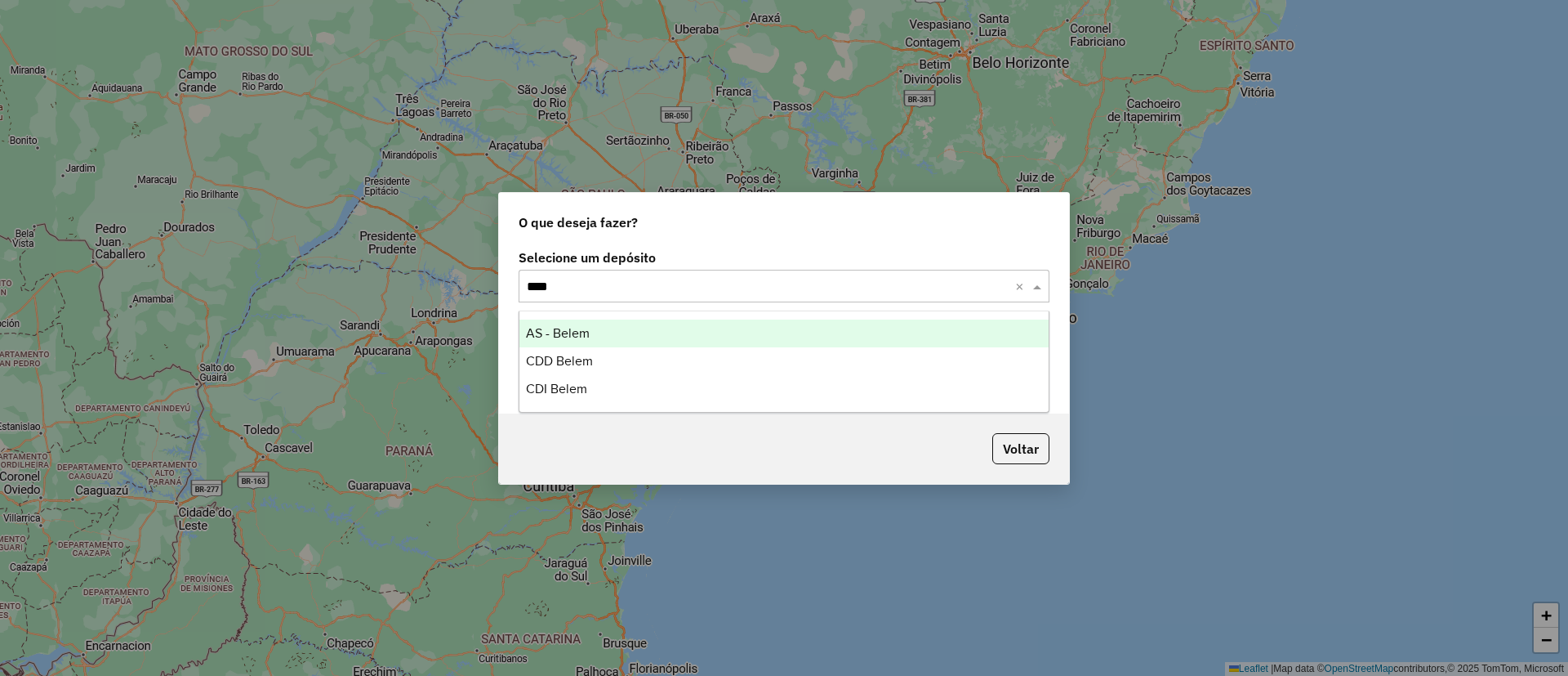
click at [665, 338] on div "AS - Belem" at bounding box center [784, 333] width 529 height 28
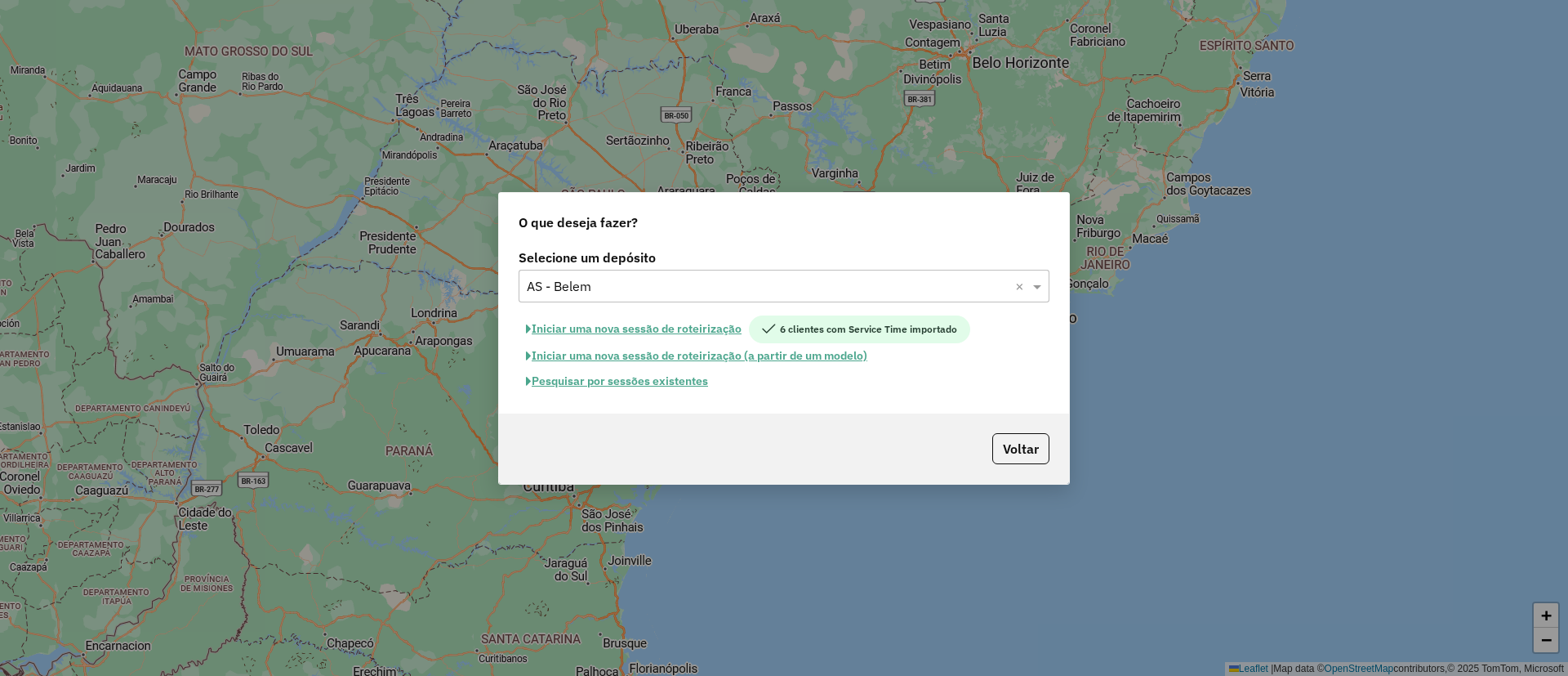
click at [678, 328] on button "Iniciar uma nova sessão de roteirização" at bounding box center [634, 329] width 231 height 28
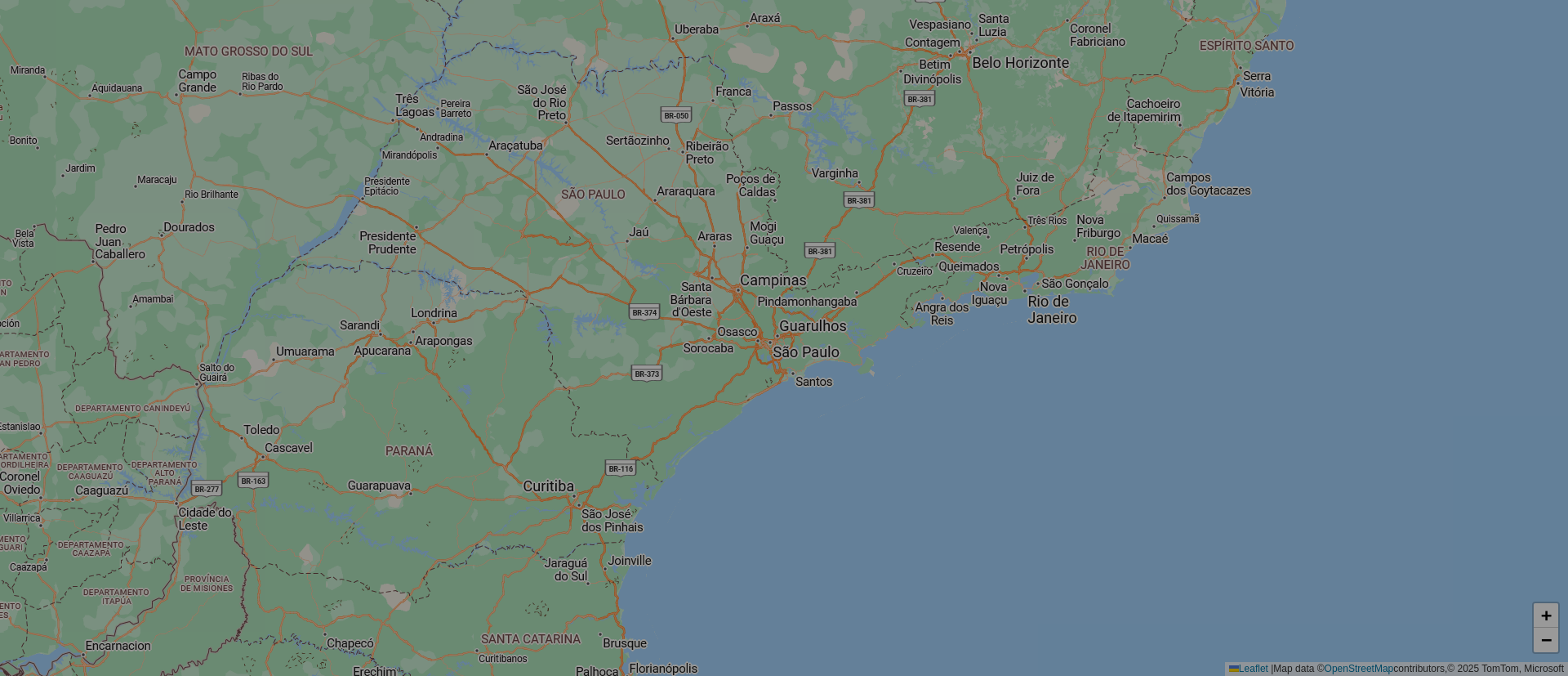
select select "*"
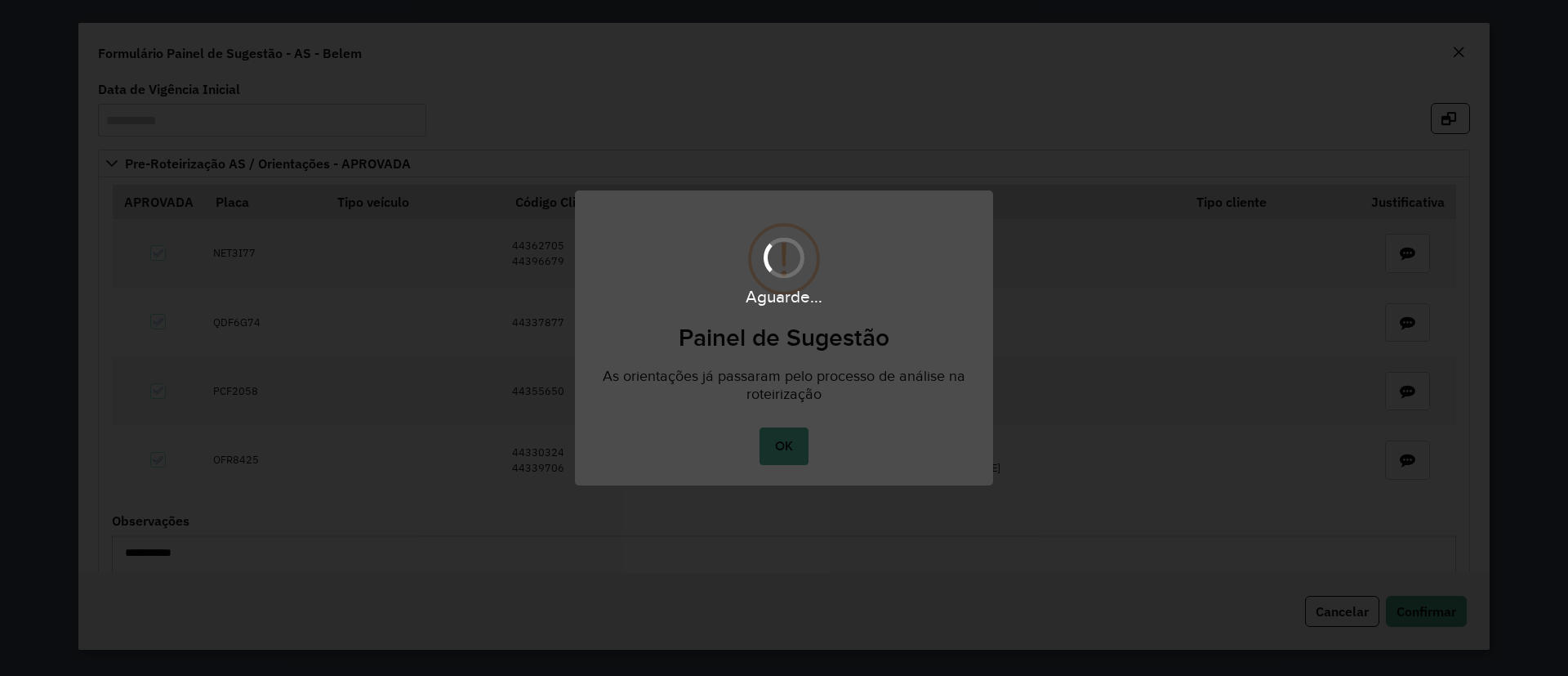
click at [789, 0] on body "**********" at bounding box center [784, 0] width 1568 height 0
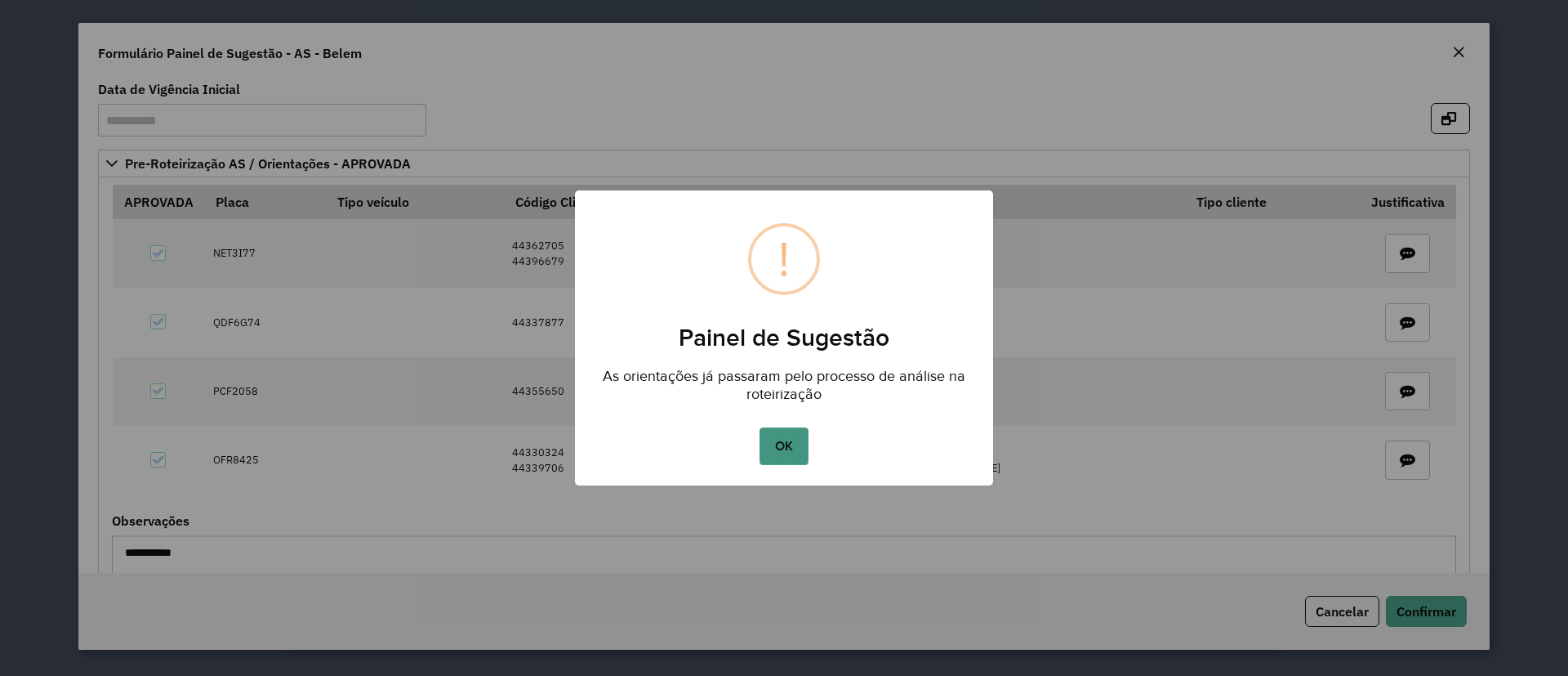
click at [785, 447] on button "OK" at bounding box center [783, 446] width 48 height 38
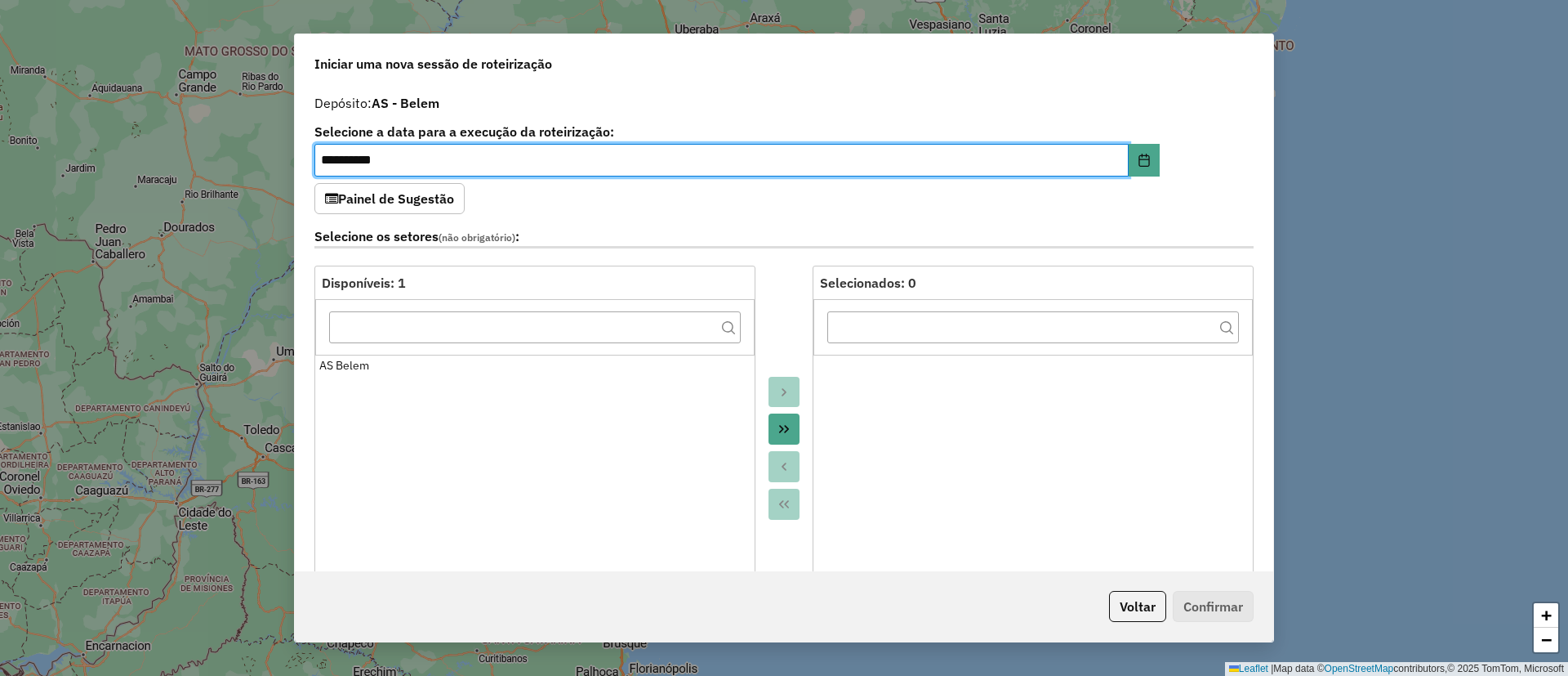
click at [781, 285] on div at bounding box center [783, 448] width 57 height 364
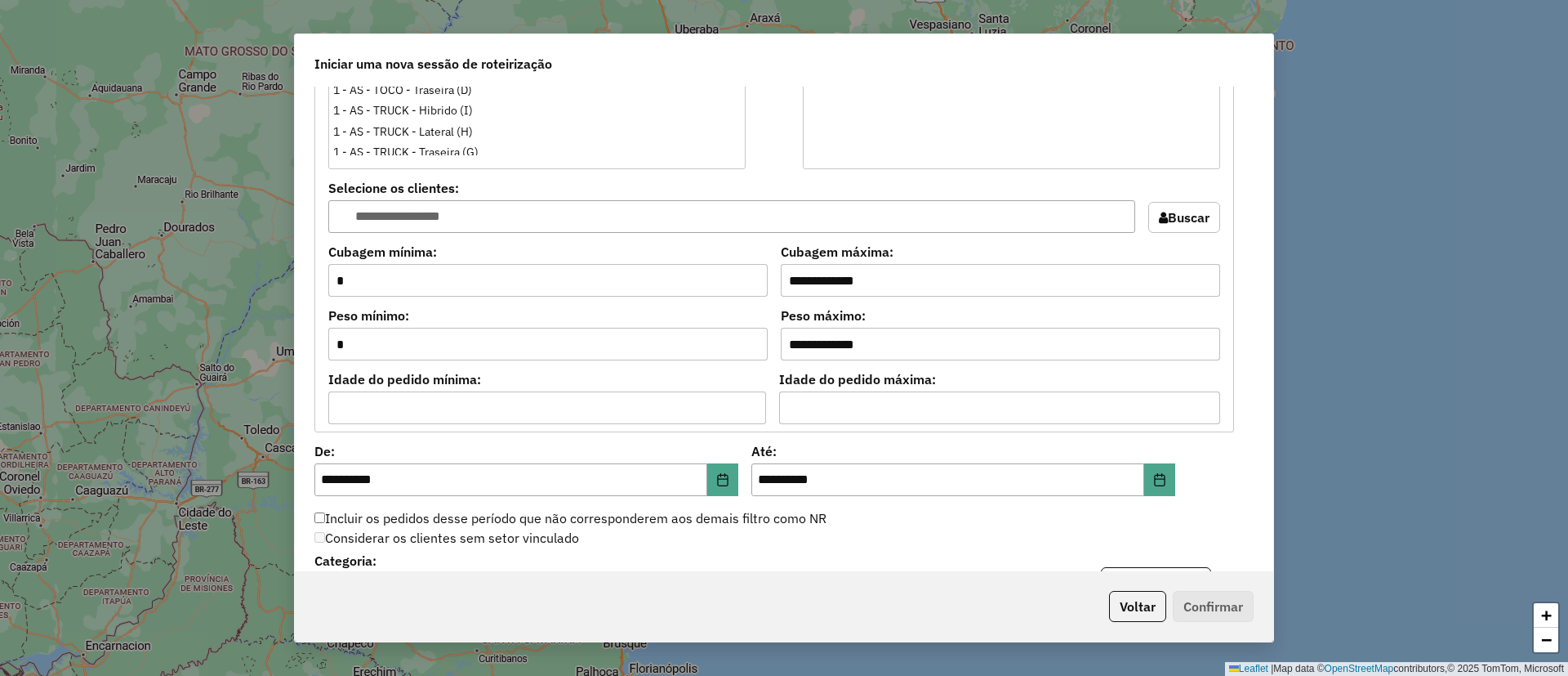
scroll to position [1471, 0]
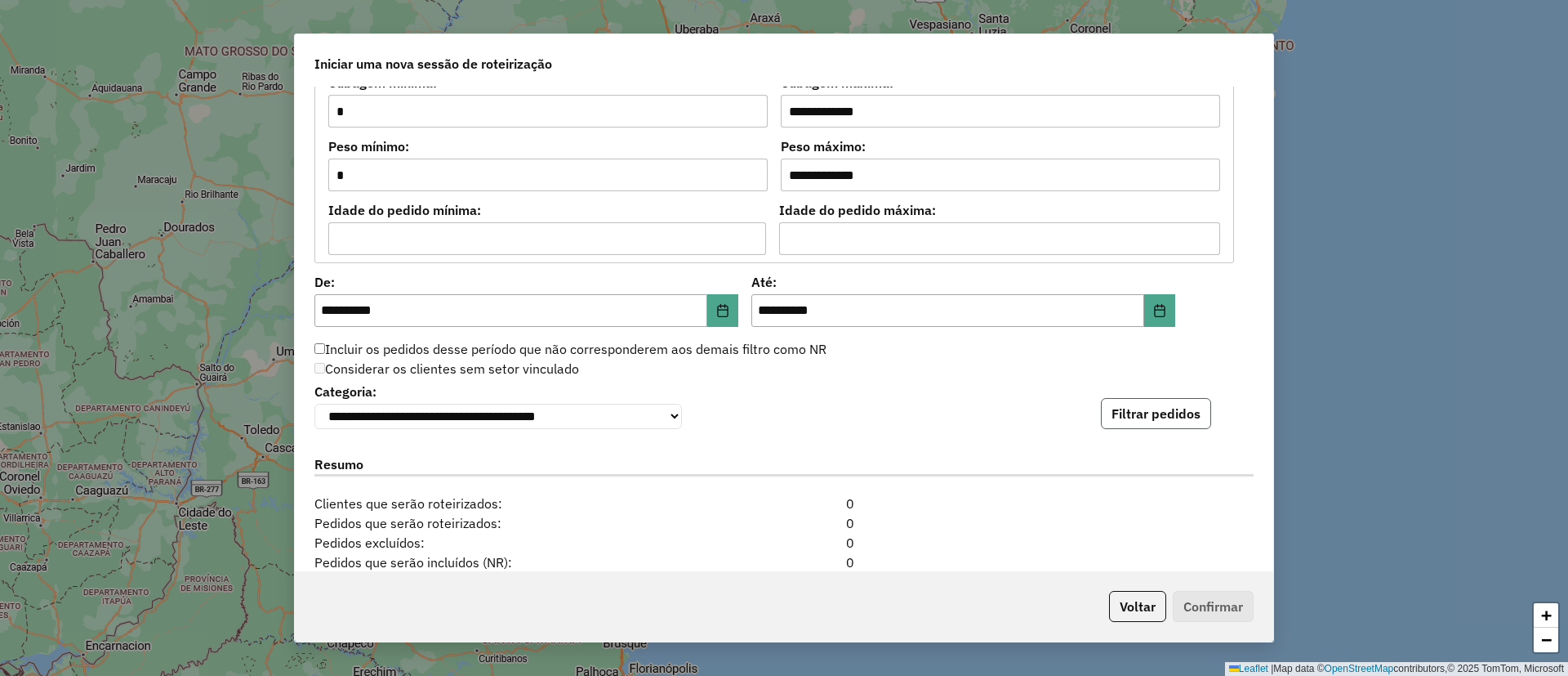
click at [1158, 422] on button "Filtrar pedidos" at bounding box center [1156, 414] width 110 height 31
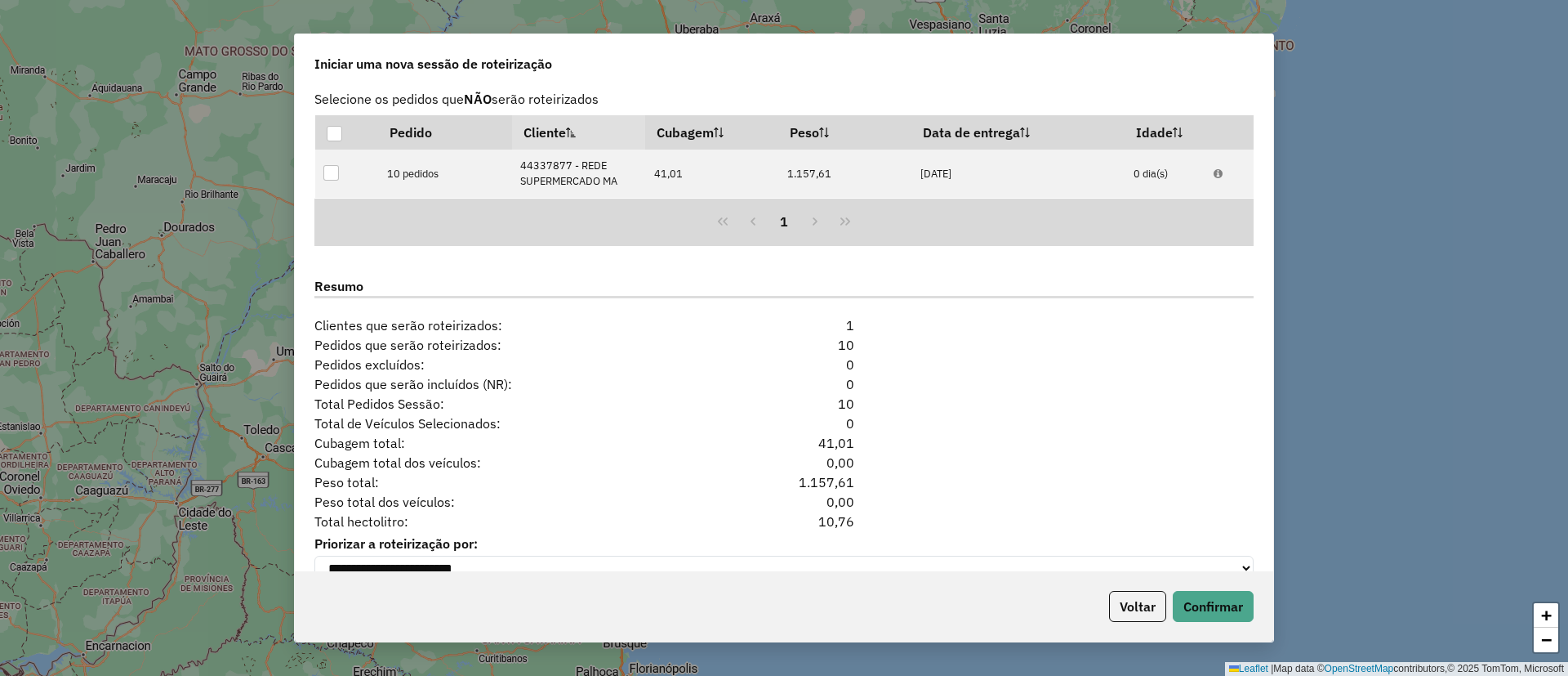
scroll to position [1861, 0]
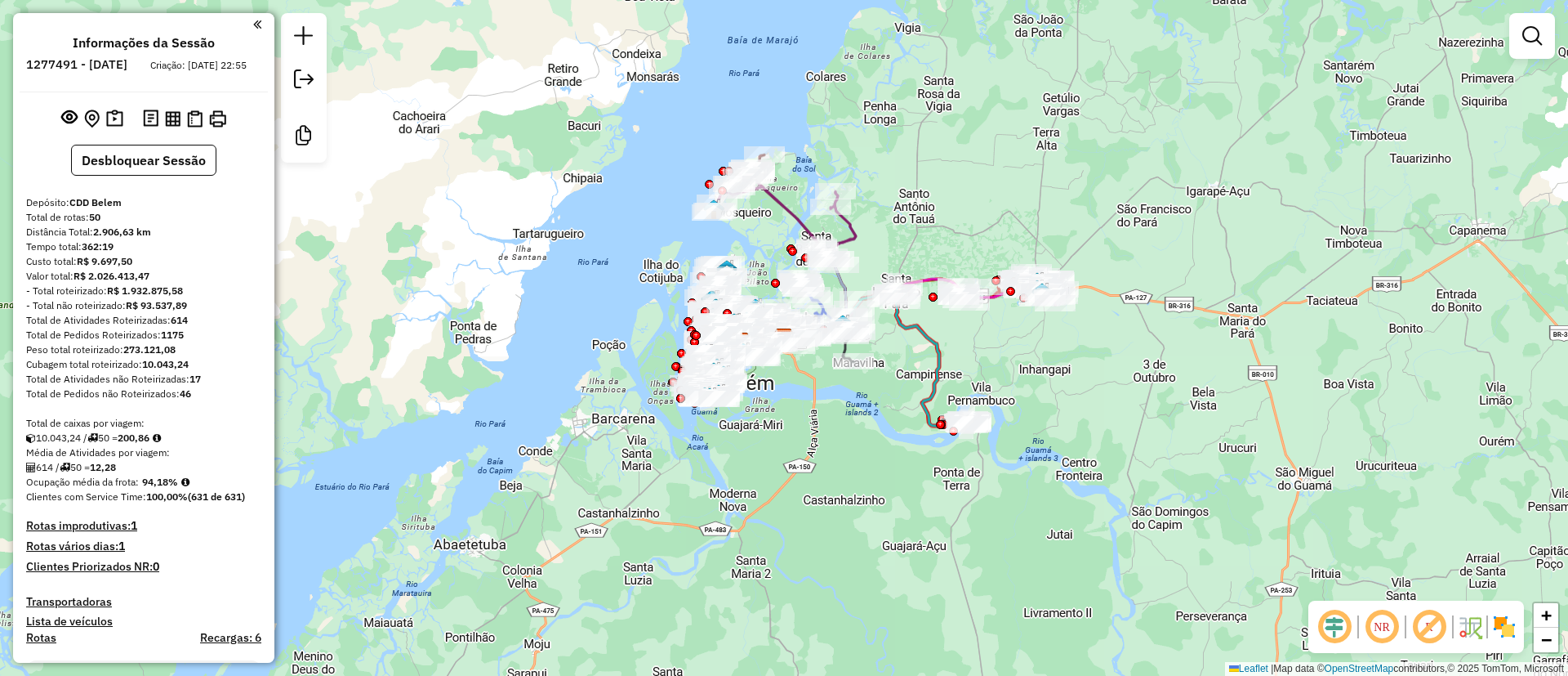
click at [1431, 628] on em at bounding box center [1429, 626] width 39 height 39
click at [1500, 623] on img at bounding box center [1504, 626] width 26 height 26
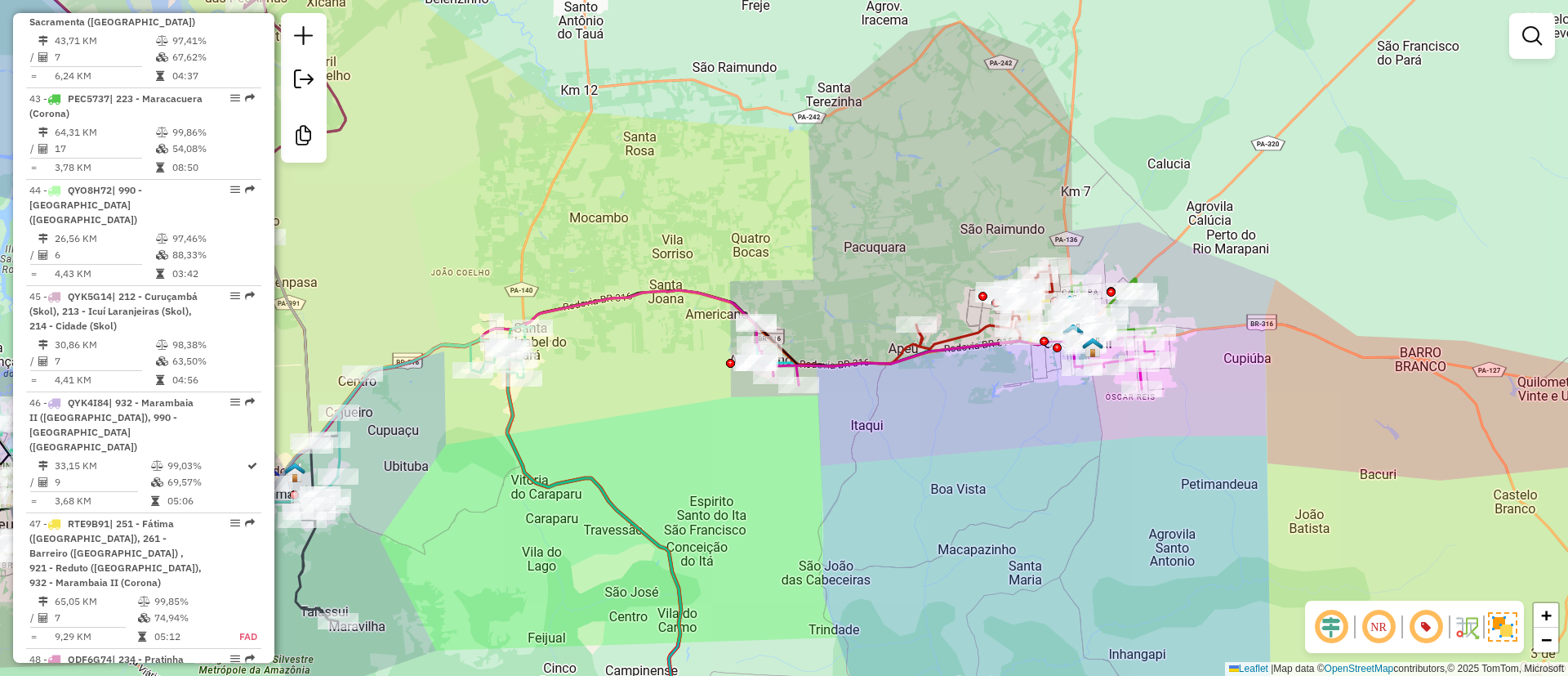
scroll to position [5340, 0]
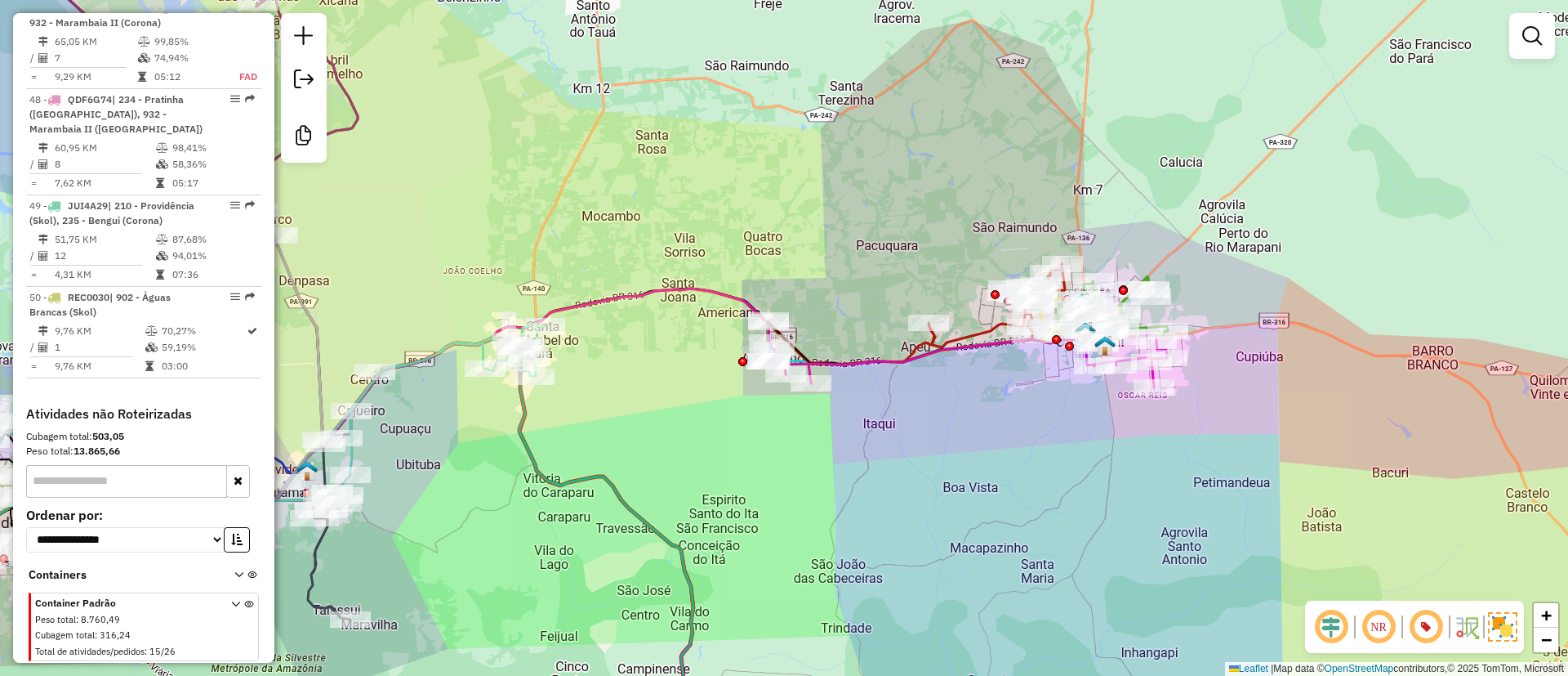
drag, startPoint x: 664, startPoint y: 424, endPoint x: 1018, endPoint y: 437, distance: 354.2
click at [1173, 417] on div "Janela de atendimento Grade de atendimento Capacidade Transportadoras Veículos …" at bounding box center [784, 338] width 1568 height 676
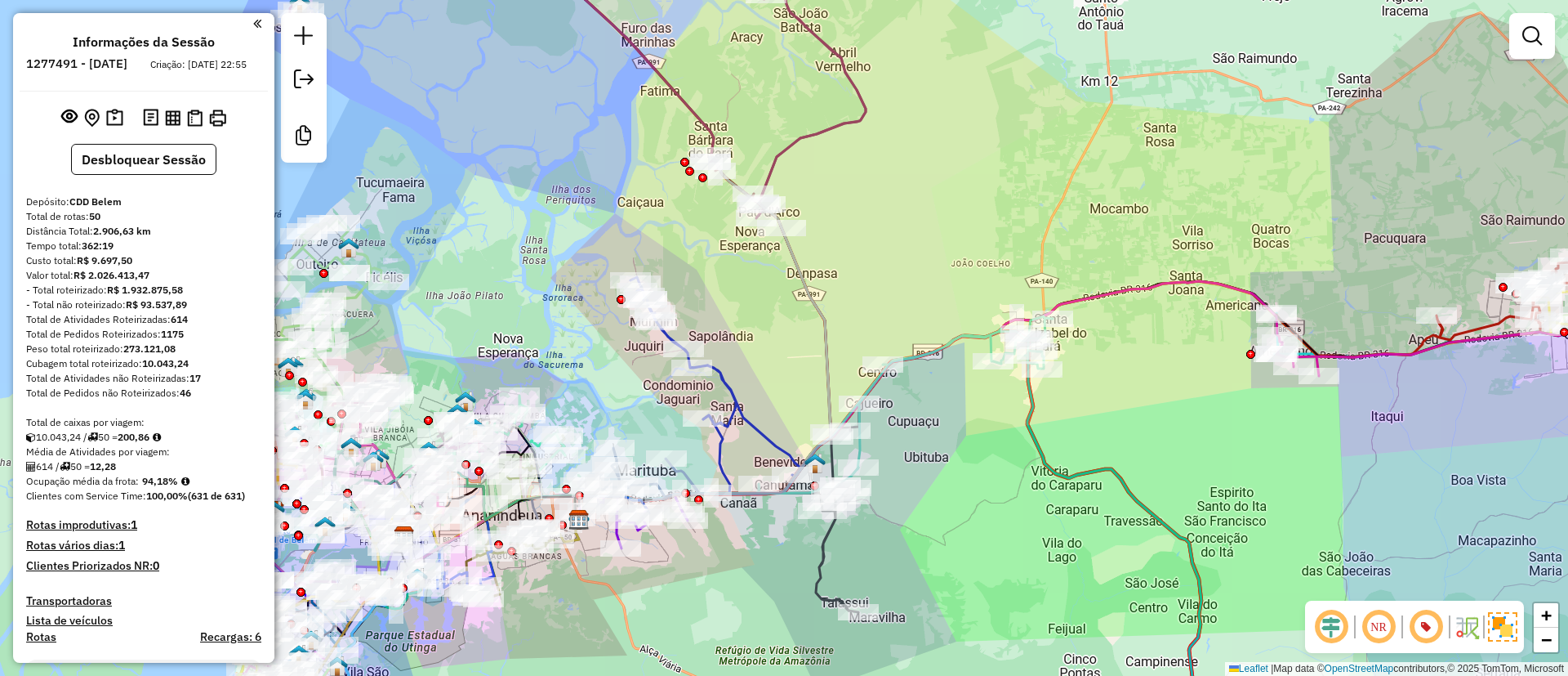
scroll to position [0, 0]
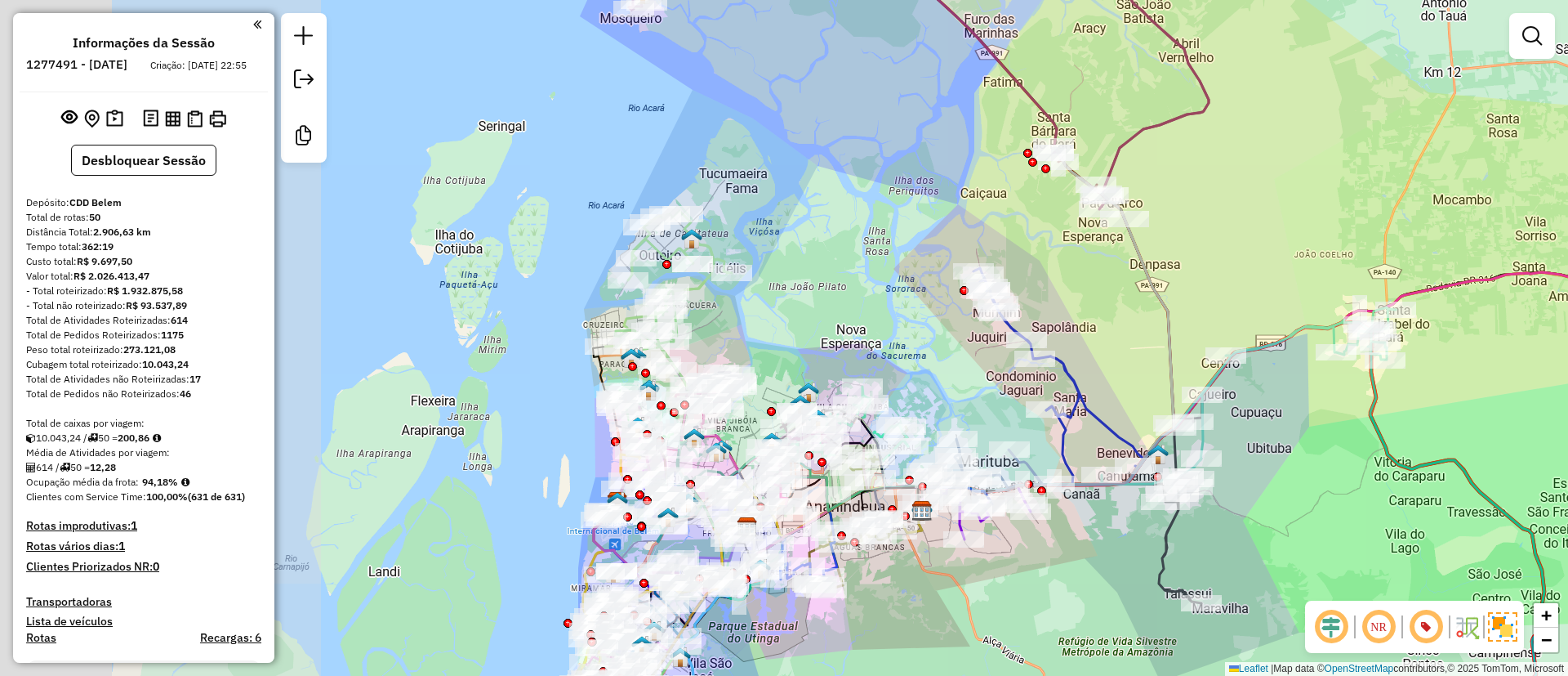
drag, startPoint x: 502, startPoint y: 178, endPoint x: 917, endPoint y: 114, distance: 419.9
click at [917, 114] on div "Janela de atendimento Grade de atendimento Capacidade Transportadoras Veículos …" at bounding box center [784, 338] width 1568 height 676
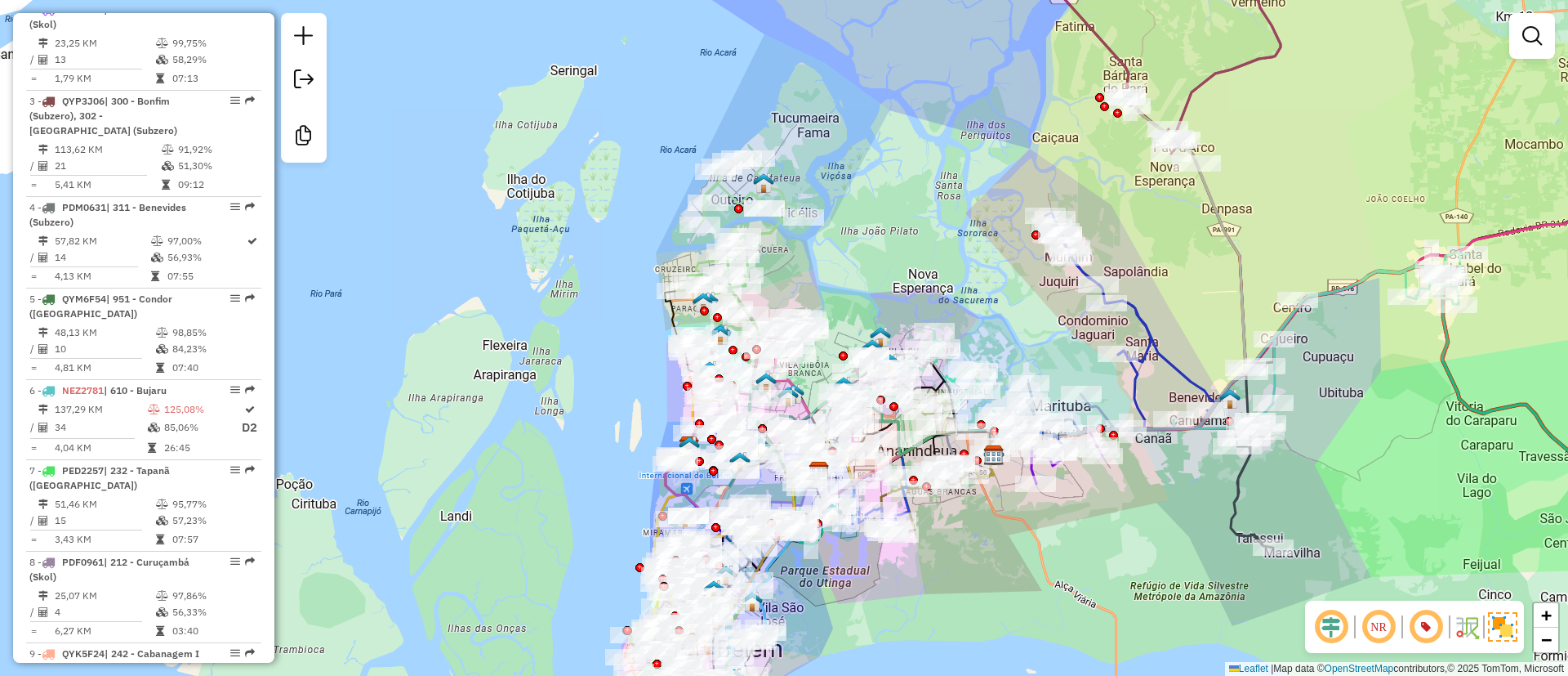
scroll to position [192, 0]
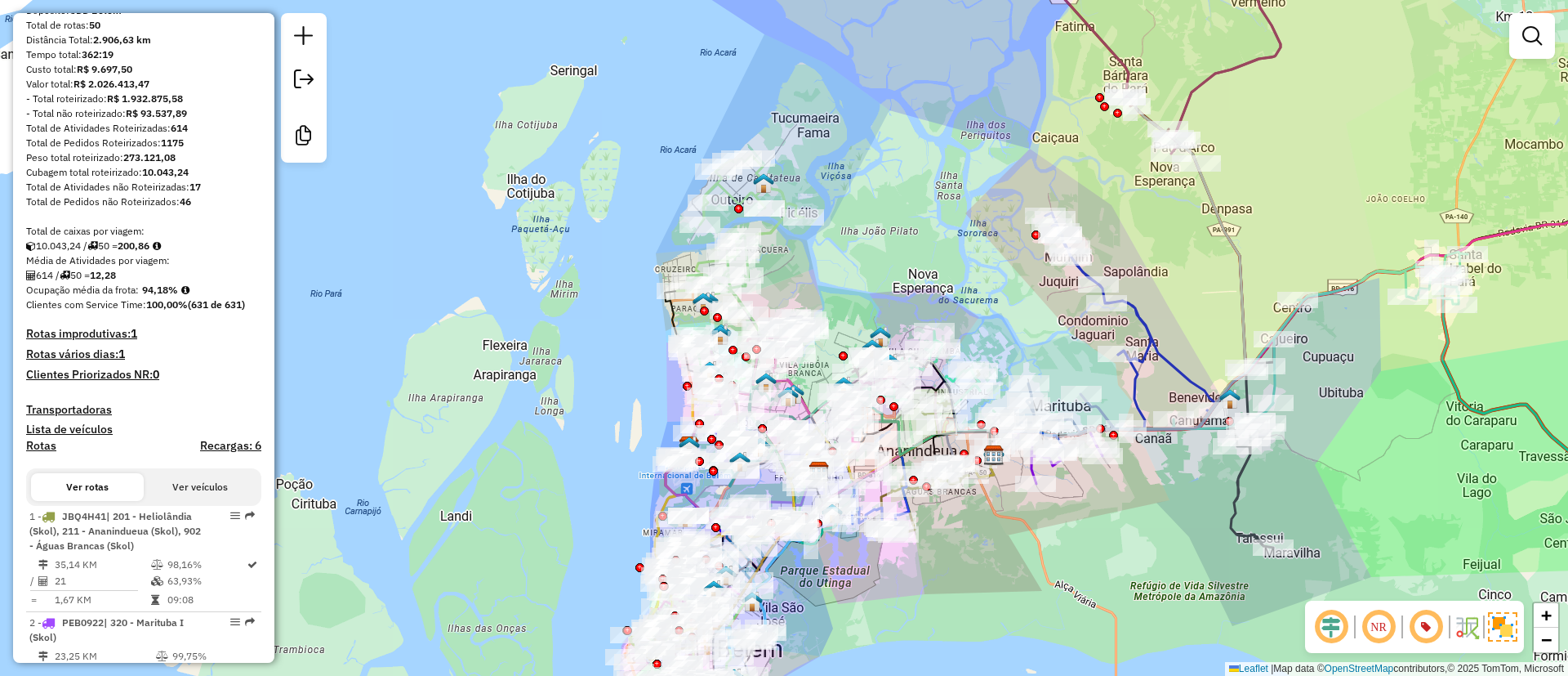
click at [235, 453] on h4 "Recargas: 6" at bounding box center [231, 445] width 61 height 14
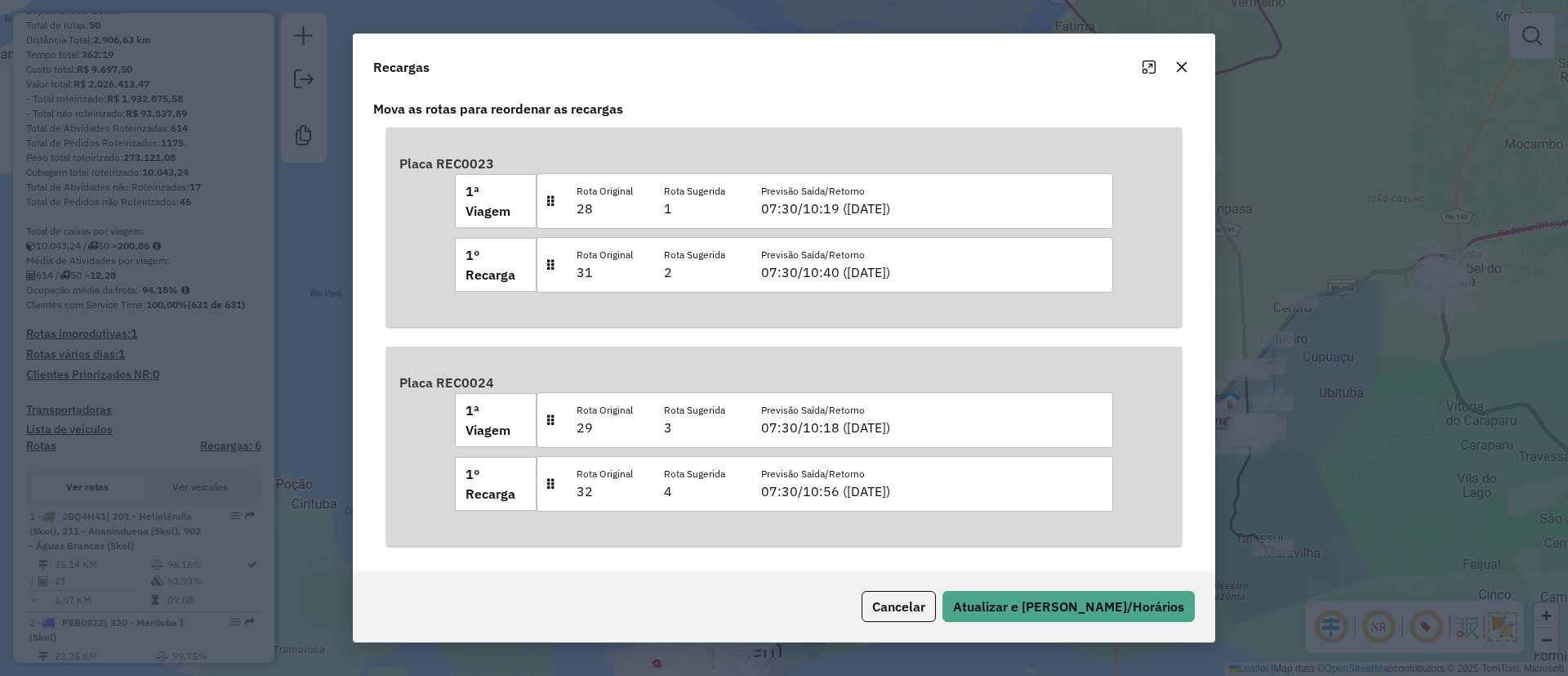
click at [1187, 65] on icon "button" at bounding box center [1181, 67] width 13 height 13
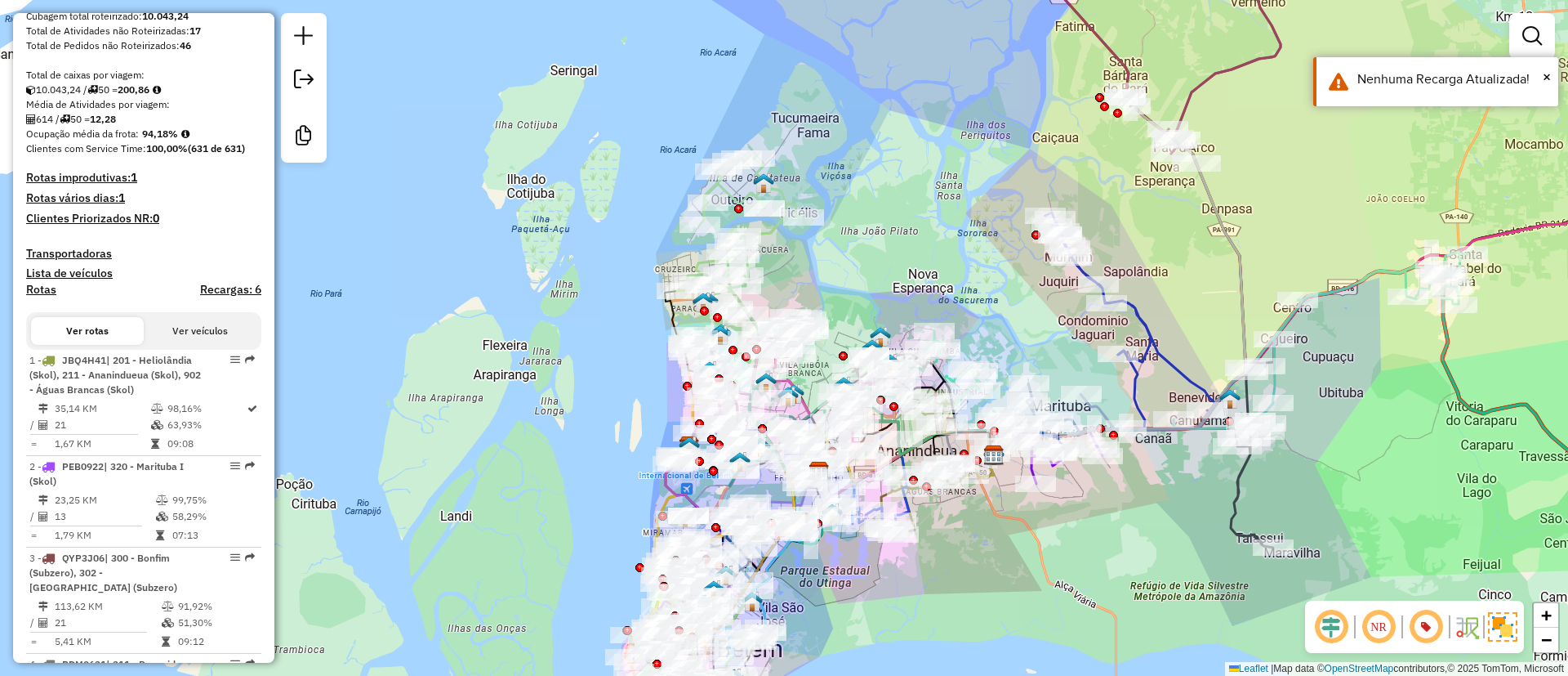
scroll to position [682, 0]
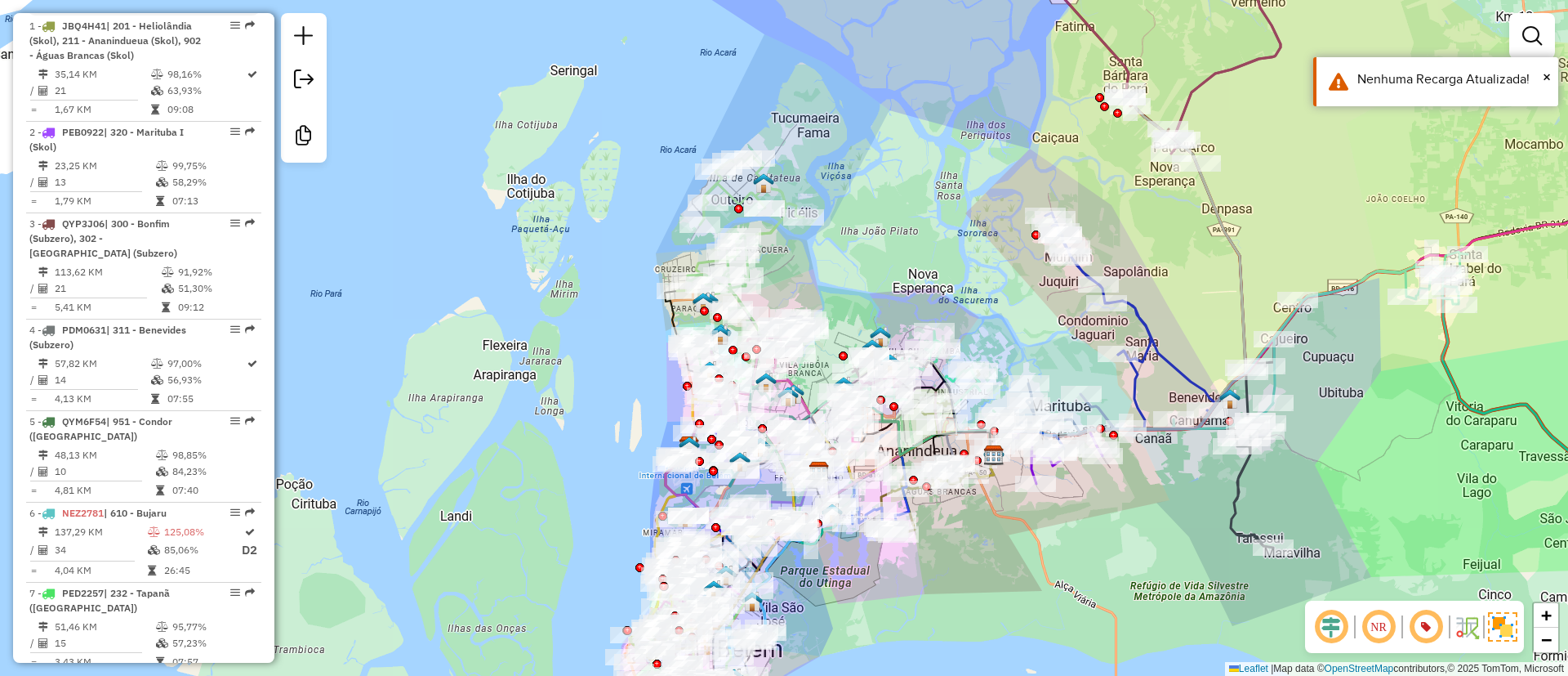
click at [479, 233] on div "Janela de atendimento Grade de atendimento Capacidade Transportadoras Veículos …" at bounding box center [784, 338] width 1568 height 676
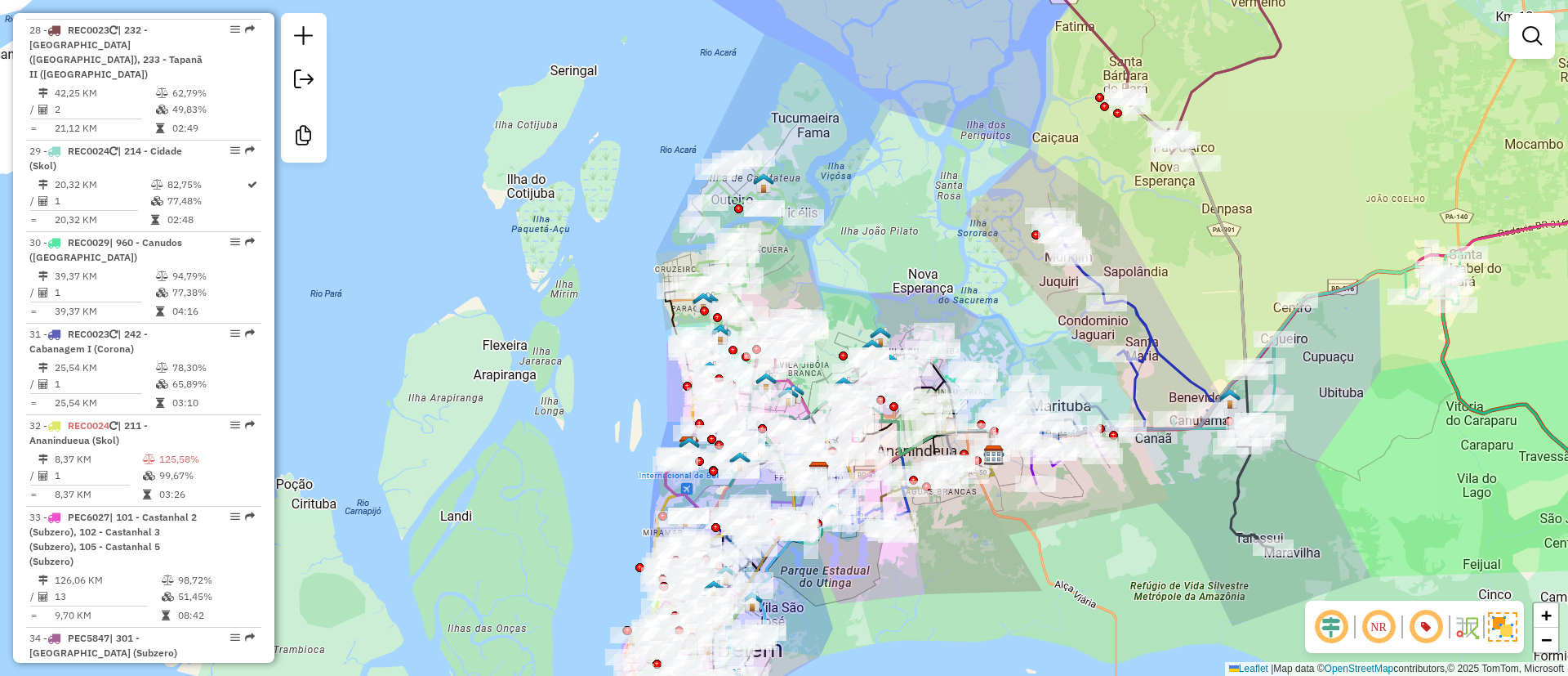
scroll to position [2948, 0]
